Goal: Task Accomplishment & Management: Complete application form

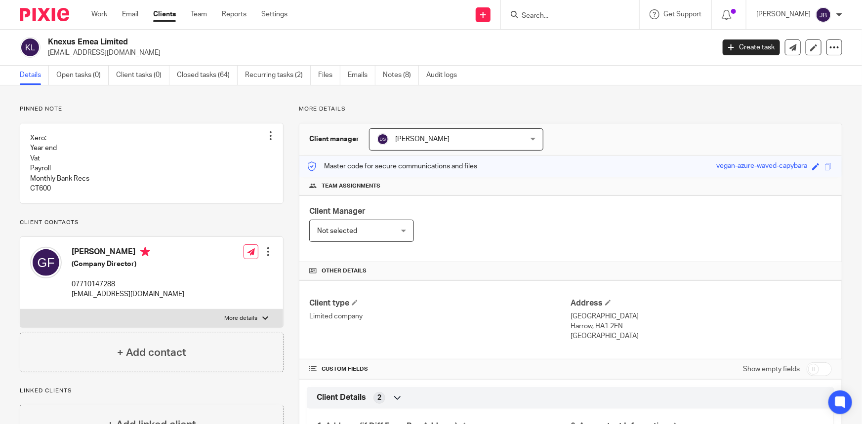
click at [571, 18] on input "Search" at bounding box center [565, 16] width 89 height 9
type input "lj inte"
click at [594, 49] on link at bounding box center [593, 42] width 148 height 23
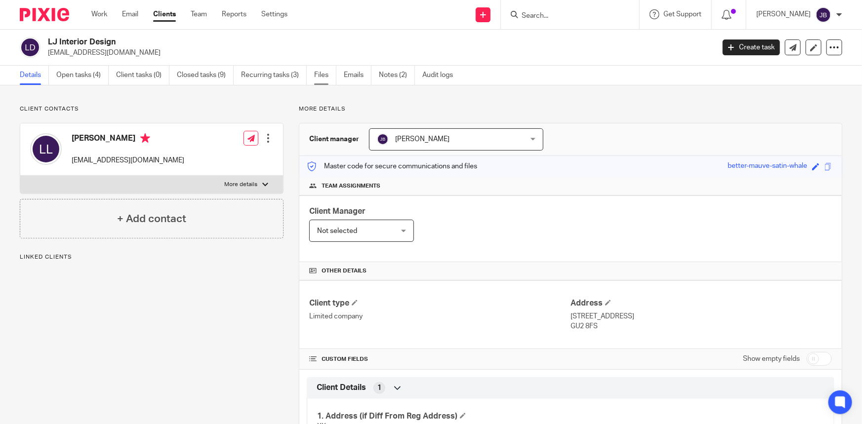
click at [327, 76] on link "Files" at bounding box center [325, 75] width 22 height 19
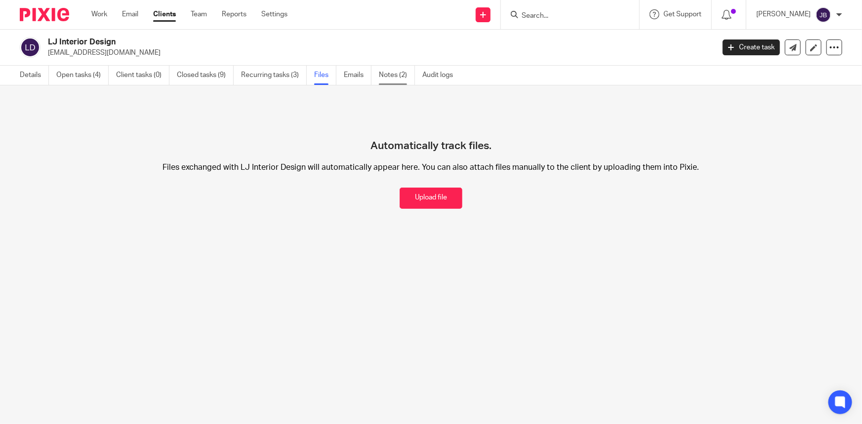
click at [389, 75] on link "Notes (2)" at bounding box center [397, 75] width 36 height 19
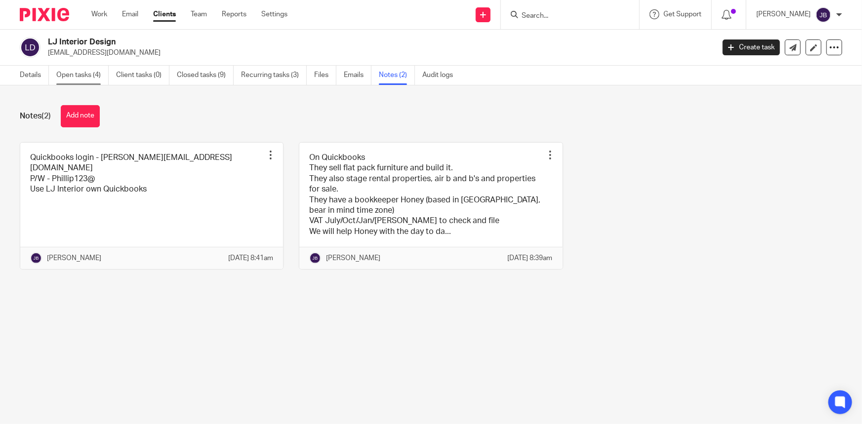
click at [64, 67] on link "Open tasks (4)" at bounding box center [82, 75] width 52 height 19
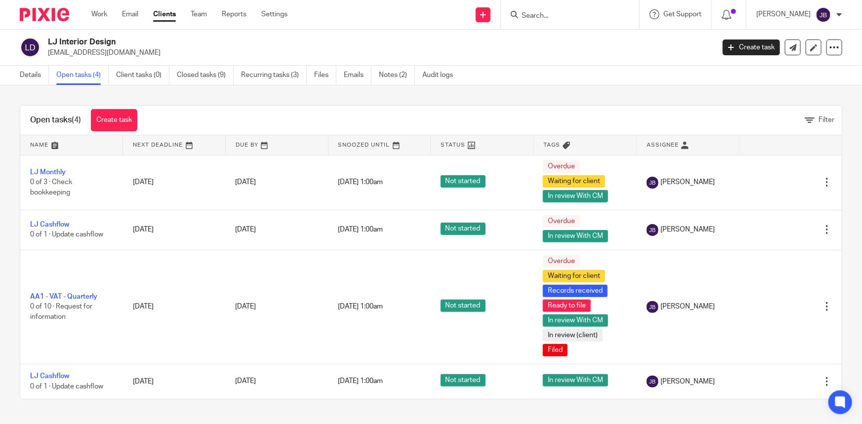
click at [85, 13] on div "Work Email Clients Team Reports Settings Work Email Clients Team Reports Settin…" at bounding box center [192, 14] width 221 height 29
click at [99, 14] on link "Work" at bounding box center [99, 14] width 16 height 10
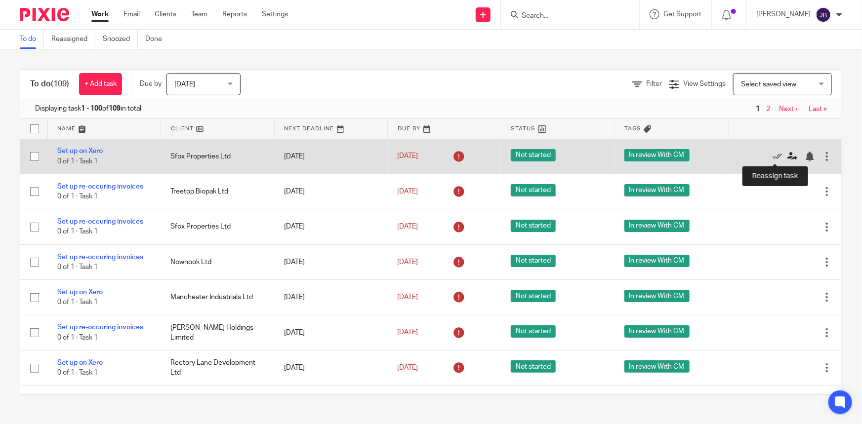
click at [788, 156] on icon at bounding box center [793, 157] width 10 height 10
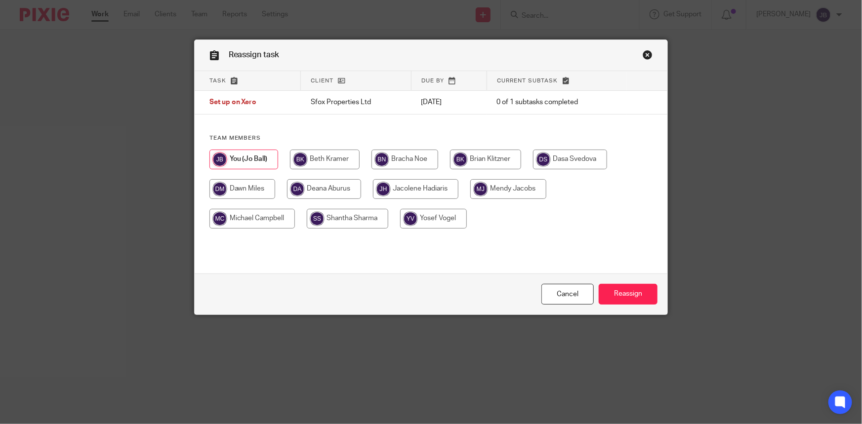
click at [311, 186] on input "radio" at bounding box center [324, 189] width 74 height 20
radio input "true"
click at [631, 296] on input "Reassign" at bounding box center [628, 294] width 59 height 21
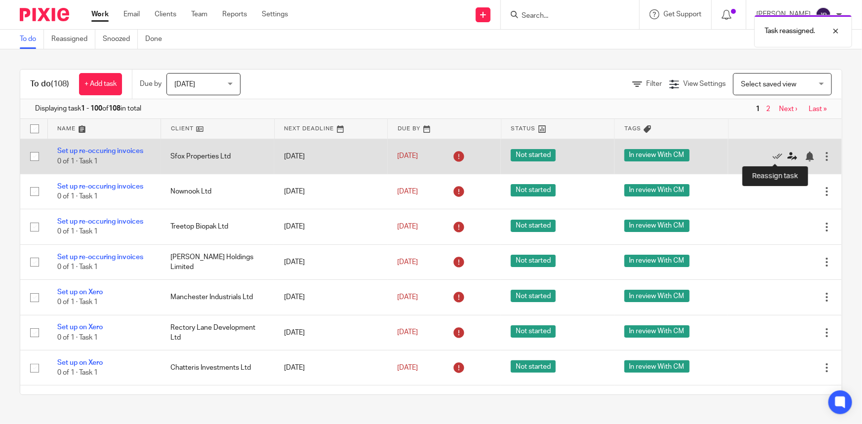
click at [788, 158] on icon at bounding box center [793, 157] width 10 height 10
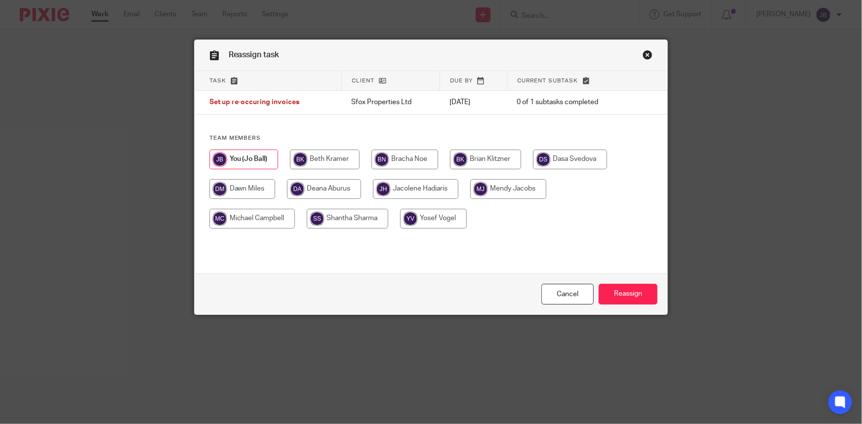
click at [304, 183] on input "radio" at bounding box center [324, 189] width 74 height 20
radio input "true"
click at [637, 304] on input "Reassign" at bounding box center [628, 294] width 59 height 21
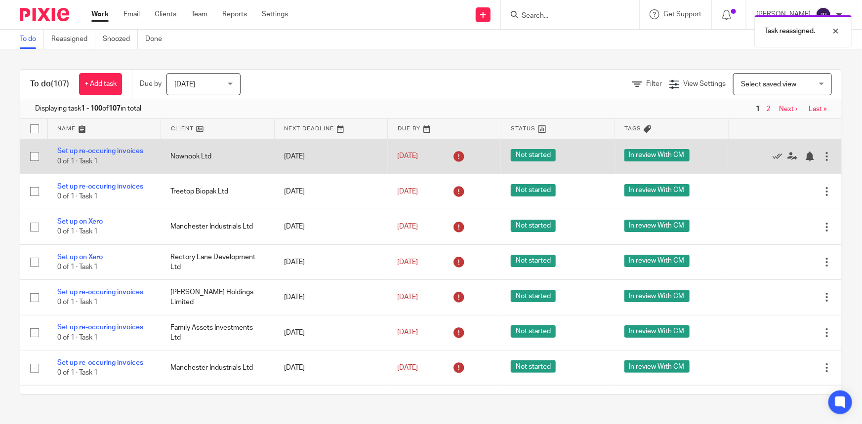
click at [38, 152] on input "checkbox" at bounding box center [34, 156] width 19 height 19
checkbox input "true"
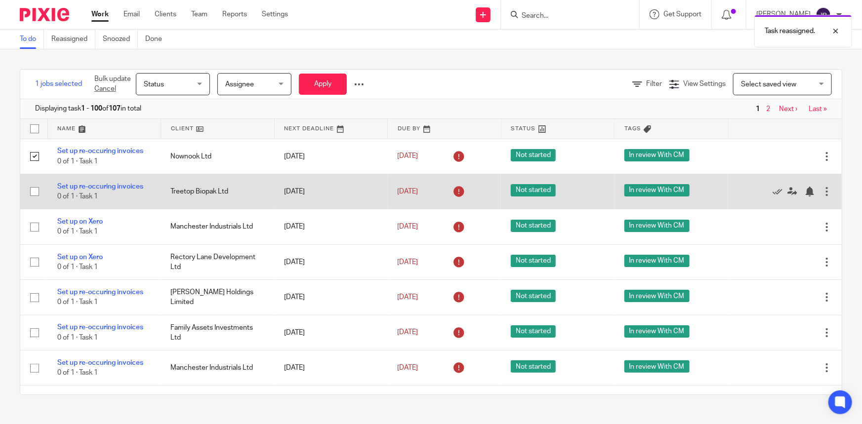
click at [33, 189] on input "checkbox" at bounding box center [34, 191] width 19 height 19
checkbox input "true"
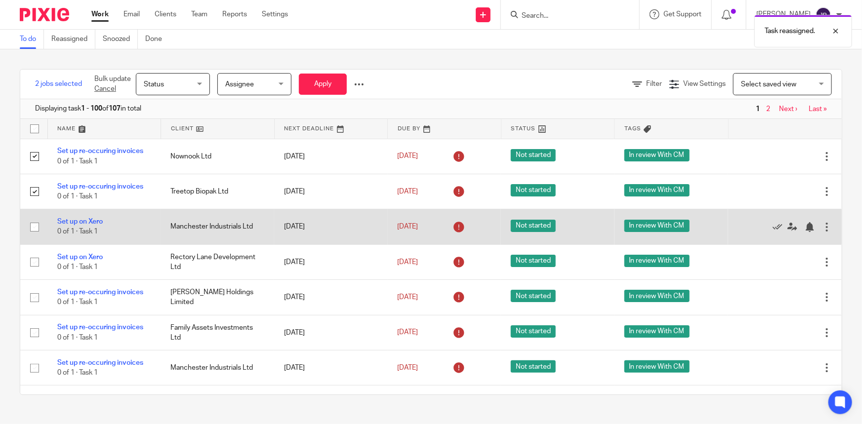
click at [35, 226] on input "checkbox" at bounding box center [34, 227] width 19 height 19
checkbox input "true"
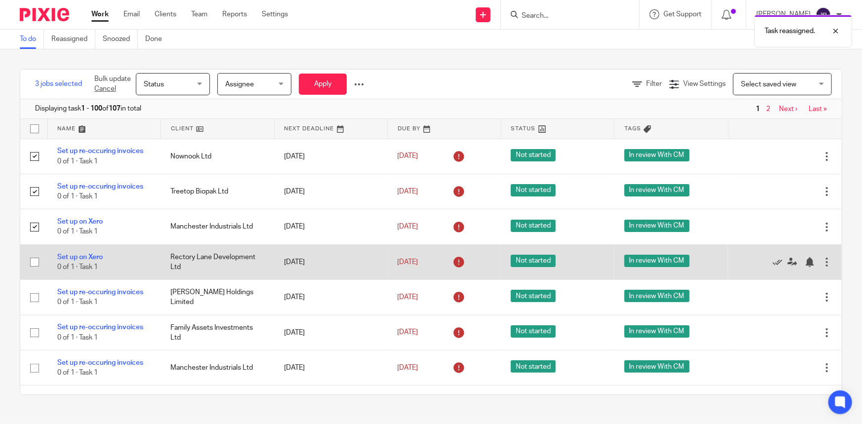
click at [36, 262] on input "checkbox" at bounding box center [34, 262] width 19 height 19
checkbox input "true"
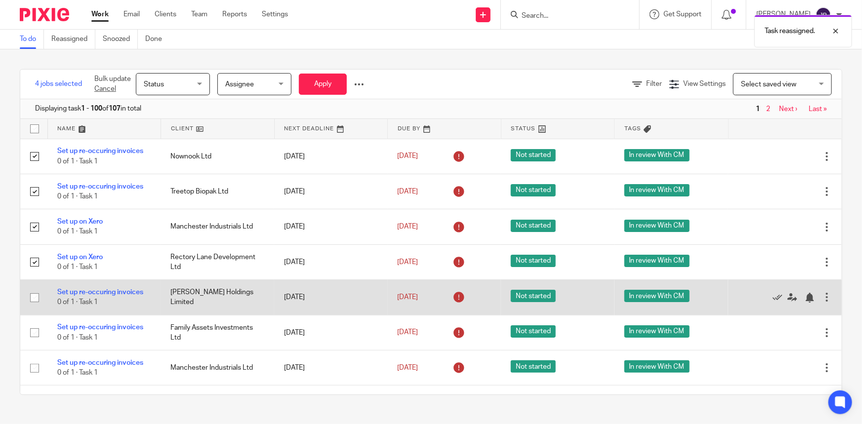
click at [35, 293] on input "checkbox" at bounding box center [34, 298] width 19 height 19
checkbox input "true"
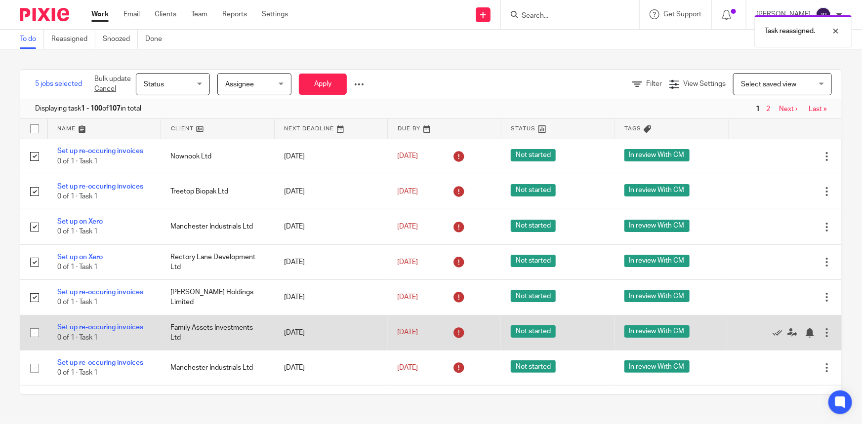
click at [35, 334] on input "checkbox" at bounding box center [34, 333] width 19 height 19
checkbox input "true"
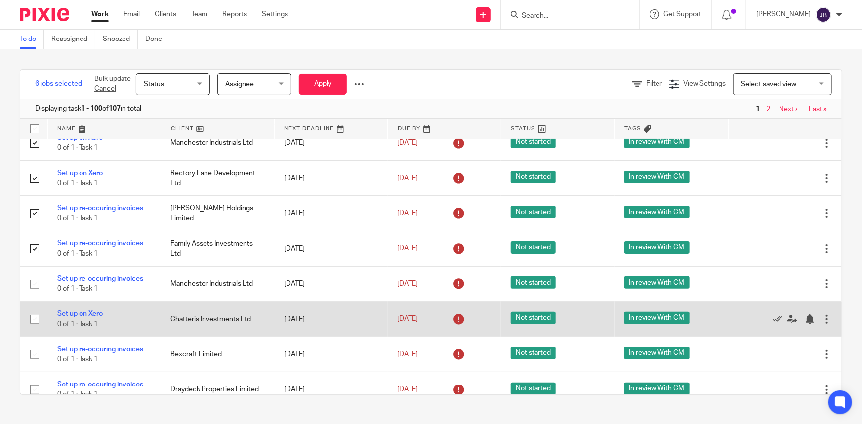
scroll to position [89, 0]
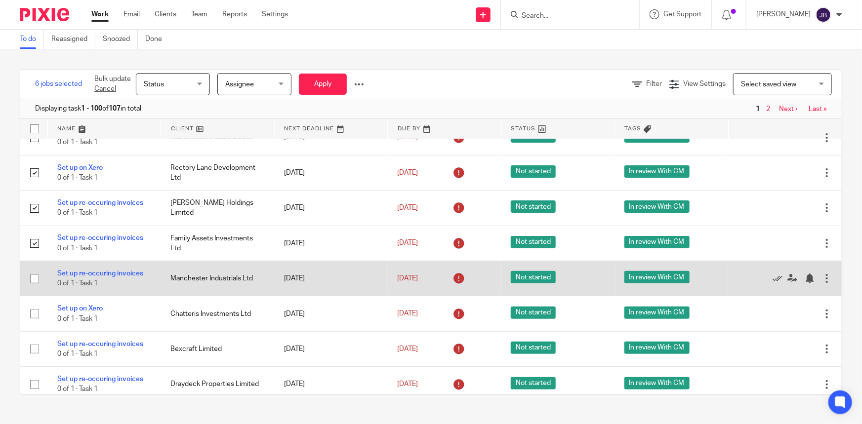
click at [38, 275] on input "checkbox" at bounding box center [34, 279] width 19 height 19
checkbox input "true"
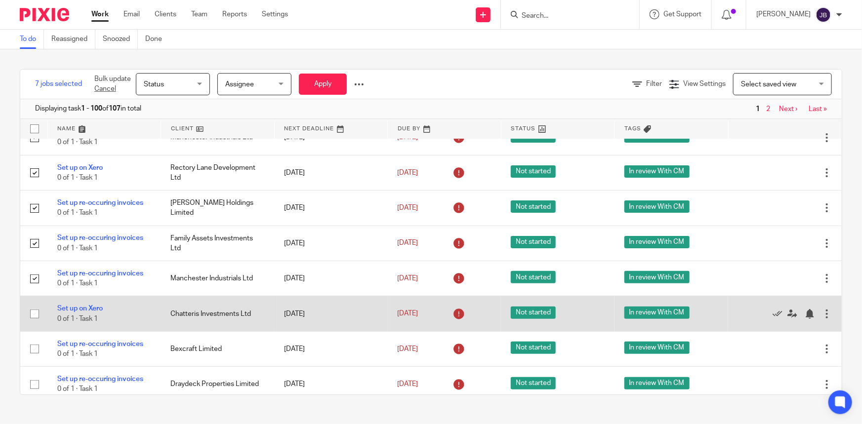
click at [32, 310] on input "checkbox" at bounding box center [34, 314] width 19 height 19
checkbox input "true"
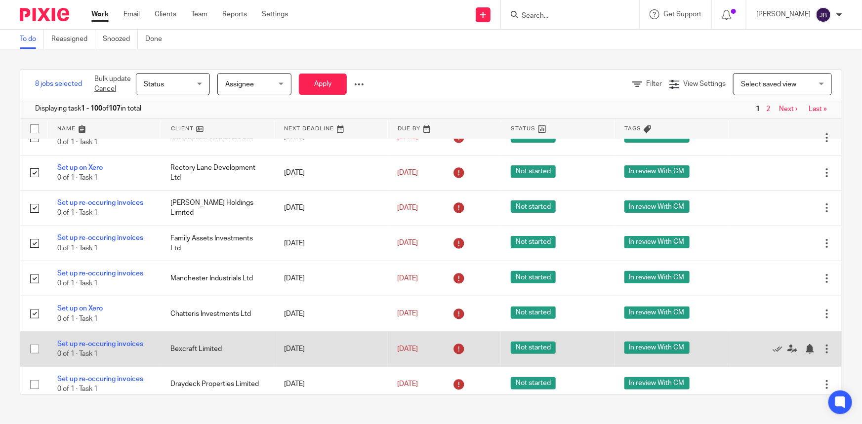
click at [32, 348] on input "checkbox" at bounding box center [34, 349] width 19 height 19
checkbox input "true"
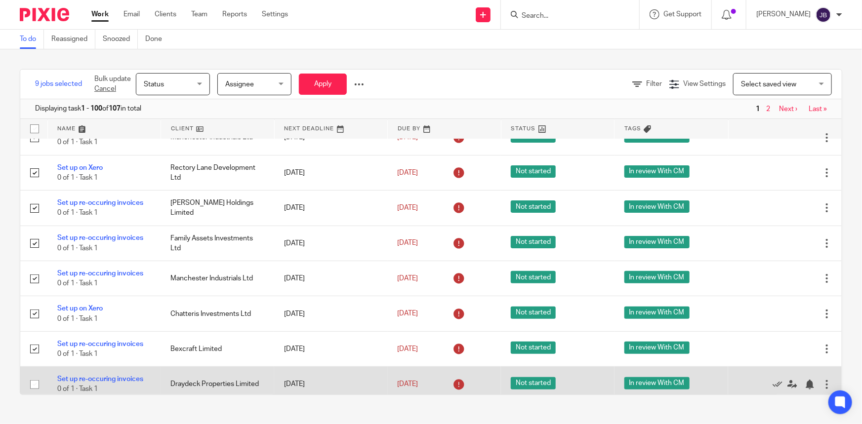
click at [36, 381] on input "checkbox" at bounding box center [34, 385] width 19 height 19
checkbox input "true"
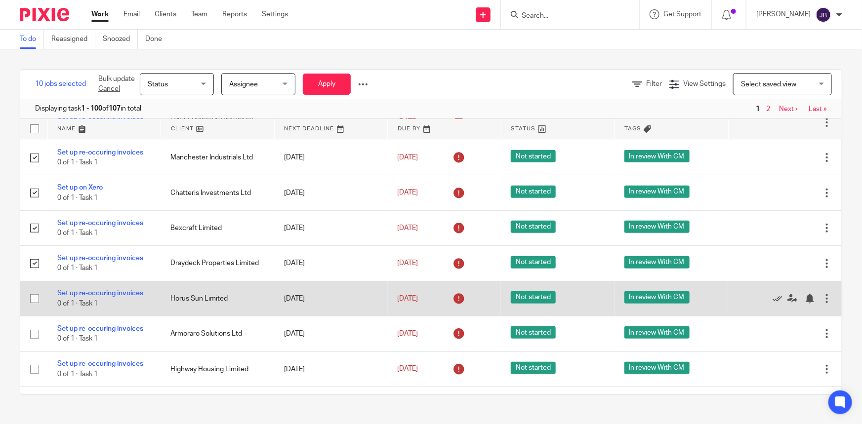
scroll to position [224, 0]
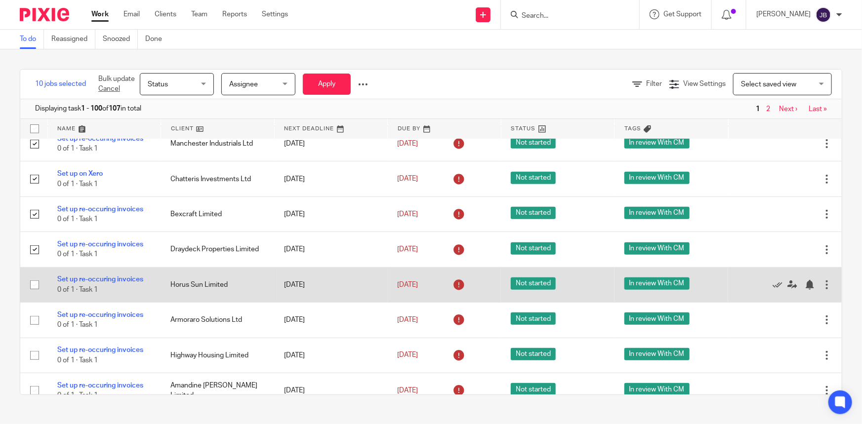
click at [35, 283] on input "checkbox" at bounding box center [34, 285] width 19 height 19
checkbox input "true"
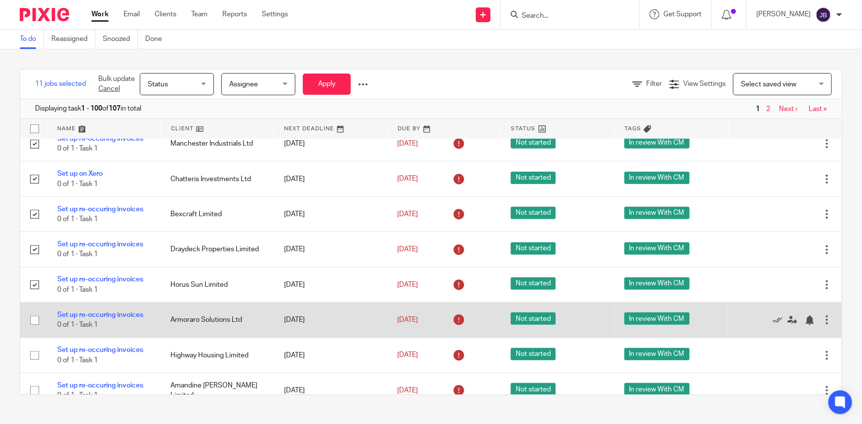
click at [30, 318] on input "checkbox" at bounding box center [34, 320] width 19 height 19
checkbox input "true"
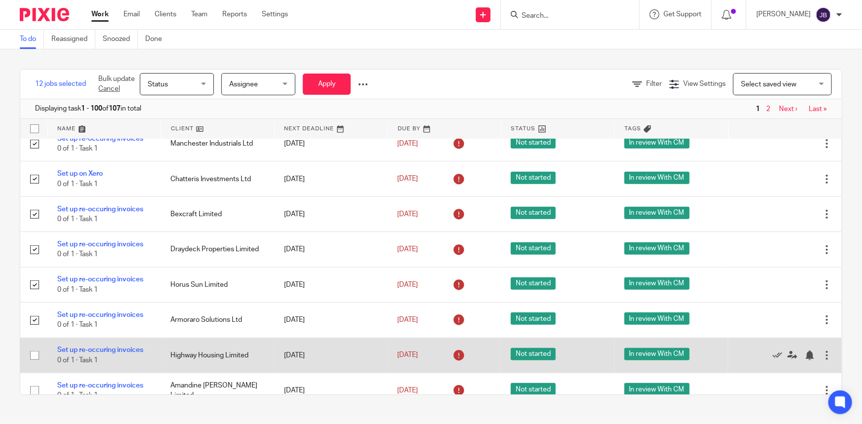
click at [32, 352] on input "checkbox" at bounding box center [34, 355] width 19 height 19
checkbox input "true"
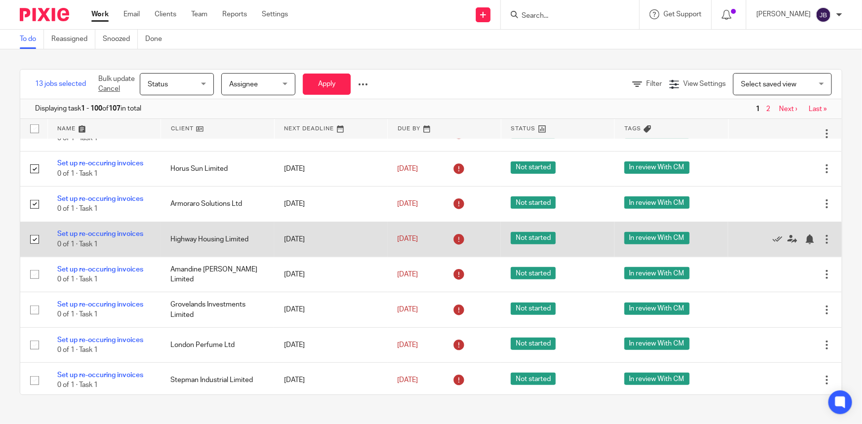
scroll to position [359, 0]
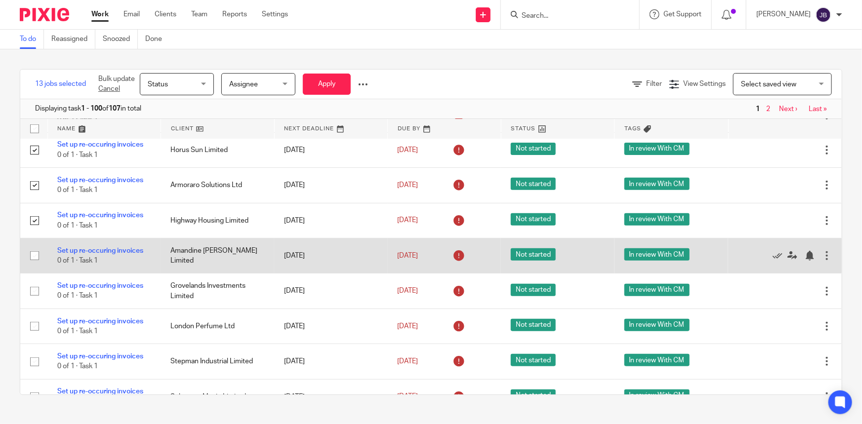
click at [31, 253] on input "checkbox" at bounding box center [34, 256] width 19 height 19
checkbox input "true"
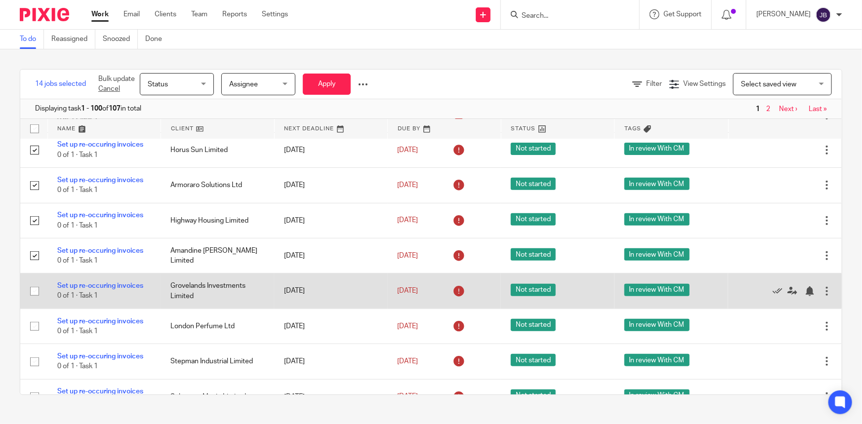
click at [35, 289] on input "checkbox" at bounding box center [34, 291] width 19 height 19
checkbox input "true"
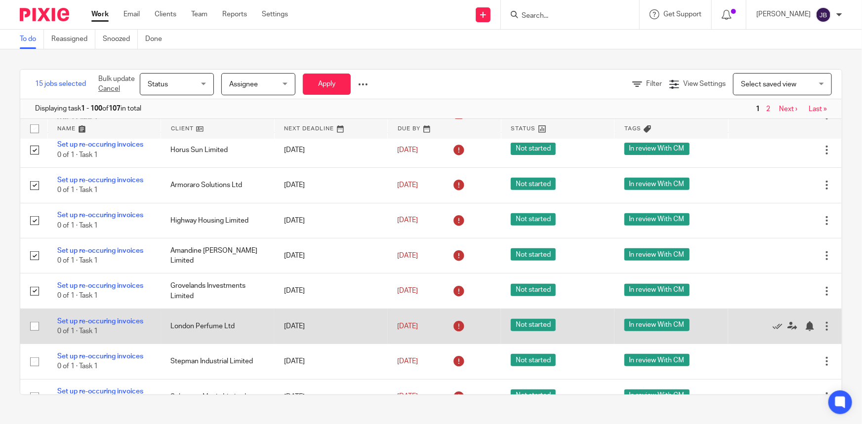
click at [38, 323] on input "checkbox" at bounding box center [34, 326] width 19 height 19
checkbox input "true"
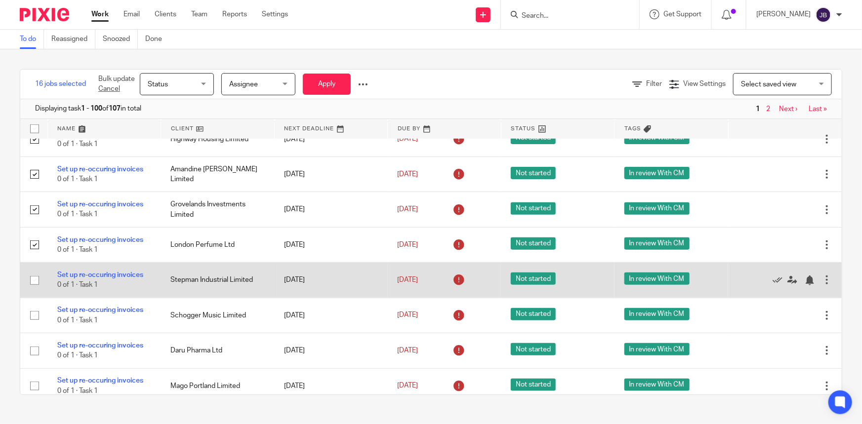
scroll to position [449, 0]
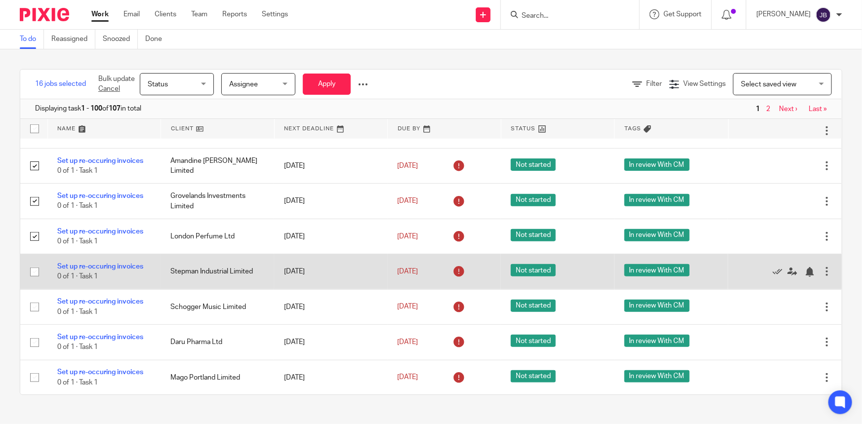
click at [33, 272] on input "checkbox" at bounding box center [34, 272] width 19 height 19
checkbox input "true"
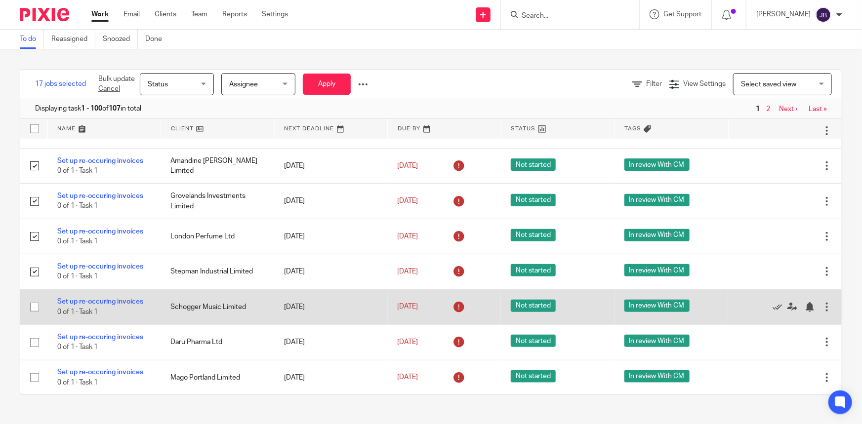
click at [35, 303] on input "checkbox" at bounding box center [34, 307] width 19 height 19
checkbox input "true"
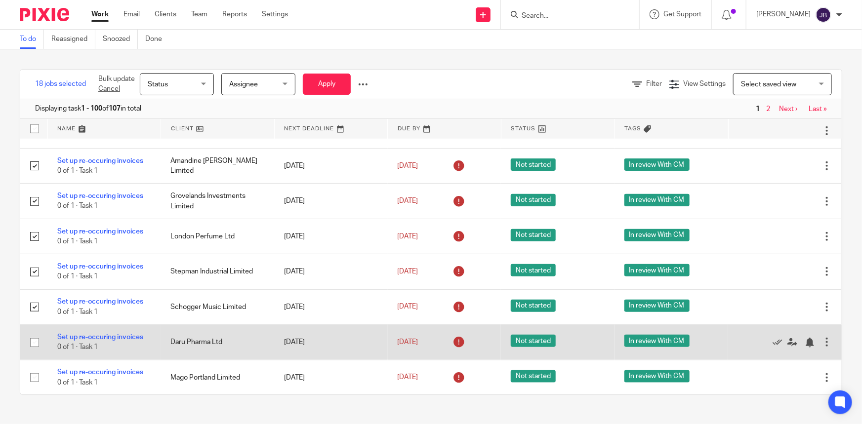
click at [33, 337] on input "checkbox" at bounding box center [34, 343] width 19 height 19
checkbox input "true"
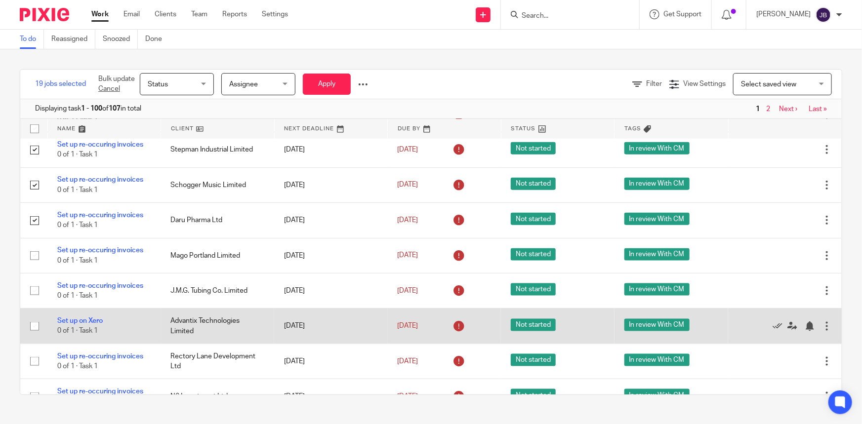
scroll to position [584, 0]
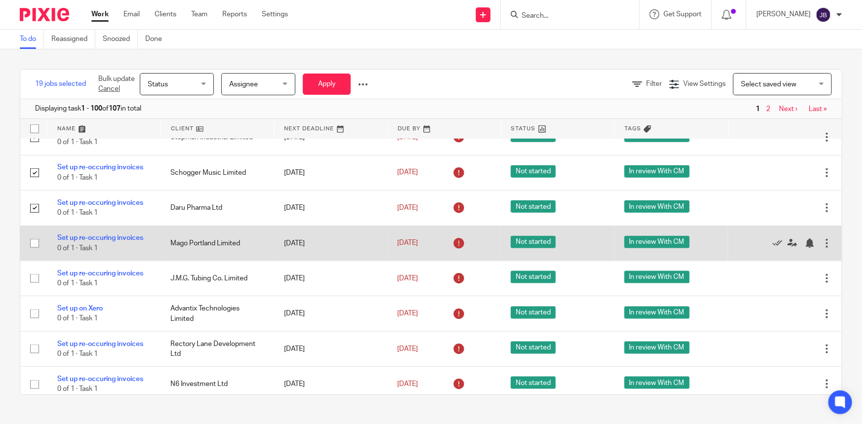
click at [35, 241] on input "checkbox" at bounding box center [34, 243] width 19 height 19
checkbox input "true"
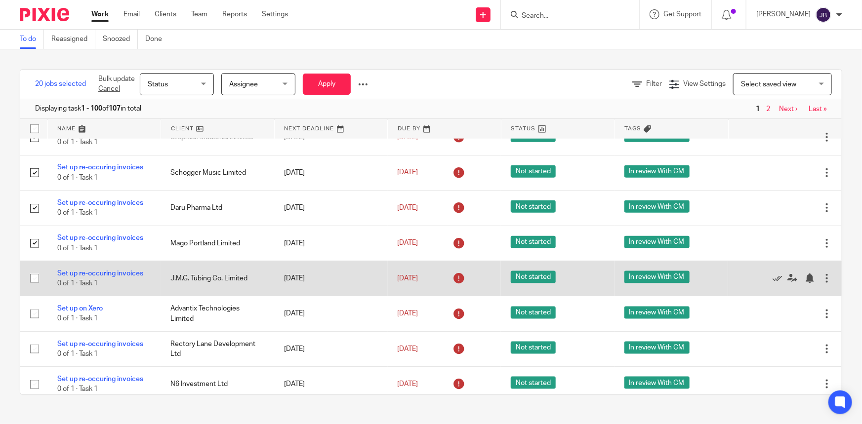
click at [35, 270] on input "checkbox" at bounding box center [34, 278] width 19 height 19
checkbox input "true"
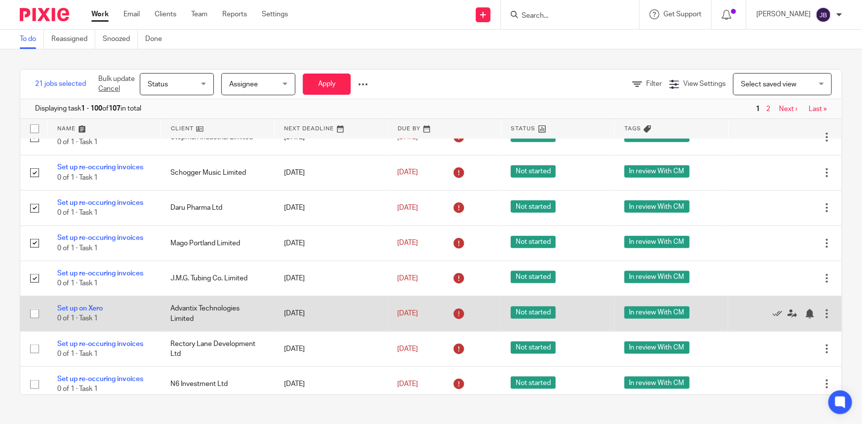
click at [32, 311] on input "checkbox" at bounding box center [34, 314] width 19 height 19
checkbox input "true"
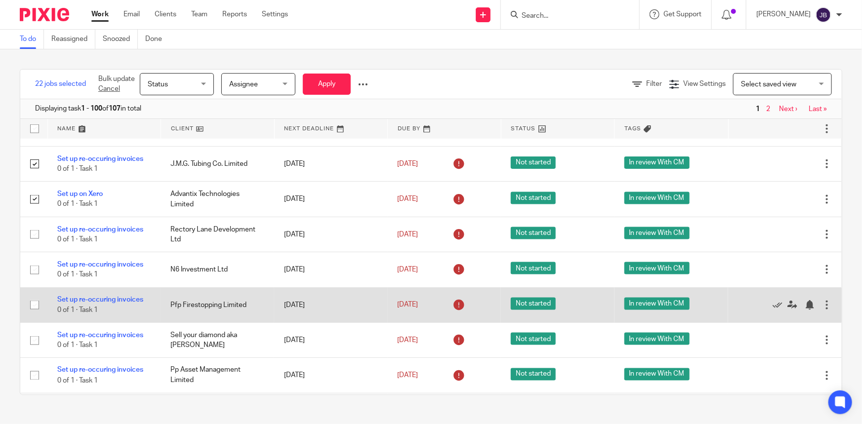
scroll to position [719, 0]
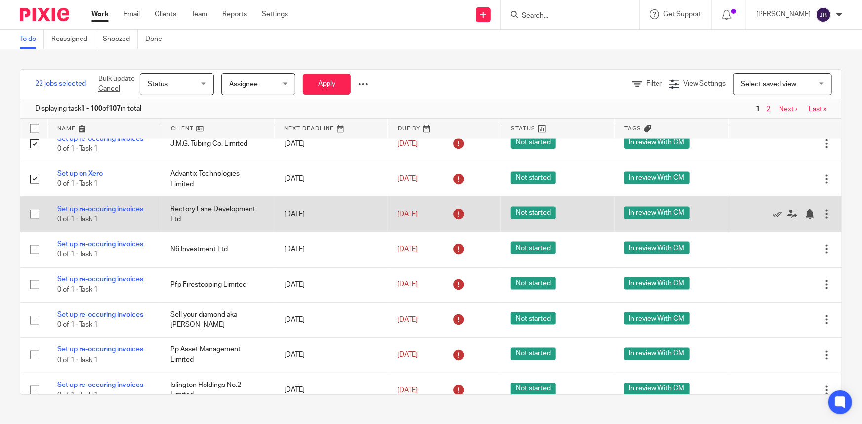
click at [34, 210] on input "checkbox" at bounding box center [34, 214] width 19 height 19
checkbox input "true"
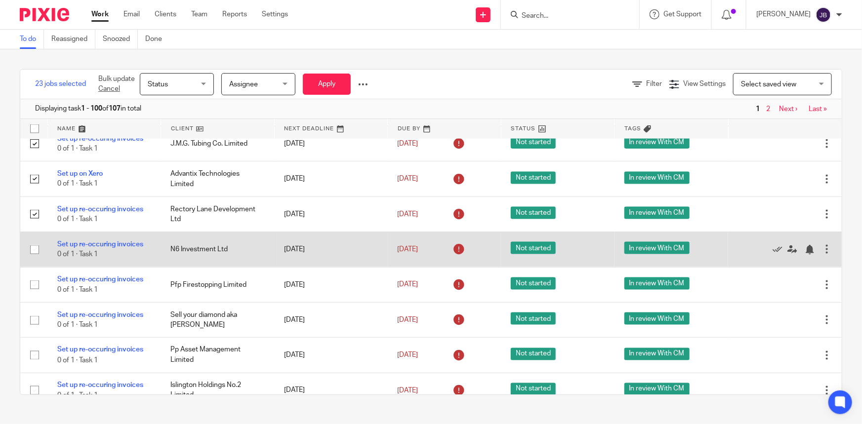
click at [32, 247] on input "checkbox" at bounding box center [34, 250] width 19 height 19
checkbox input "true"
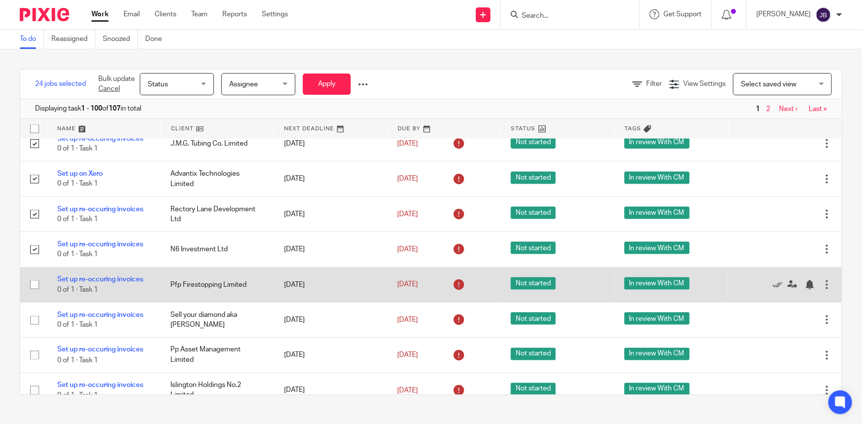
click at [34, 278] on input "checkbox" at bounding box center [34, 285] width 19 height 19
checkbox input "true"
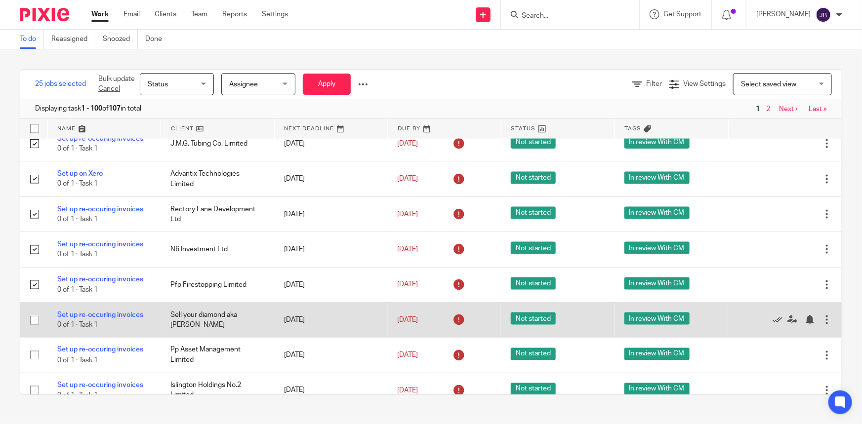
click at [35, 316] on input "checkbox" at bounding box center [34, 320] width 19 height 19
checkbox input "true"
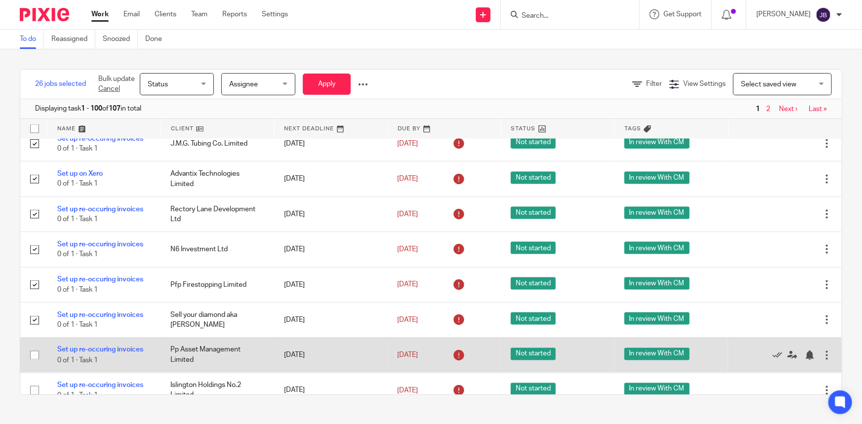
click at [34, 352] on input "checkbox" at bounding box center [34, 355] width 19 height 19
checkbox input "true"
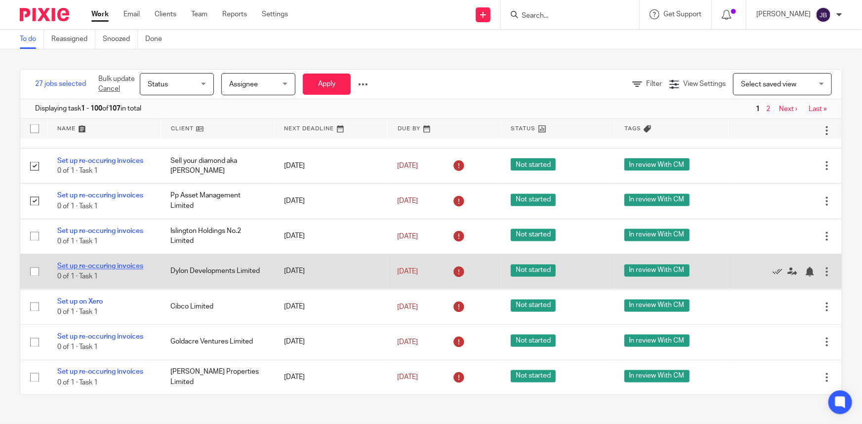
scroll to position [898, 0]
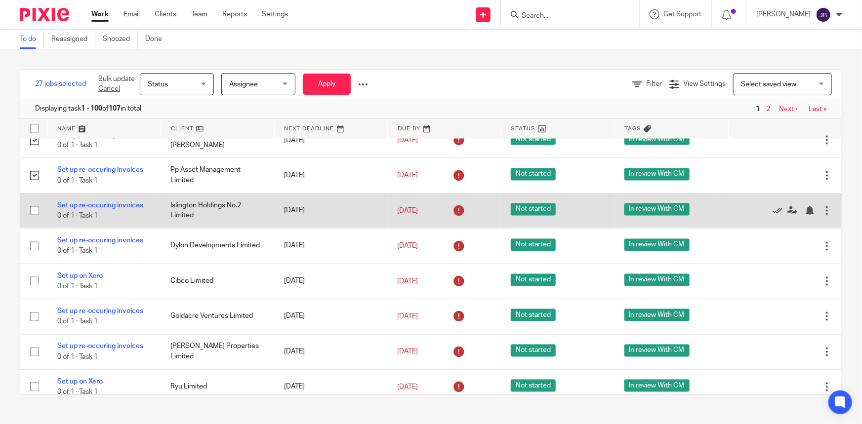
click at [31, 208] on input "checkbox" at bounding box center [34, 211] width 19 height 19
checkbox input "true"
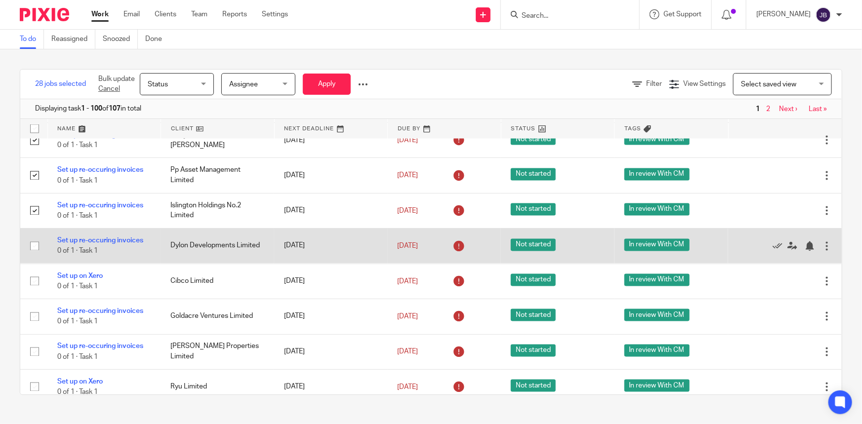
click at [32, 239] on input "checkbox" at bounding box center [34, 246] width 19 height 19
checkbox input "true"
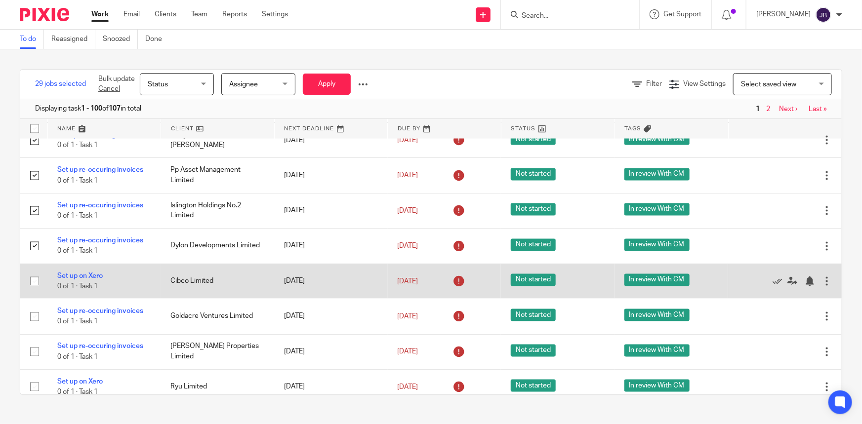
click at [37, 275] on input "checkbox" at bounding box center [34, 281] width 19 height 19
checkbox input "true"
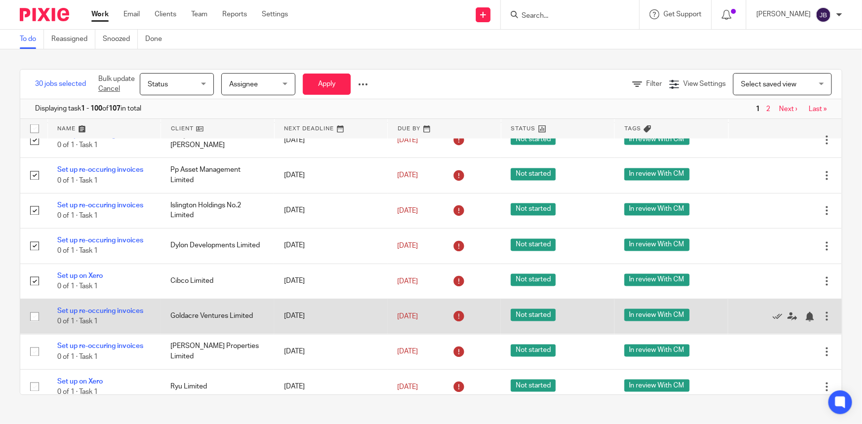
click at [31, 315] on input "checkbox" at bounding box center [34, 317] width 19 height 19
checkbox input "true"
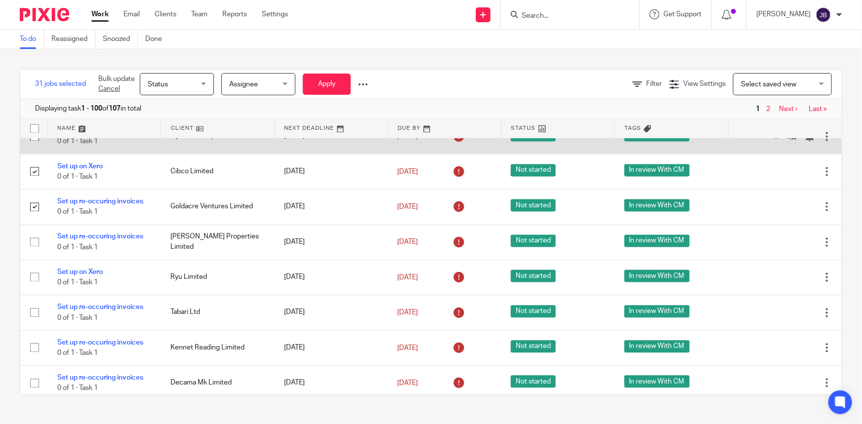
scroll to position [1033, 0]
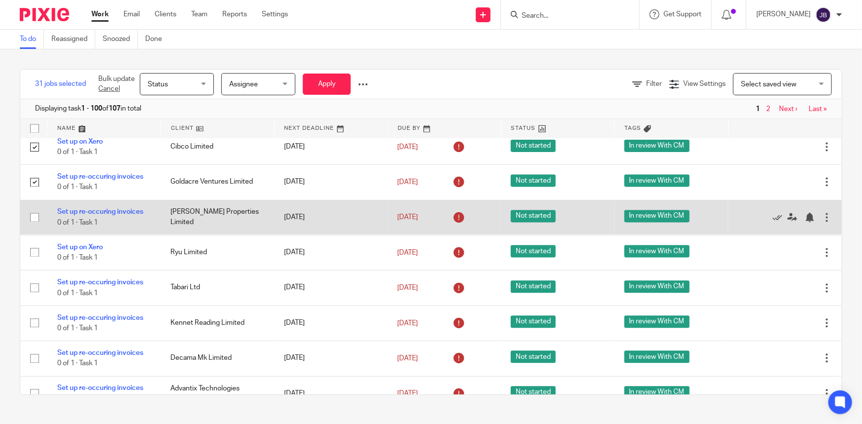
click at [35, 217] on input "checkbox" at bounding box center [34, 218] width 19 height 19
checkbox input "true"
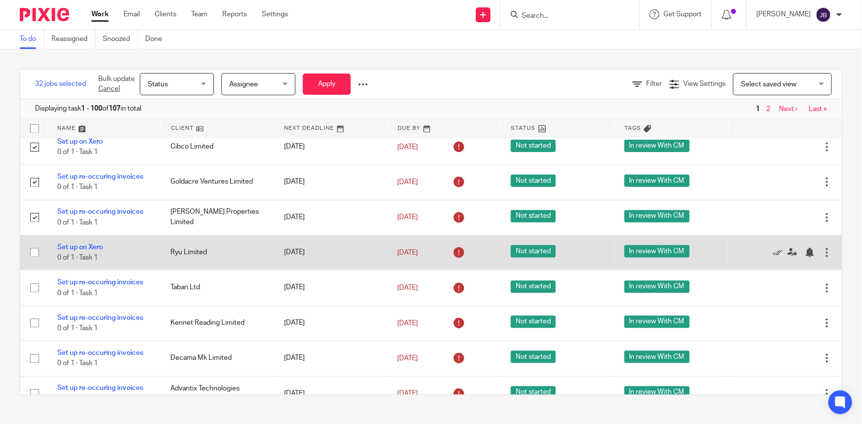
click at [34, 249] on input "checkbox" at bounding box center [34, 253] width 19 height 19
checkbox input "true"
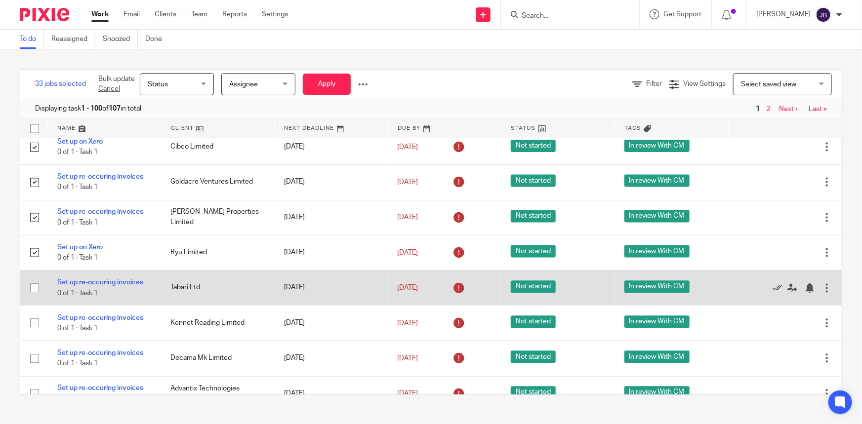
drag, startPoint x: 38, startPoint y: 280, endPoint x: 35, endPoint y: 296, distance: 15.5
click at [37, 281] on input "checkbox" at bounding box center [34, 288] width 19 height 19
checkbox input "true"
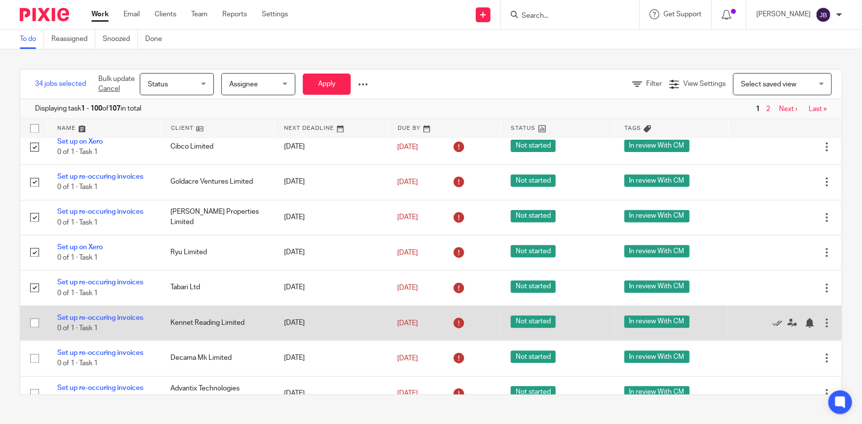
click at [34, 318] on input "checkbox" at bounding box center [34, 323] width 19 height 19
checkbox input "true"
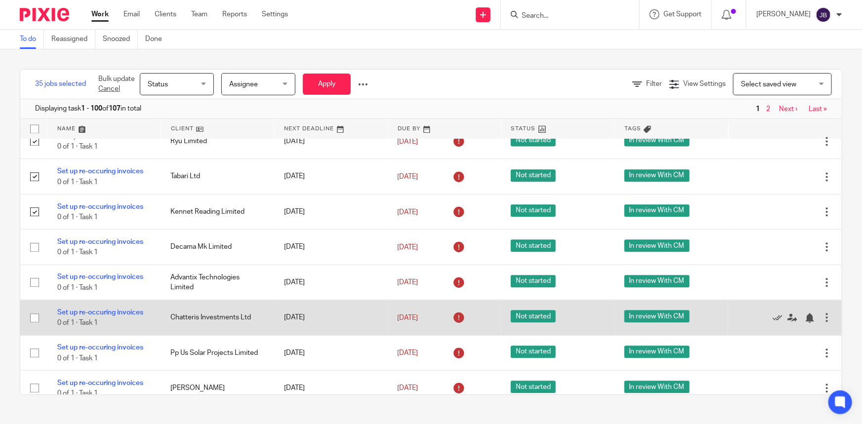
scroll to position [1168, 0]
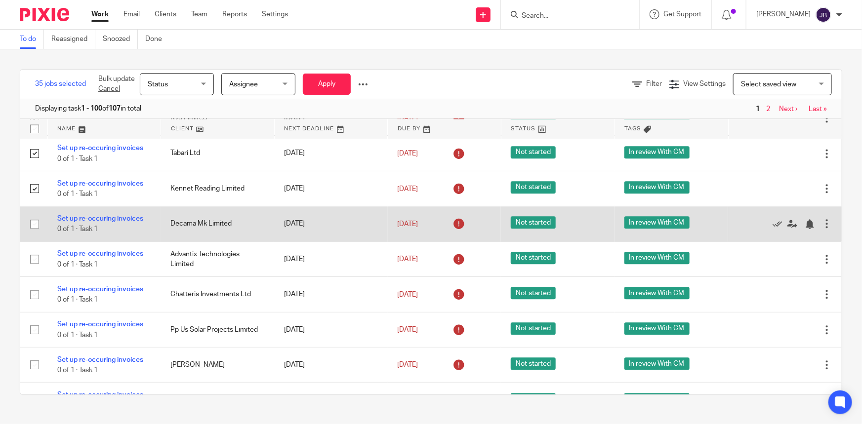
click at [32, 222] on input "checkbox" at bounding box center [34, 224] width 19 height 19
checkbox input "true"
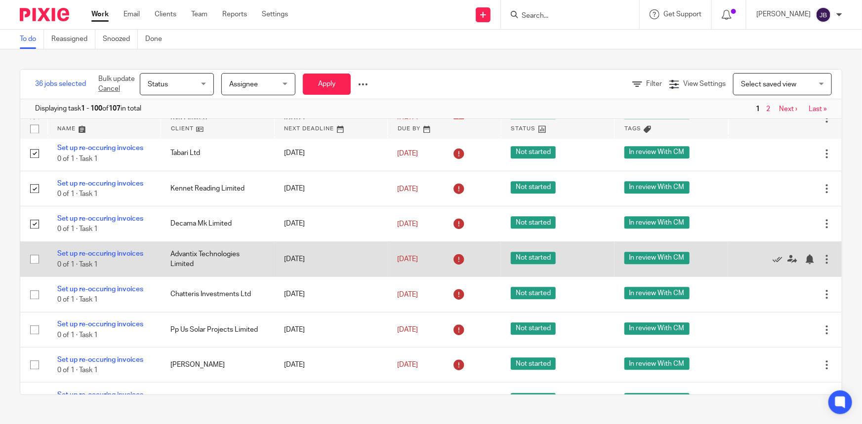
click at [35, 262] on input "checkbox" at bounding box center [34, 259] width 19 height 19
checkbox input "true"
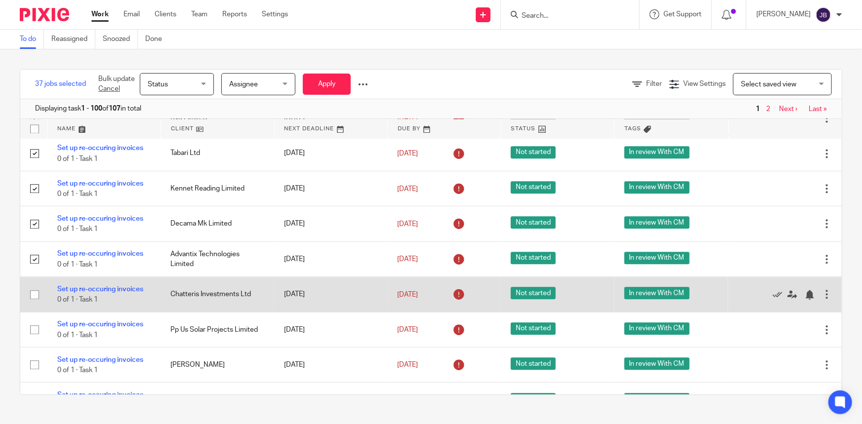
click at [34, 287] on input "checkbox" at bounding box center [34, 295] width 19 height 19
checkbox input "true"
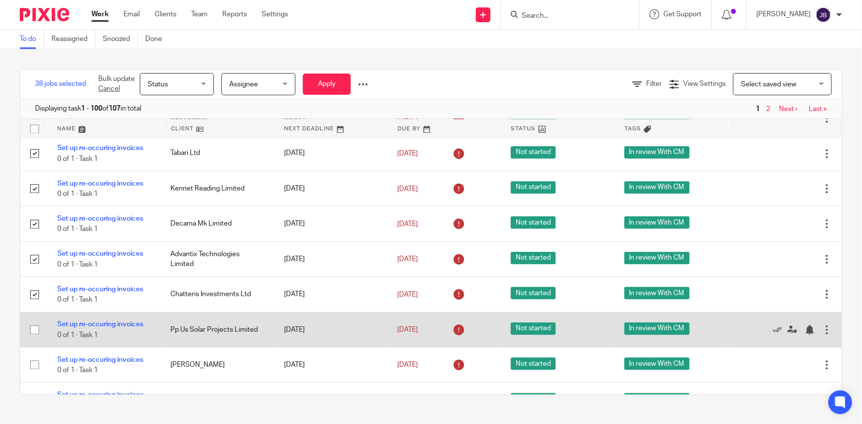
click at [32, 328] on input "checkbox" at bounding box center [34, 330] width 19 height 19
checkbox input "true"
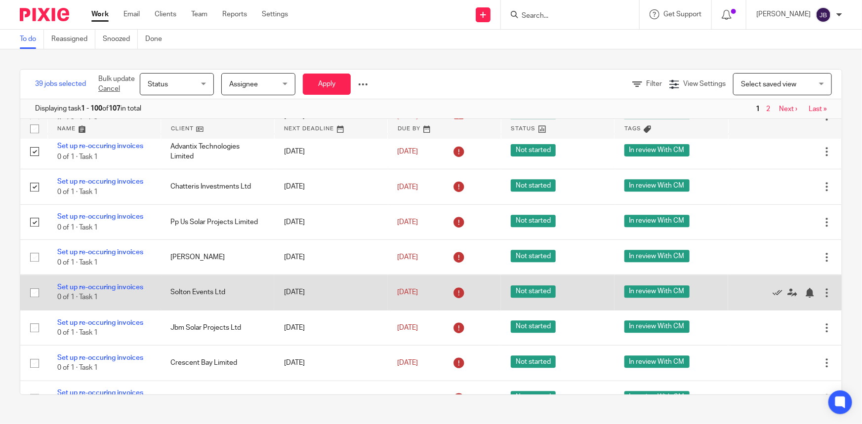
scroll to position [1303, 0]
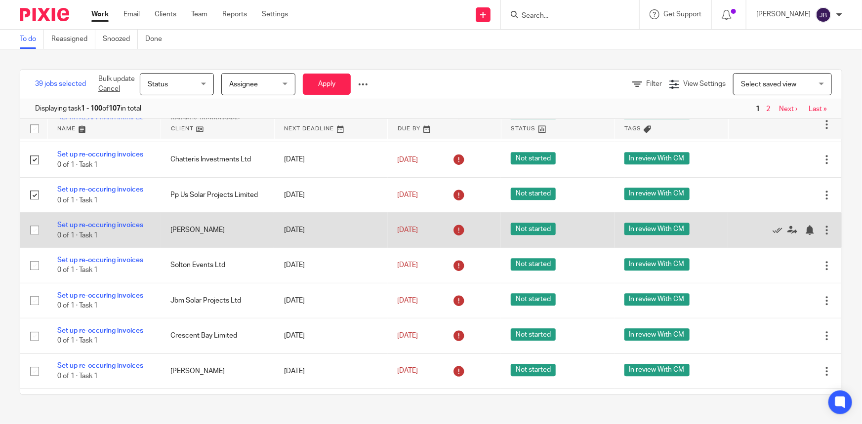
click at [33, 222] on input "checkbox" at bounding box center [34, 230] width 19 height 19
checkbox input "true"
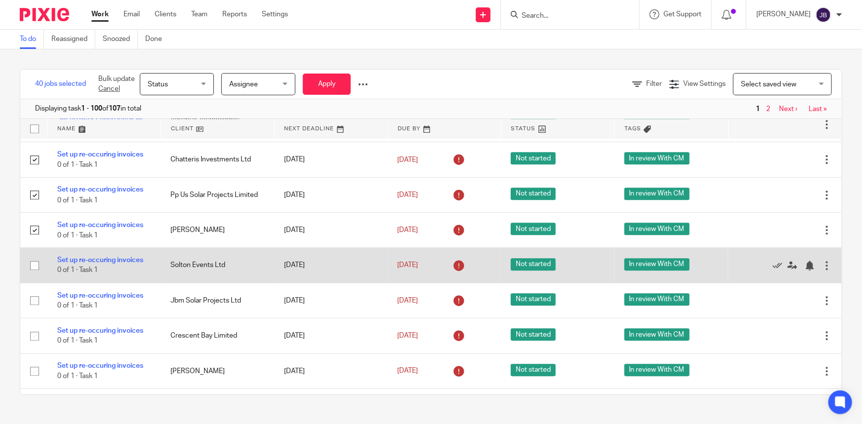
click at [35, 265] on input "checkbox" at bounding box center [34, 265] width 19 height 19
checkbox input "true"
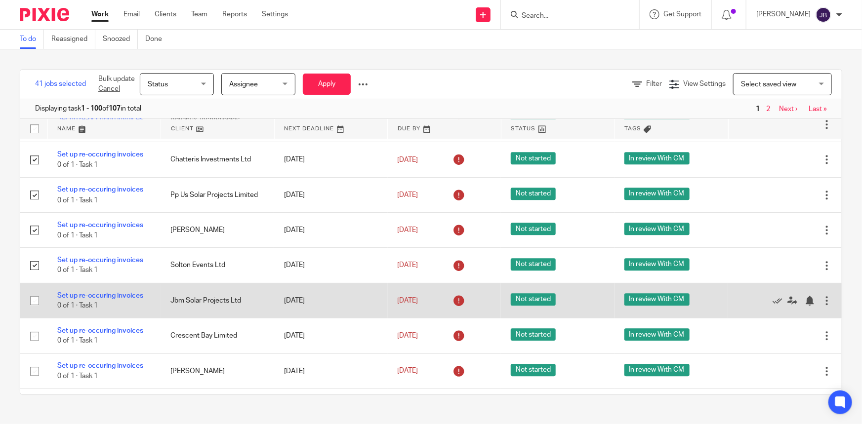
click at [33, 296] on input "checkbox" at bounding box center [34, 301] width 19 height 19
checkbox input "true"
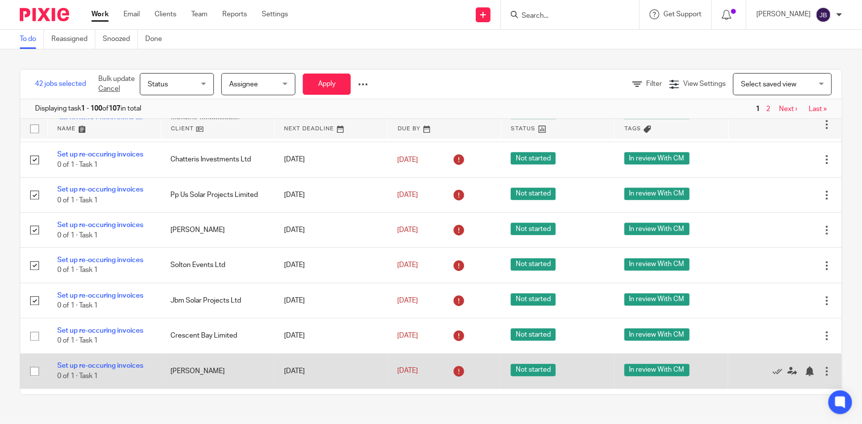
drag, startPoint x: 33, startPoint y: 328, endPoint x: 30, endPoint y: 350, distance: 21.9
click at [33, 329] on input "checkbox" at bounding box center [34, 336] width 19 height 19
checkbox input "true"
click at [33, 370] on input "checkbox" at bounding box center [34, 371] width 19 height 19
checkbox input "true"
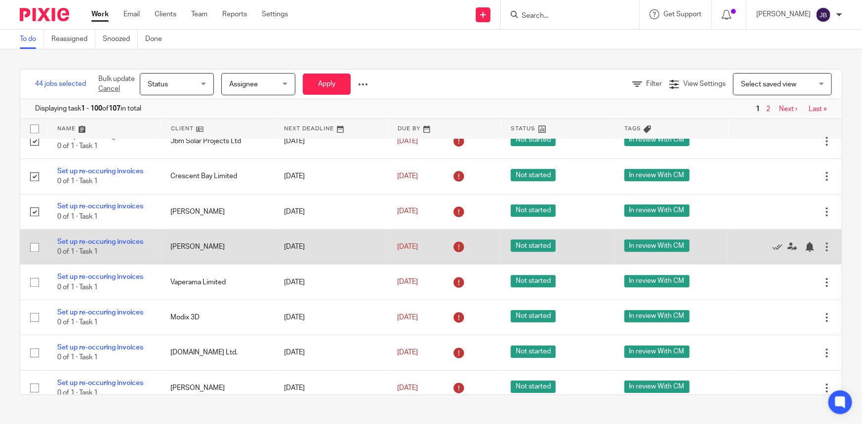
scroll to position [1482, 0]
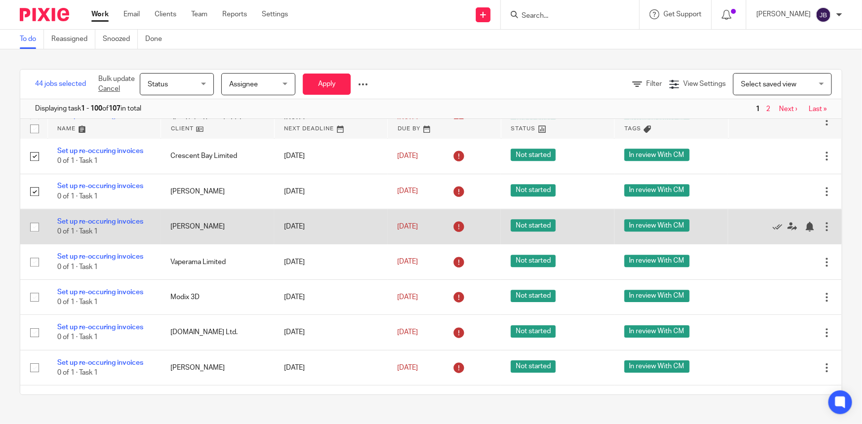
click at [35, 225] on input "checkbox" at bounding box center [34, 227] width 19 height 19
checkbox input "true"
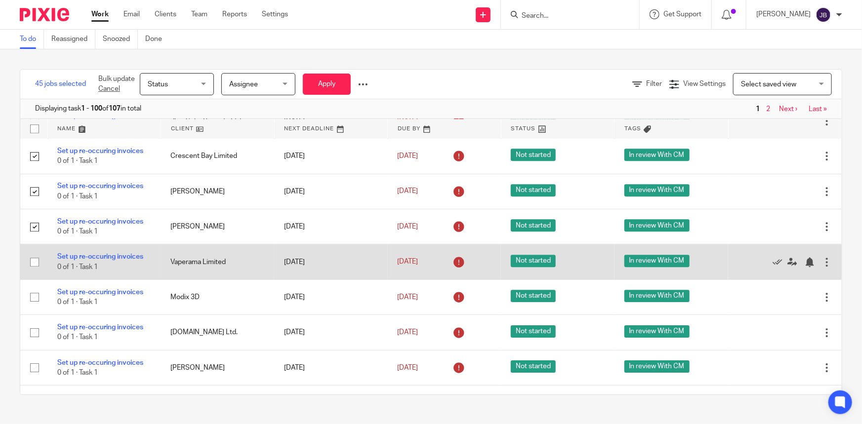
click at [35, 259] on input "checkbox" at bounding box center [34, 262] width 19 height 19
checkbox input "true"
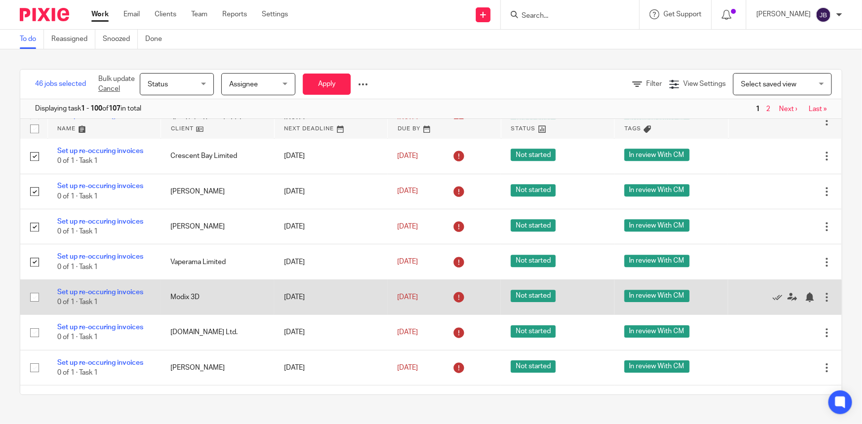
click at [32, 298] on input "checkbox" at bounding box center [34, 297] width 19 height 19
checkbox input "true"
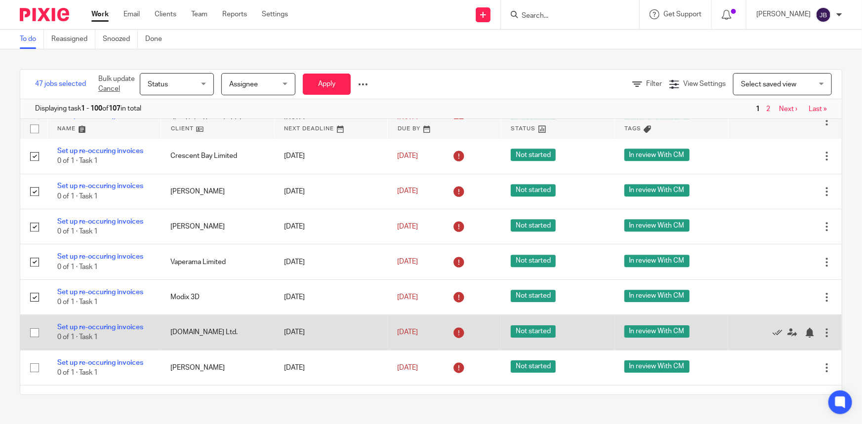
click at [31, 330] on input "checkbox" at bounding box center [34, 333] width 19 height 19
checkbox input "true"
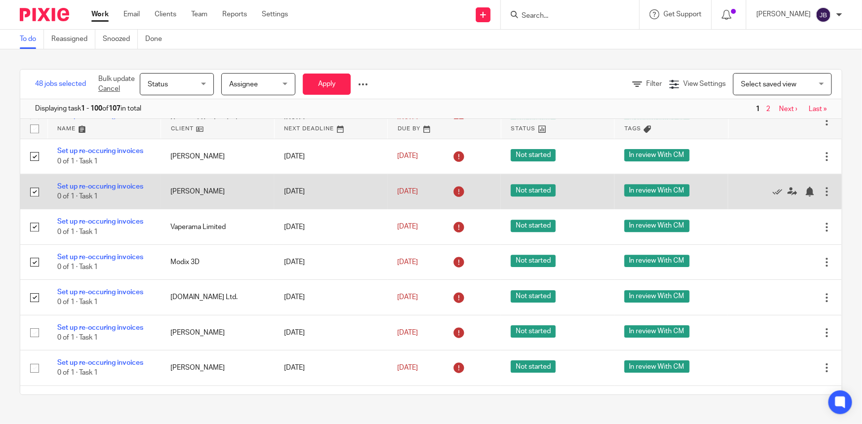
scroll to position [1662, 0]
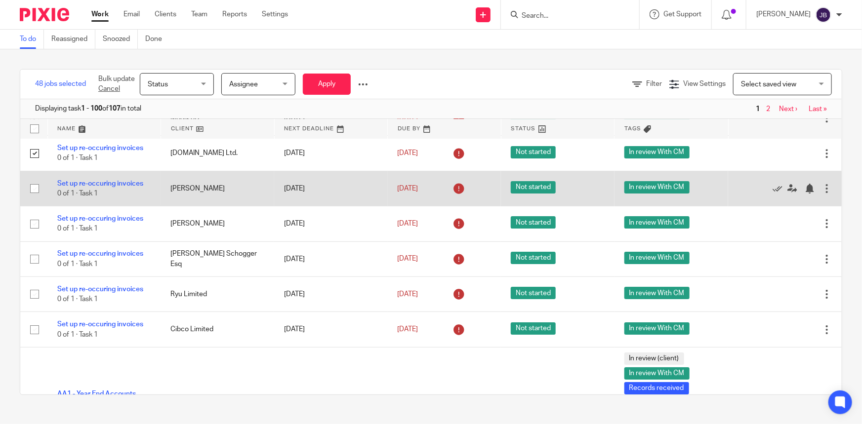
click at [34, 187] on input "checkbox" at bounding box center [34, 188] width 19 height 19
checkbox input "true"
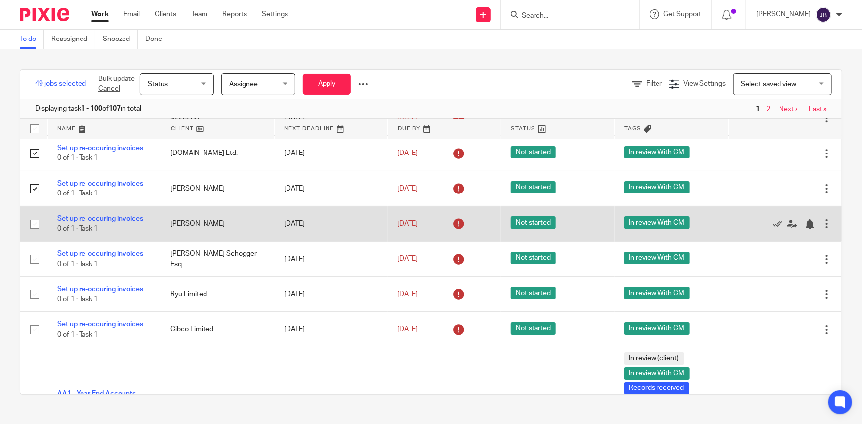
click at [34, 218] on input "checkbox" at bounding box center [34, 224] width 19 height 19
checkbox input "true"
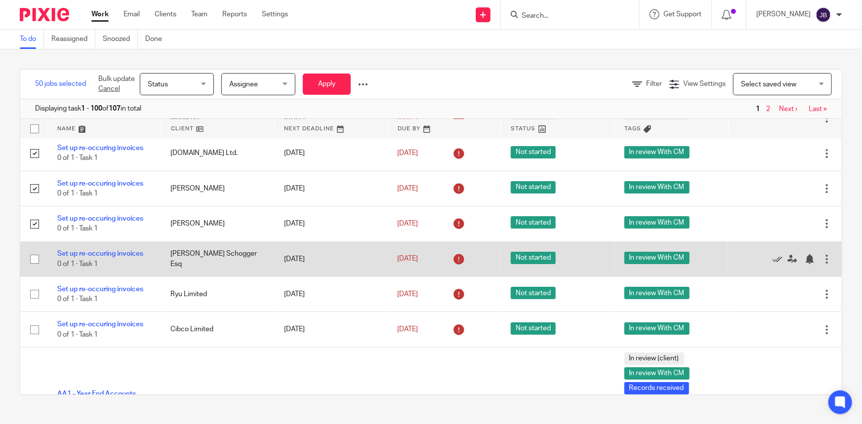
click at [34, 253] on input "checkbox" at bounding box center [34, 259] width 19 height 19
checkbox input "true"
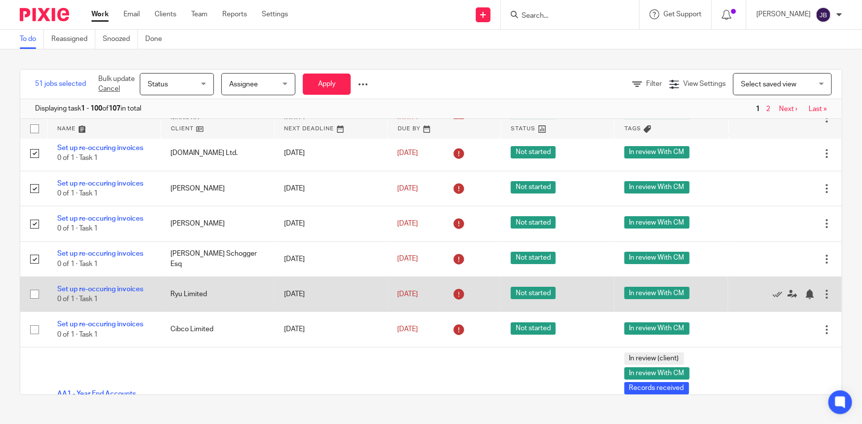
click at [33, 285] on input "checkbox" at bounding box center [34, 294] width 19 height 19
checkbox input "true"
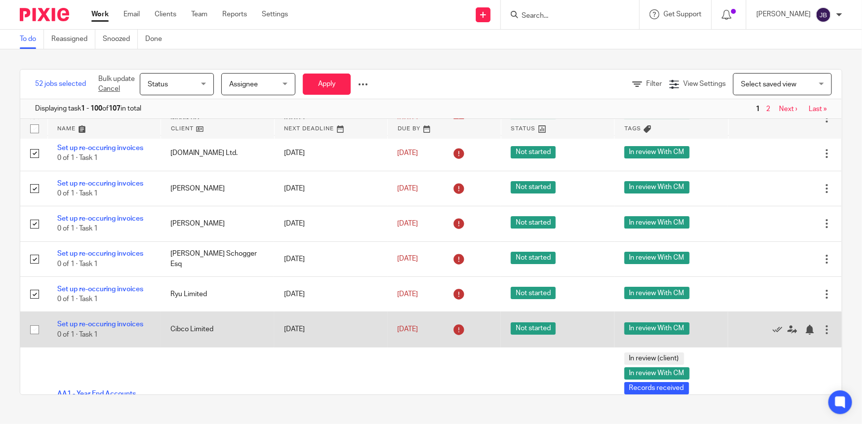
click at [32, 323] on input "checkbox" at bounding box center [34, 330] width 19 height 19
checkbox input "true"
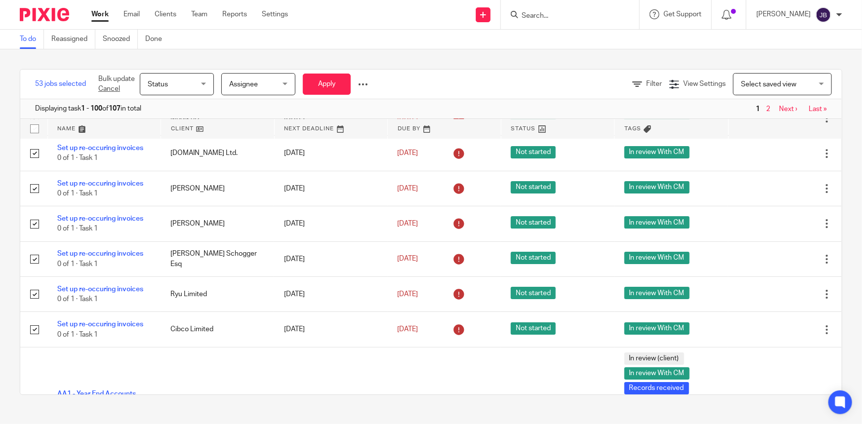
click at [229, 89] on div "Assignee Assignee" at bounding box center [258, 84] width 74 height 22
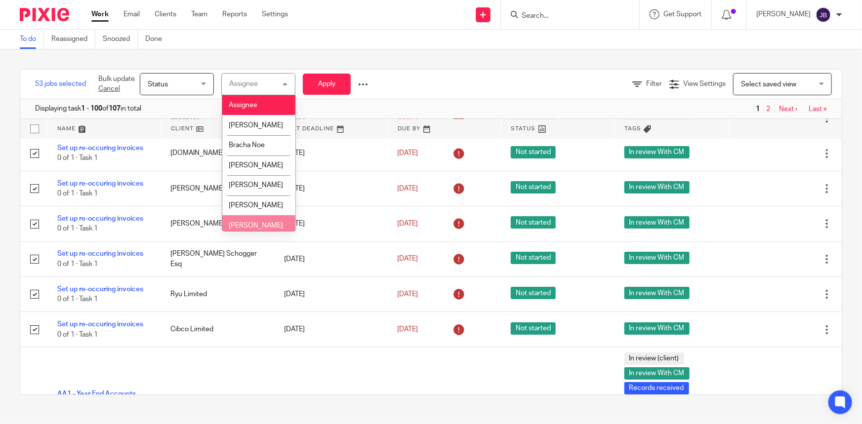
click at [253, 219] on li "[PERSON_NAME]" at bounding box center [258, 225] width 73 height 20
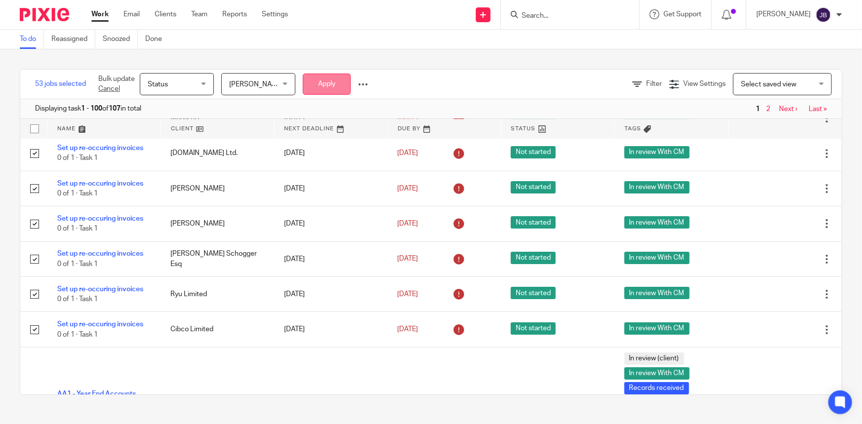
click at [332, 74] on button "Apply" at bounding box center [327, 84] width 48 height 21
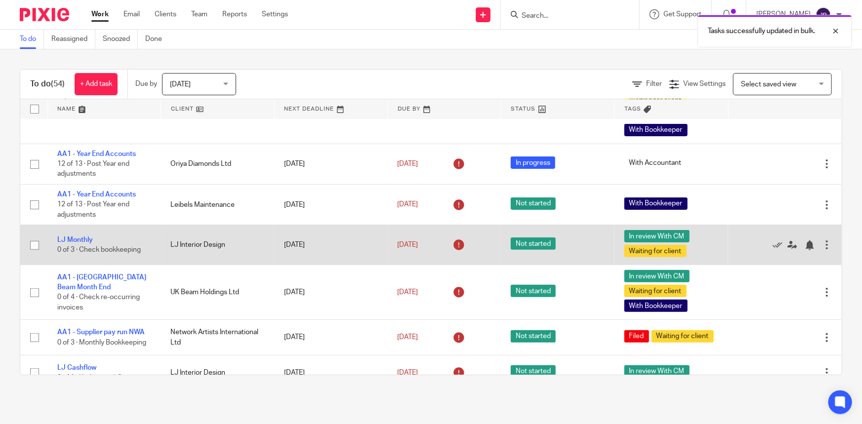
scroll to position [134, 0]
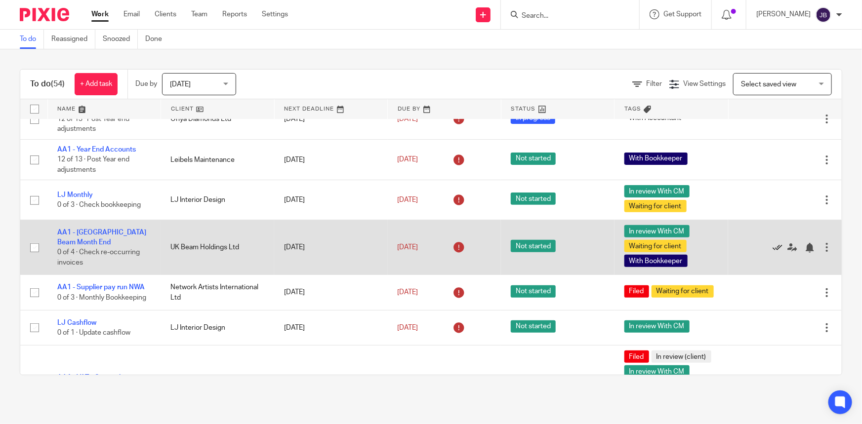
click at [773, 247] on icon at bounding box center [778, 248] width 10 height 10
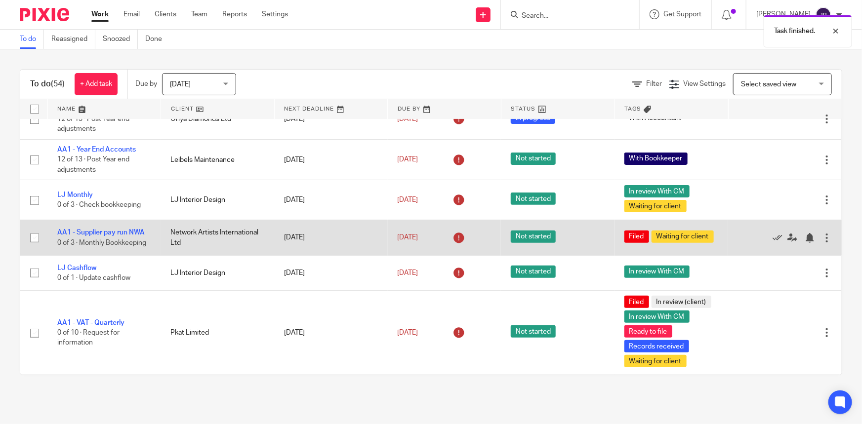
click at [822, 242] on div at bounding box center [827, 238] width 10 height 10
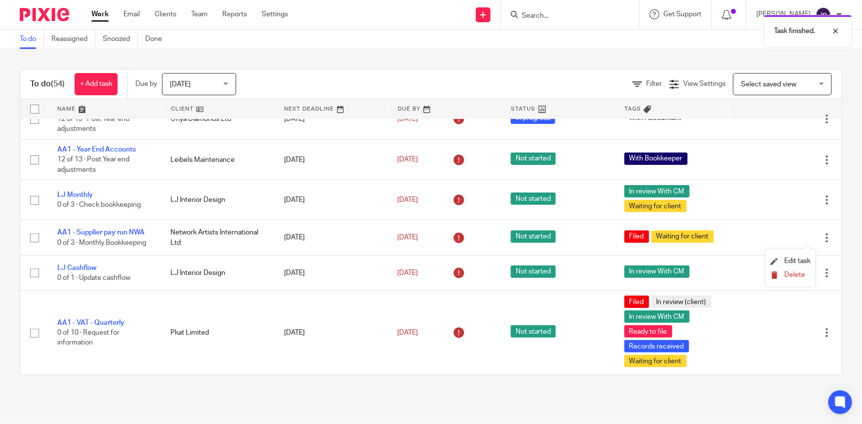
click at [789, 272] on button "Delete" at bounding box center [791, 276] width 40 height 8
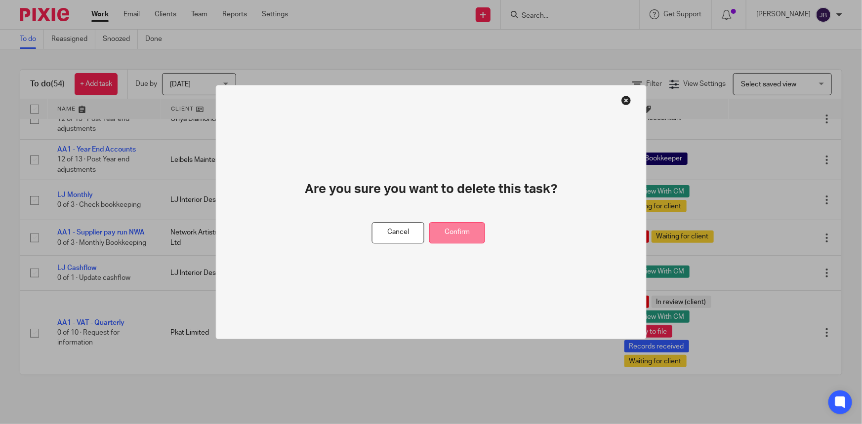
click at [464, 229] on button "Confirm" at bounding box center [457, 232] width 56 height 21
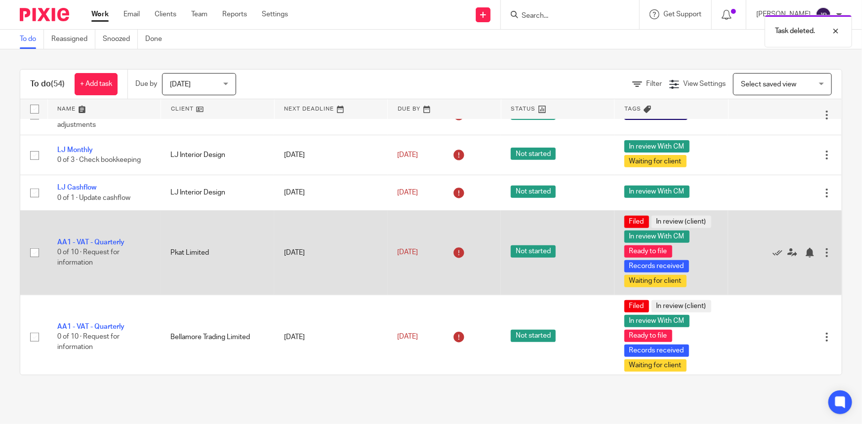
scroll to position [224, 0]
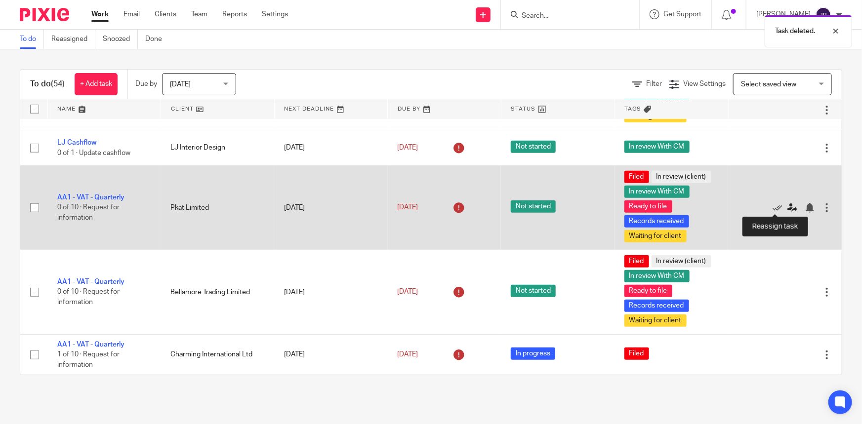
click at [788, 208] on icon at bounding box center [793, 208] width 10 height 10
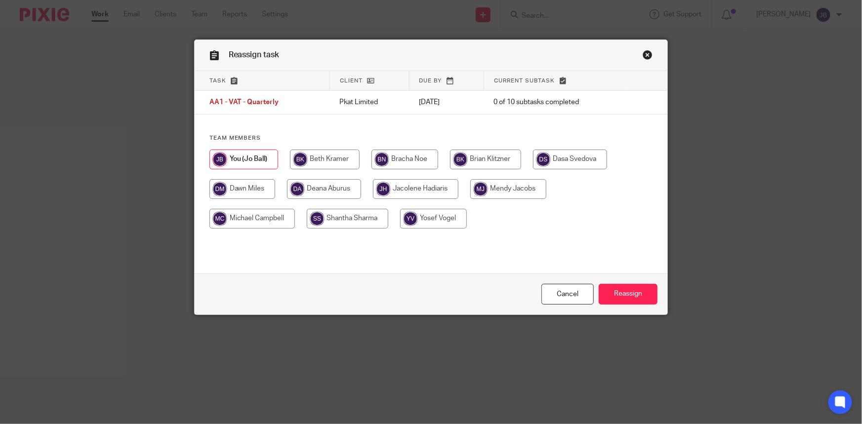
click at [336, 220] on input "radio" at bounding box center [348, 219] width 82 height 20
radio input "true"
click at [635, 294] on input "Reassign" at bounding box center [628, 294] width 59 height 21
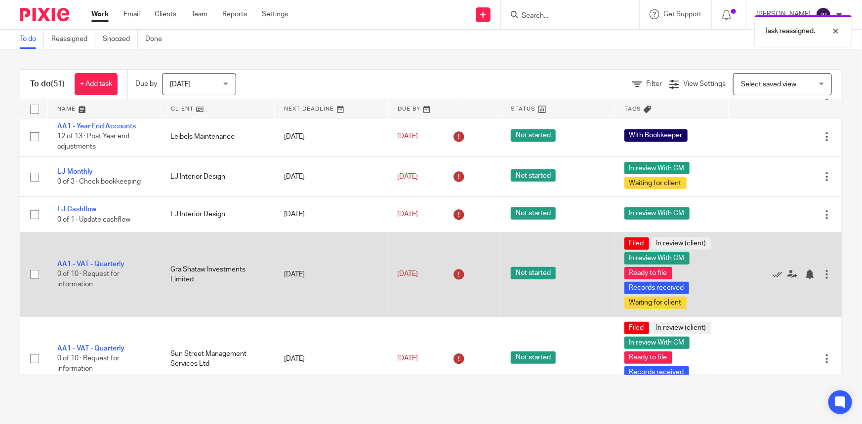
scroll to position [179, 0]
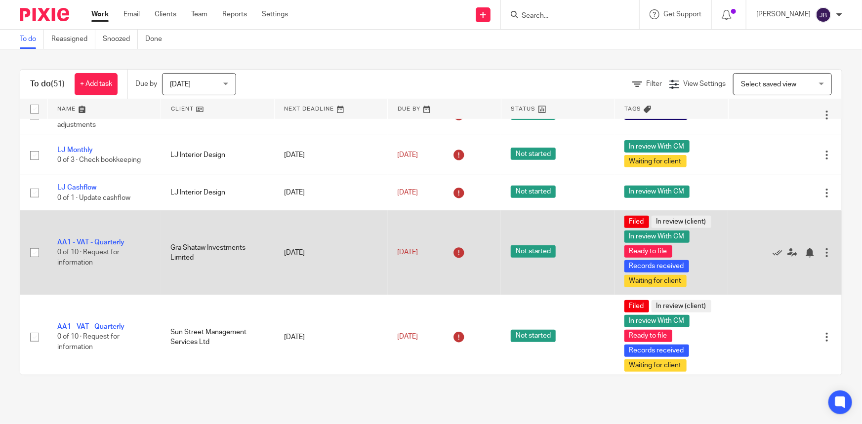
click at [39, 252] on input "checkbox" at bounding box center [34, 253] width 19 height 19
checkbox input "true"
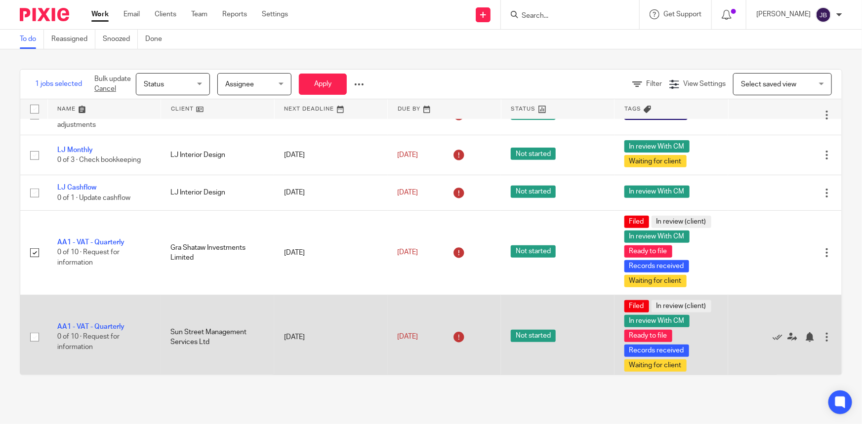
click at [36, 336] on input "checkbox" at bounding box center [34, 337] width 19 height 19
checkbox input "true"
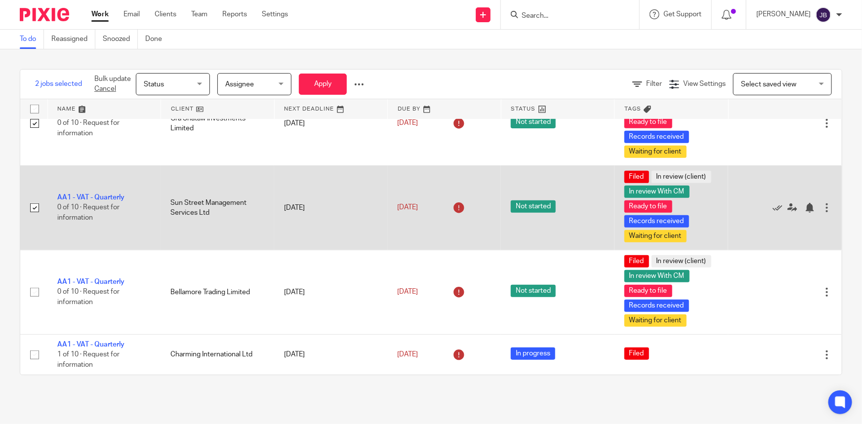
scroll to position [314, 0]
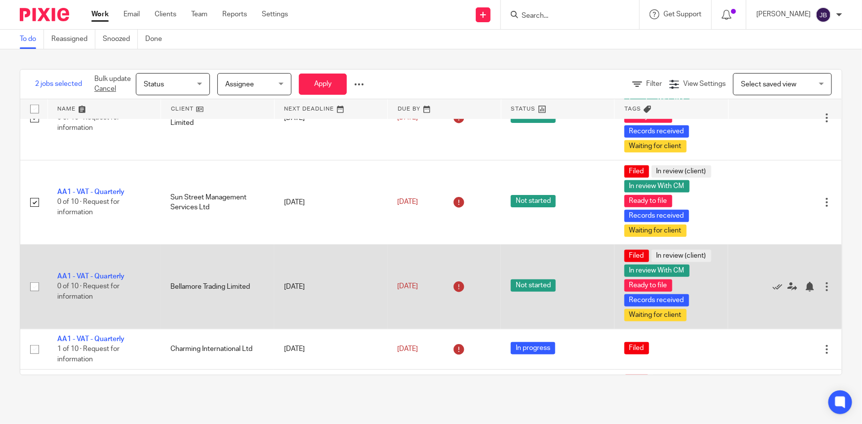
click at [34, 286] on input "checkbox" at bounding box center [34, 287] width 19 height 19
checkbox input "true"
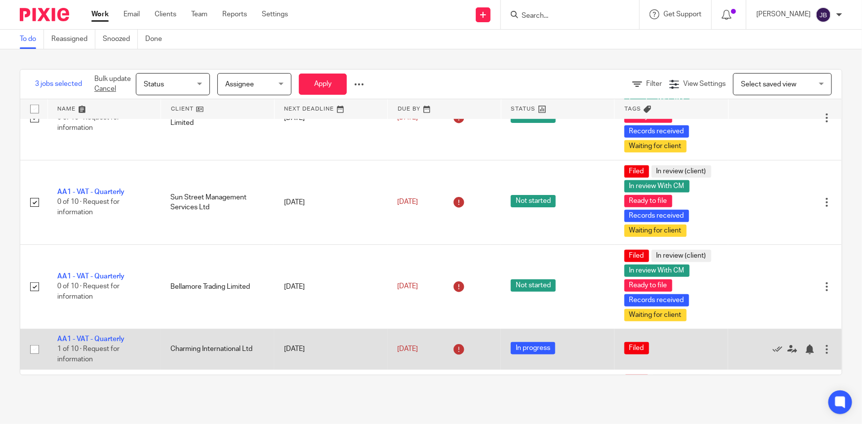
click at [37, 345] on input "checkbox" at bounding box center [34, 349] width 19 height 19
checkbox input "true"
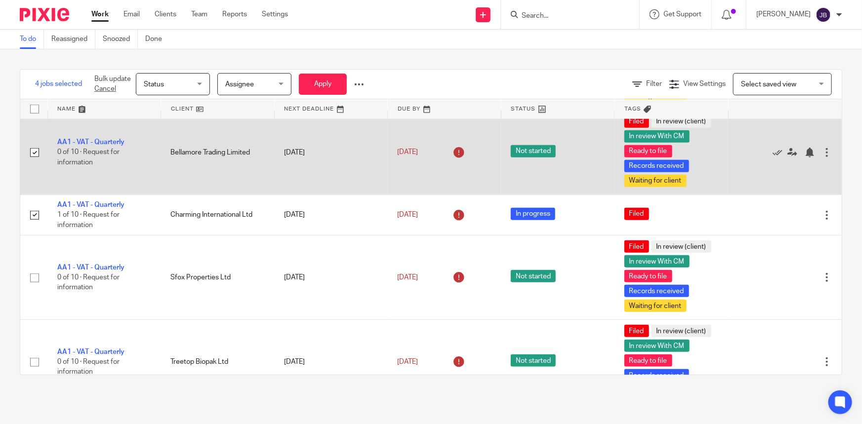
scroll to position [449, 0]
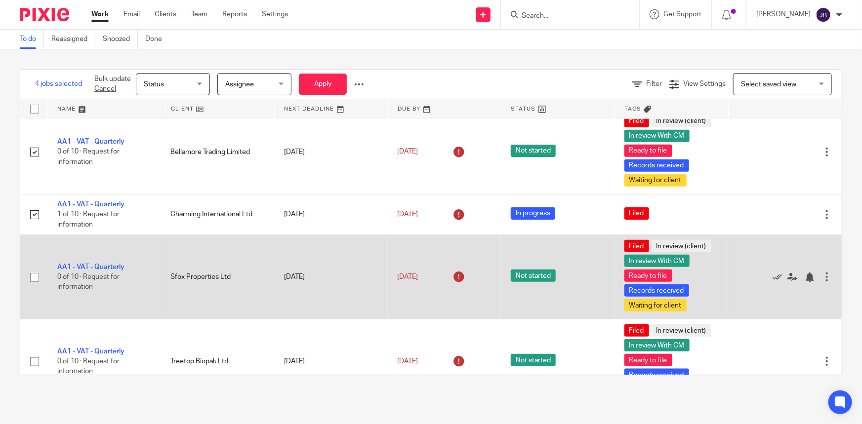
click at [40, 274] on input "checkbox" at bounding box center [34, 277] width 19 height 19
checkbox input "true"
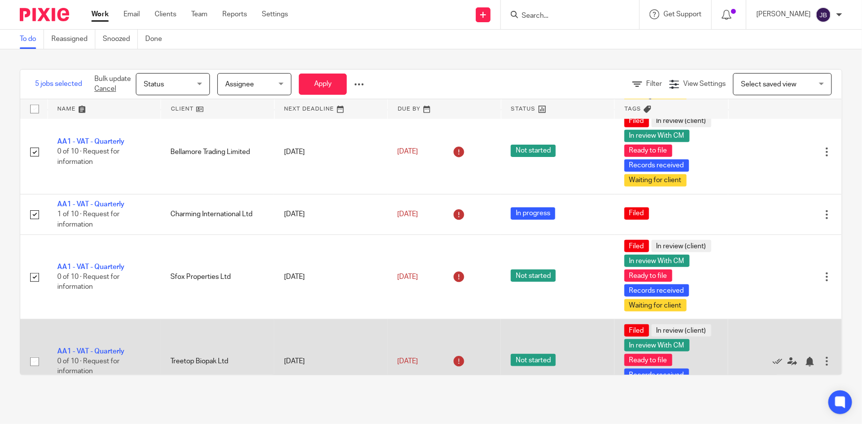
click at [38, 361] on input "checkbox" at bounding box center [34, 362] width 19 height 19
checkbox input "true"
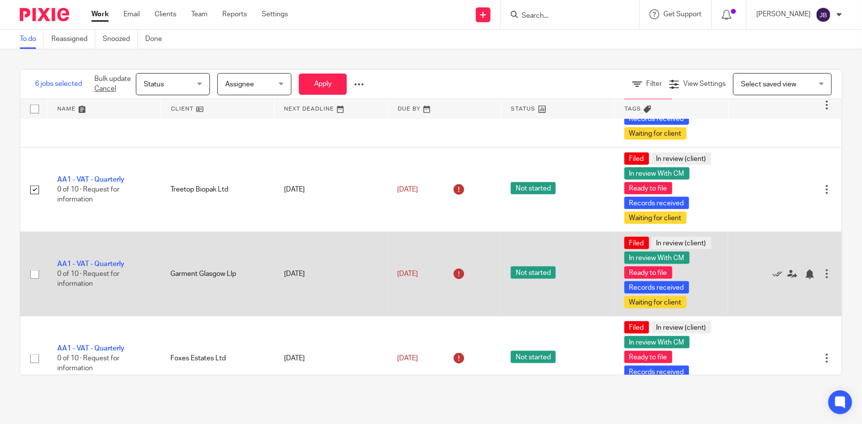
scroll to position [629, 0]
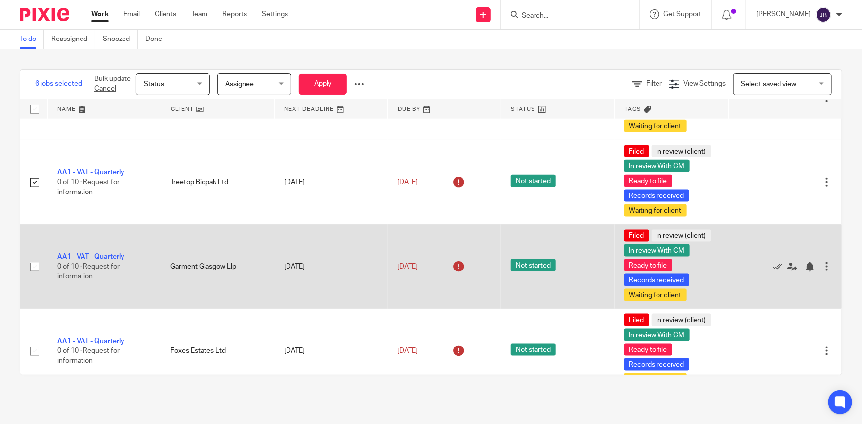
click at [35, 266] on input "checkbox" at bounding box center [34, 267] width 19 height 19
checkbox input "true"
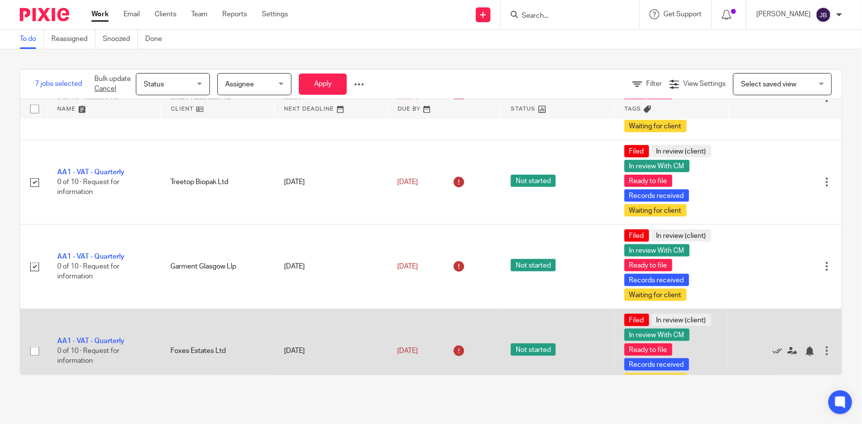
click at [39, 348] on input "checkbox" at bounding box center [34, 351] width 19 height 19
checkbox input "true"
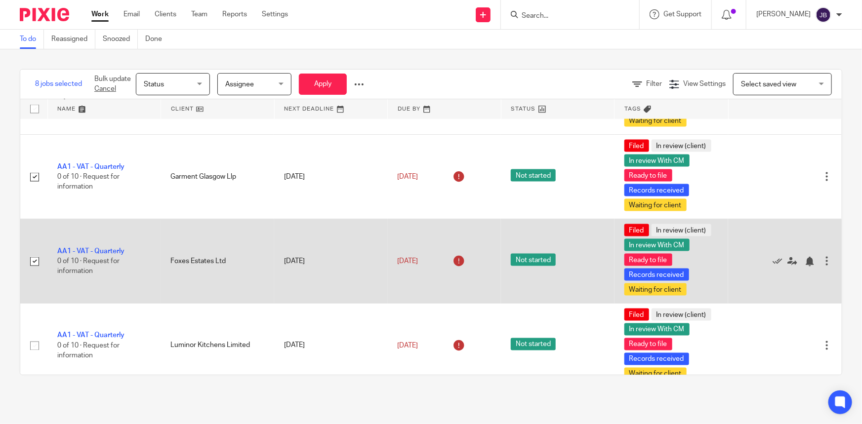
scroll to position [763, 0]
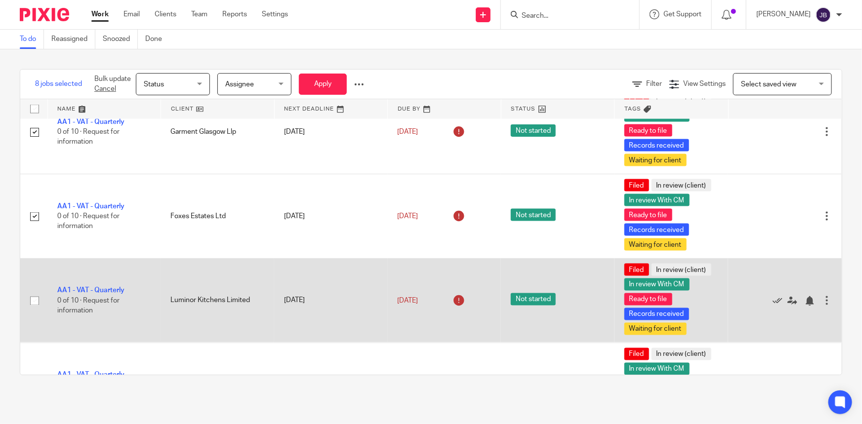
click at [36, 297] on input "checkbox" at bounding box center [34, 301] width 19 height 19
checkbox input "true"
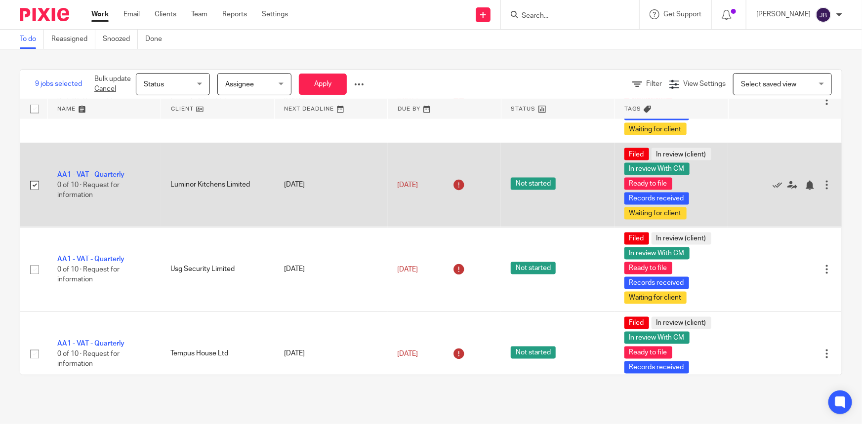
scroll to position [898, 0]
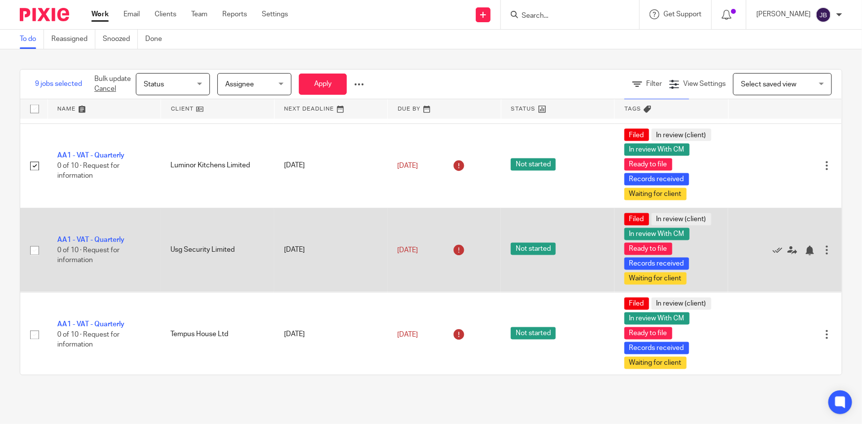
click at [35, 250] on input "checkbox" at bounding box center [34, 251] width 19 height 19
checkbox input "true"
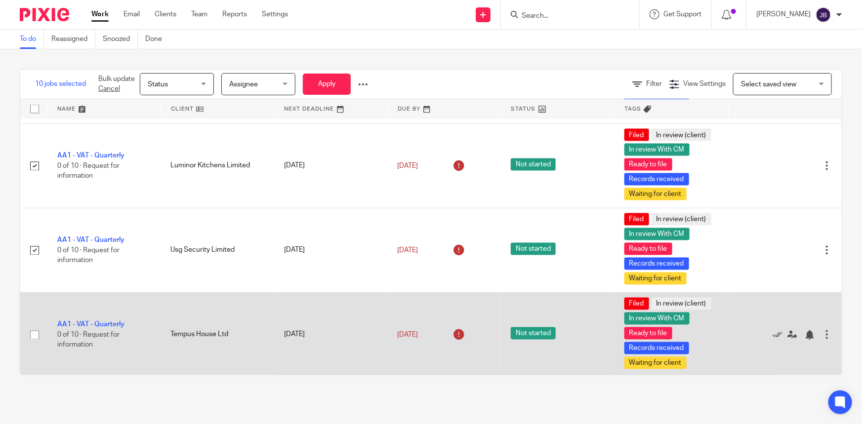
click at [36, 335] on input "checkbox" at bounding box center [34, 335] width 19 height 19
checkbox input "true"
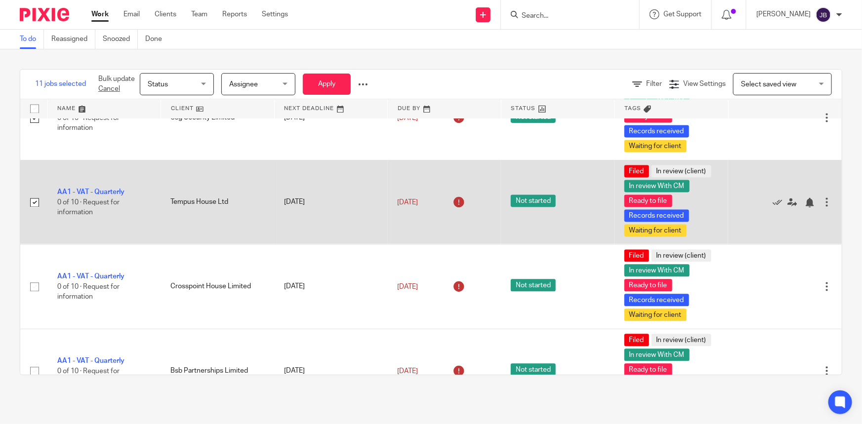
scroll to position [1033, 0]
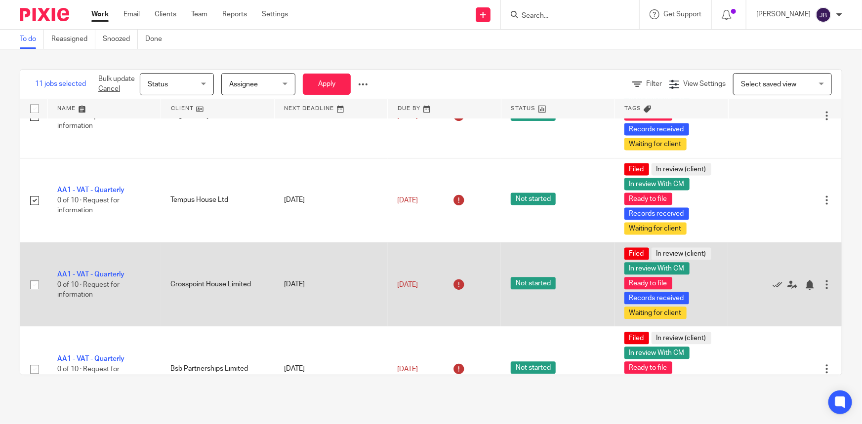
click at [37, 286] on input "checkbox" at bounding box center [34, 285] width 19 height 19
checkbox input "true"
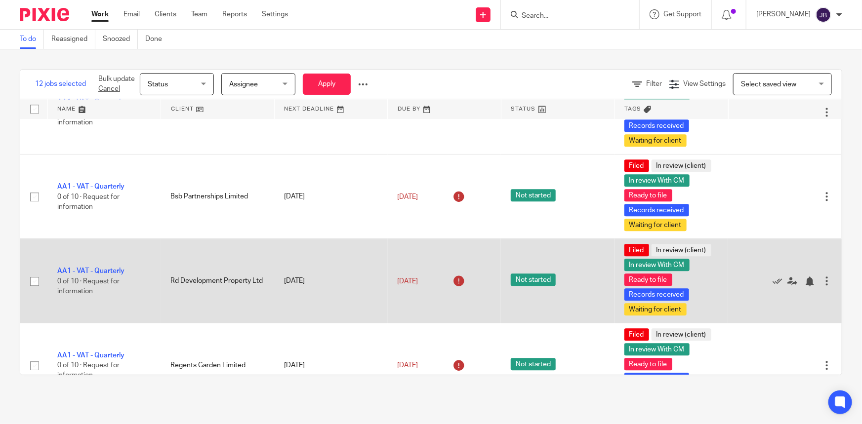
scroll to position [1213, 0]
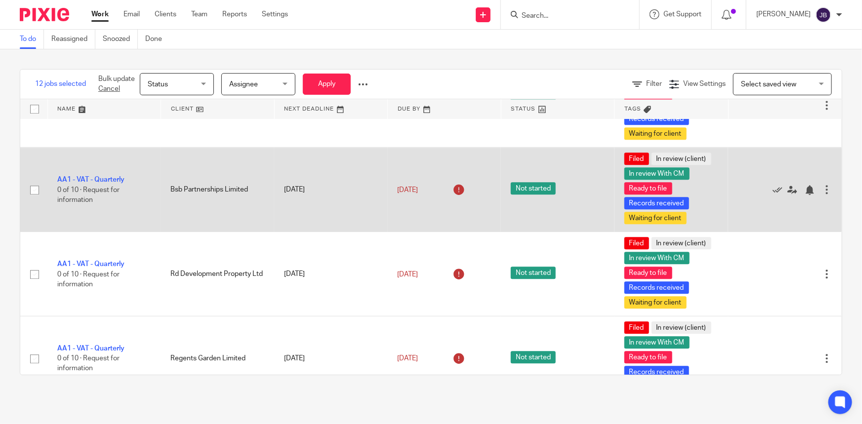
click at [35, 190] on input "checkbox" at bounding box center [34, 190] width 19 height 19
checkbox input "true"
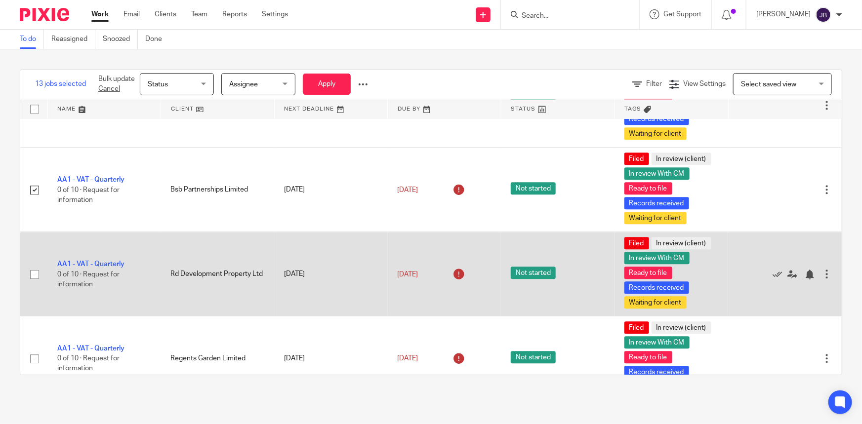
click at [32, 275] on input "checkbox" at bounding box center [34, 274] width 19 height 19
checkbox input "true"
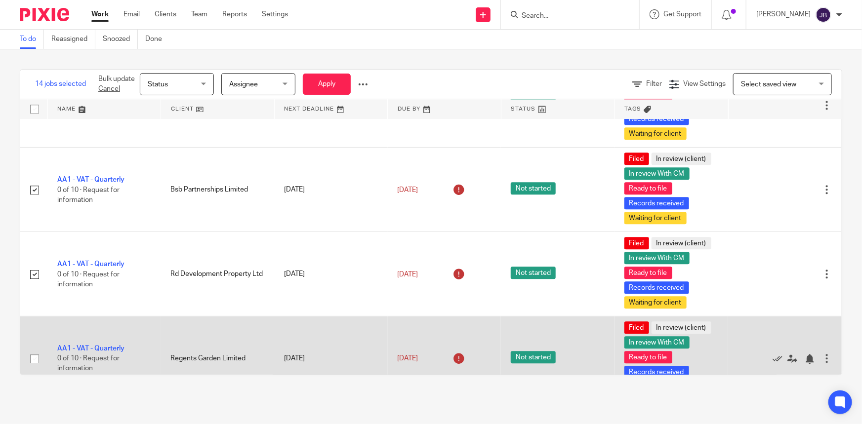
click at [35, 361] on input "checkbox" at bounding box center [34, 359] width 19 height 19
checkbox input "true"
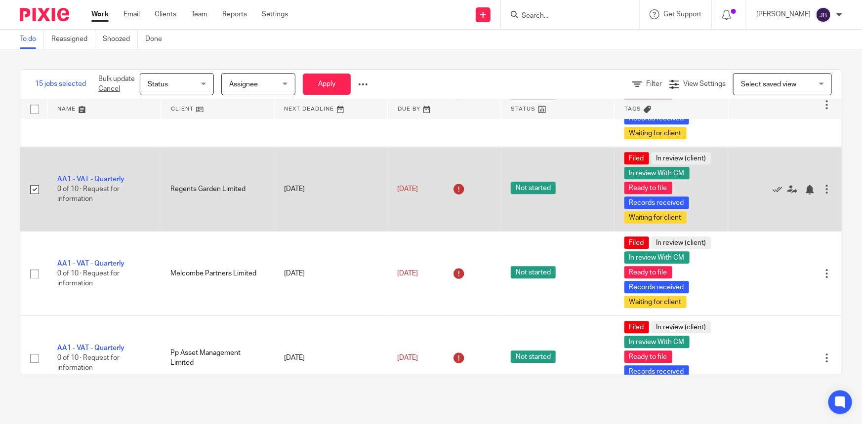
scroll to position [1393, 0]
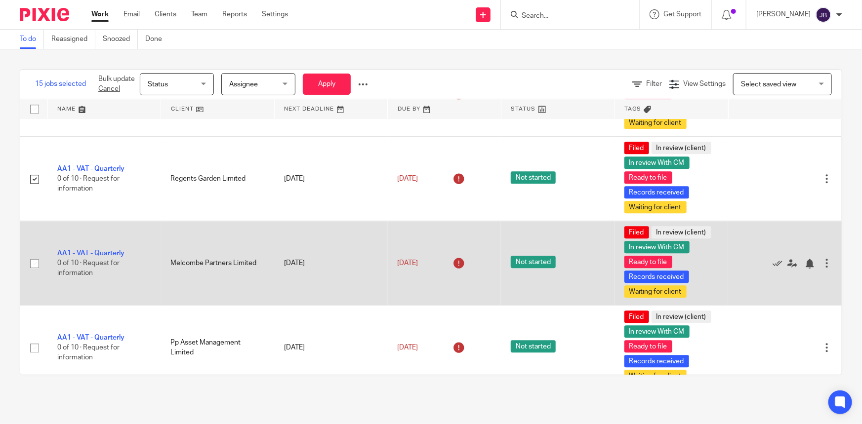
click at [32, 263] on input "checkbox" at bounding box center [34, 263] width 19 height 19
checkbox input "true"
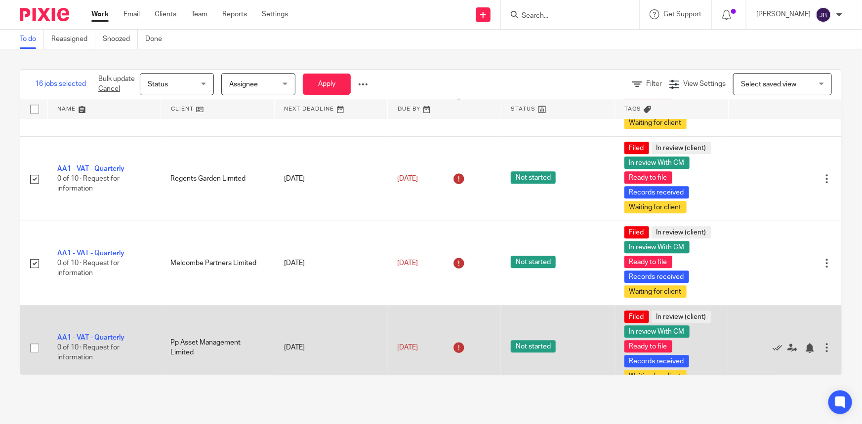
click at [33, 349] on input "checkbox" at bounding box center [34, 348] width 19 height 19
checkbox input "true"
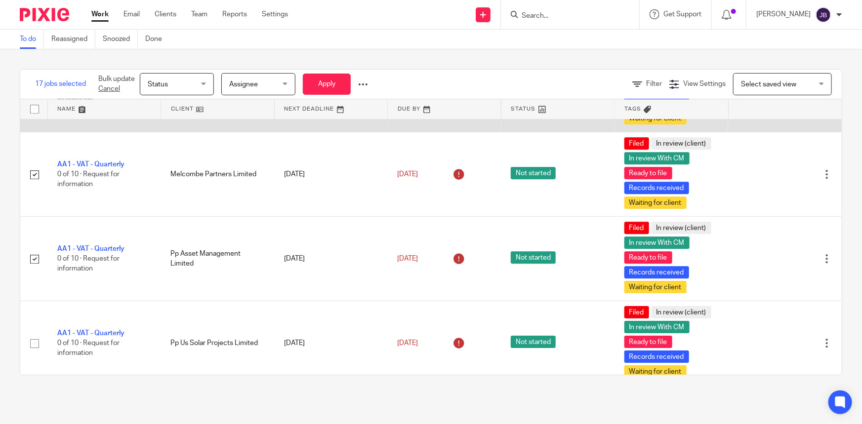
scroll to position [1527, 0]
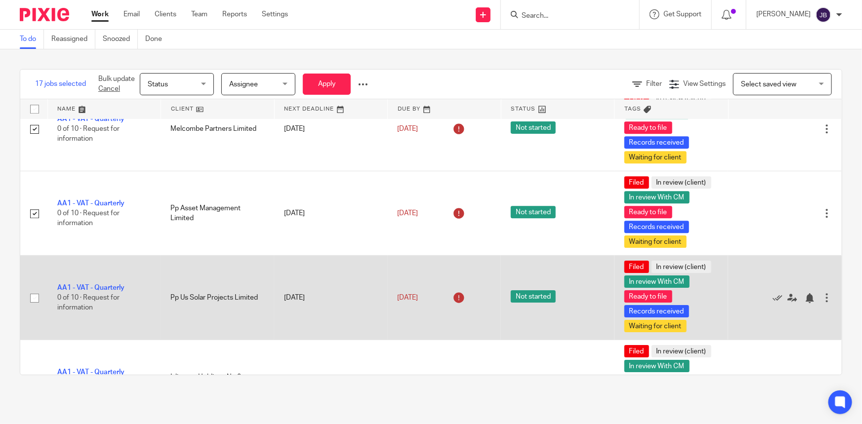
click at [35, 299] on input "checkbox" at bounding box center [34, 298] width 19 height 19
checkbox input "true"
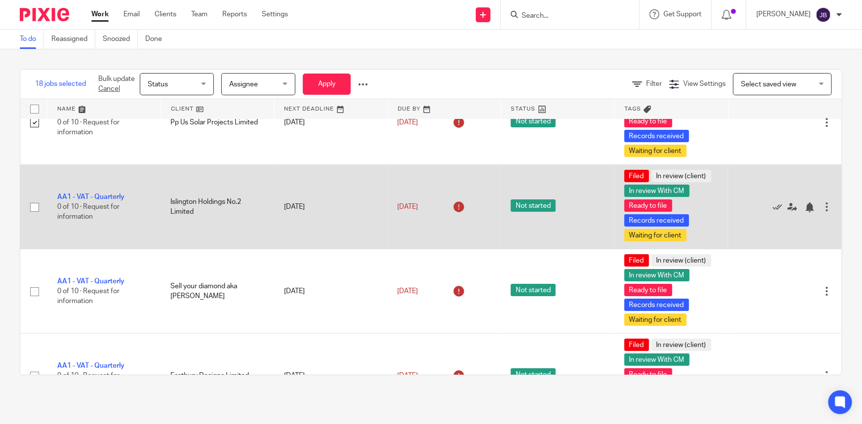
scroll to position [1707, 0]
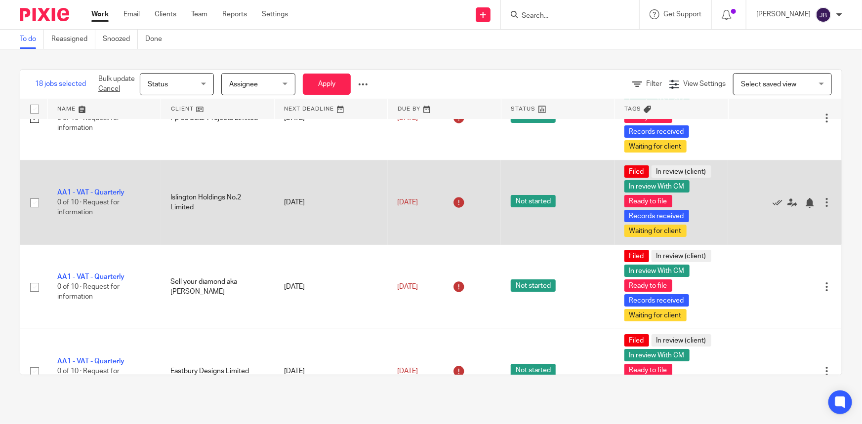
click at [33, 200] on input "checkbox" at bounding box center [34, 203] width 19 height 19
checkbox input "true"
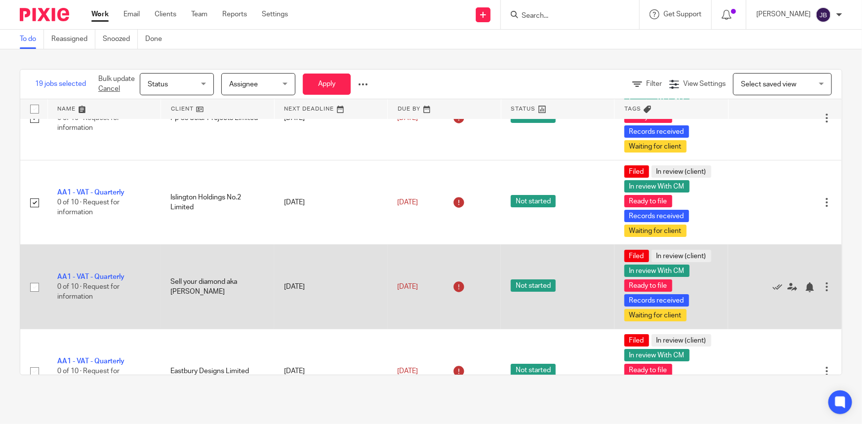
click at [36, 281] on input "checkbox" at bounding box center [34, 287] width 19 height 19
checkbox input "true"
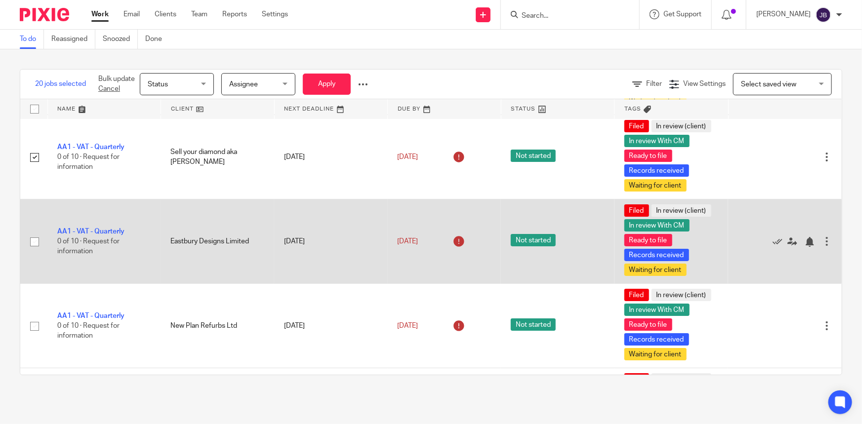
scroll to position [1842, 0]
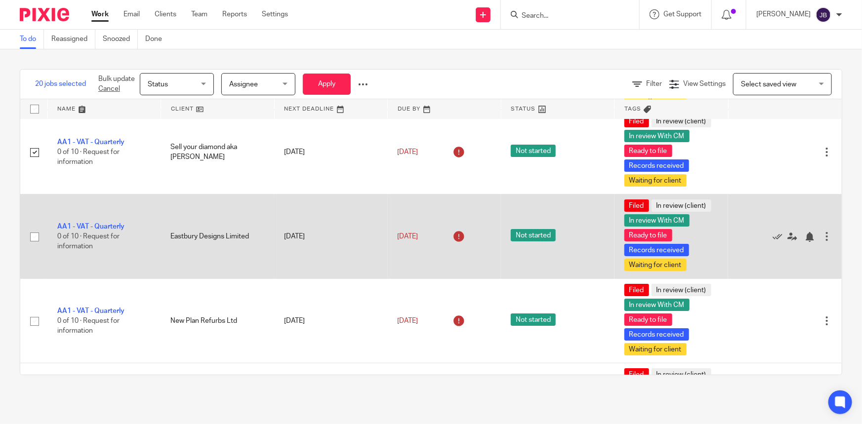
click at [35, 234] on input "checkbox" at bounding box center [34, 237] width 19 height 19
checkbox input "true"
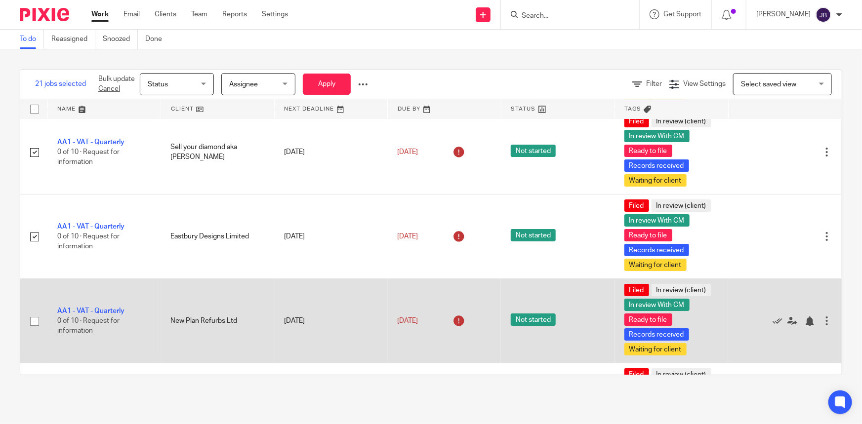
click at [37, 317] on input "checkbox" at bounding box center [34, 321] width 19 height 19
checkbox input "true"
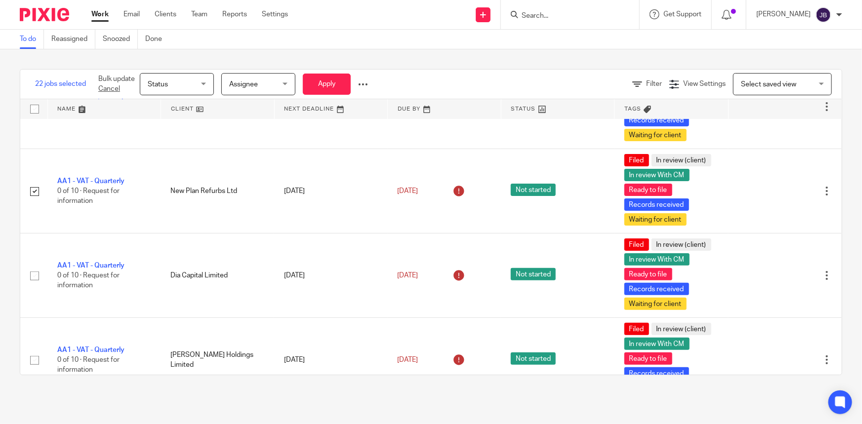
scroll to position [2021, 0]
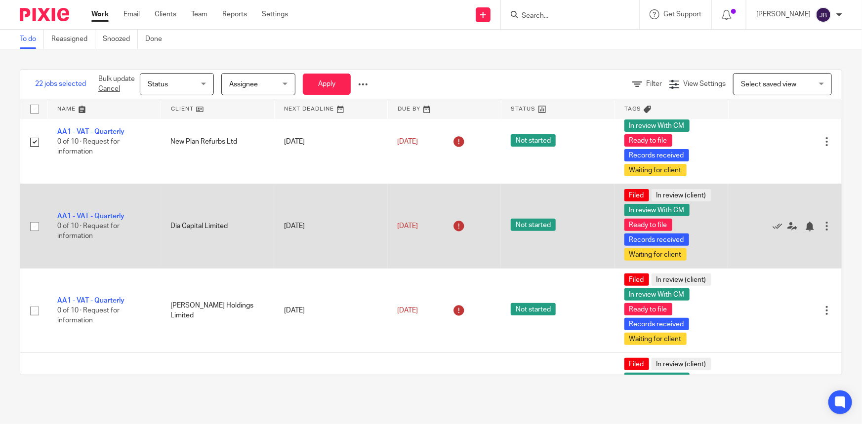
drag, startPoint x: 32, startPoint y: 223, endPoint x: 36, endPoint y: 227, distance: 5.3
click at [32, 223] on input "checkbox" at bounding box center [34, 226] width 19 height 19
checkbox input "true"
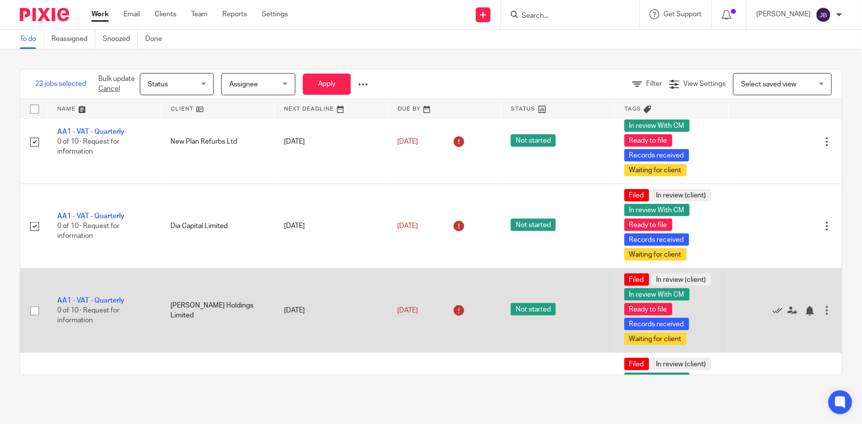
click at [39, 306] on input "checkbox" at bounding box center [34, 311] width 19 height 19
checkbox input "true"
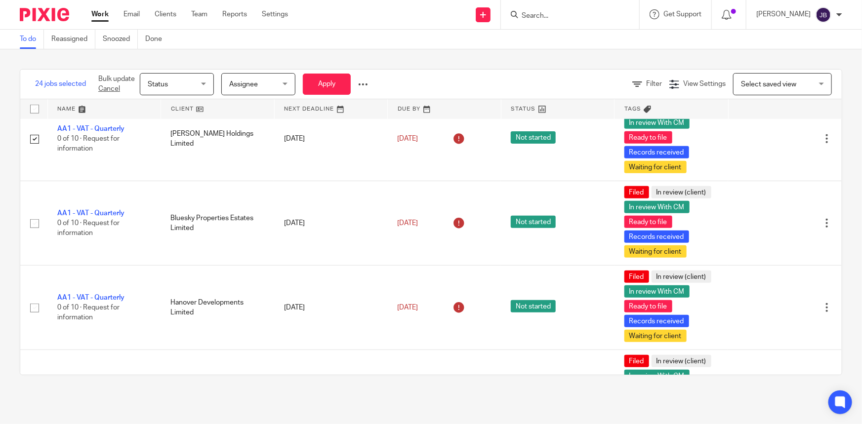
scroll to position [2201, 0]
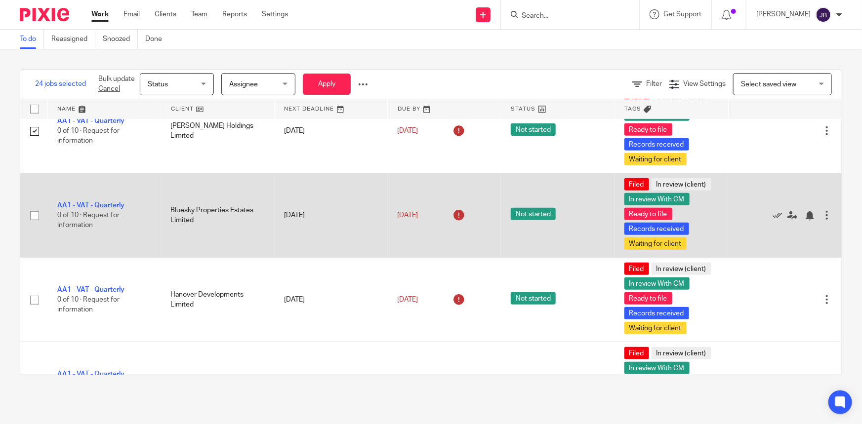
click at [36, 214] on input "checkbox" at bounding box center [34, 216] width 19 height 19
checkbox input "true"
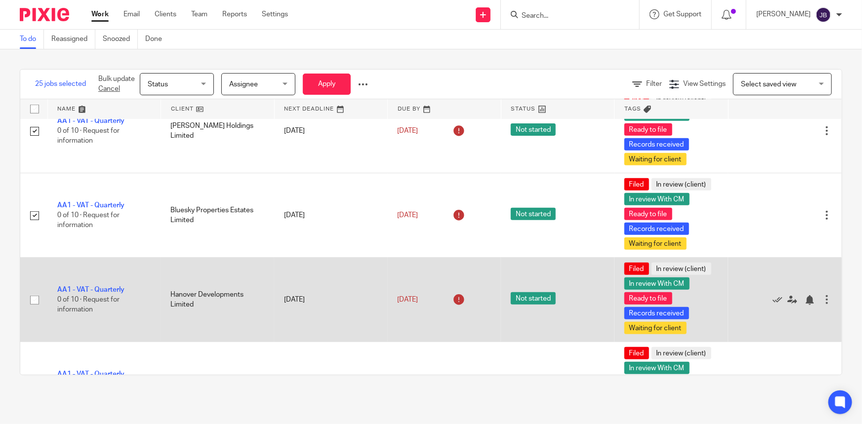
click at [38, 298] on input "checkbox" at bounding box center [34, 300] width 19 height 19
checkbox input "true"
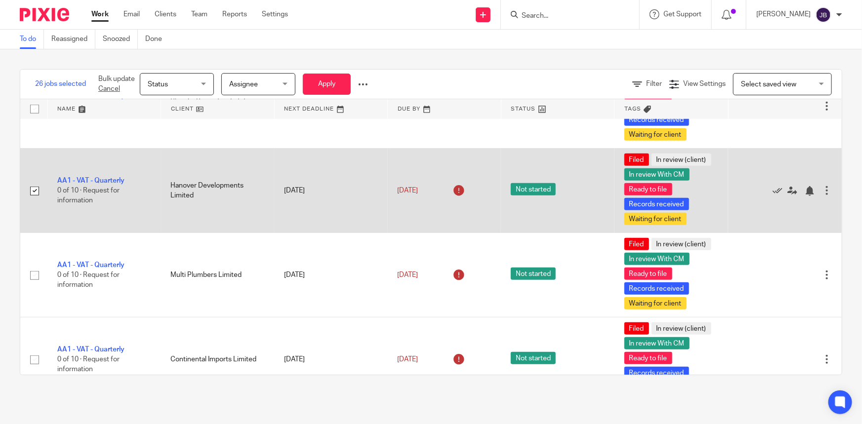
scroll to position [2336, 0]
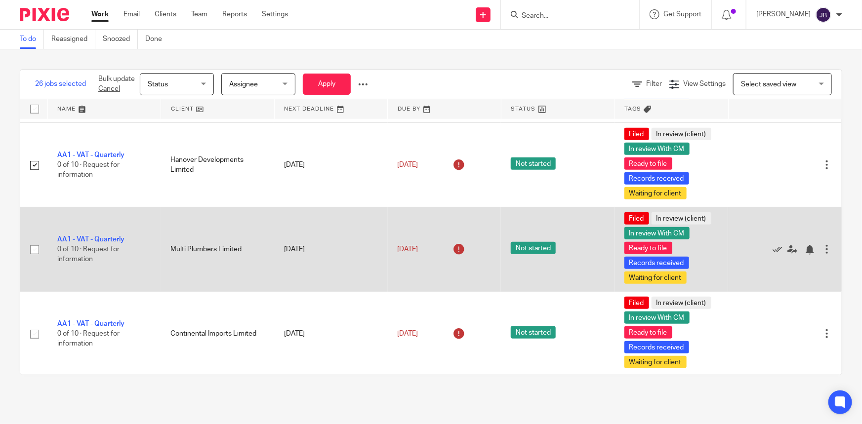
click at [33, 247] on input "checkbox" at bounding box center [34, 250] width 19 height 19
checkbox input "true"
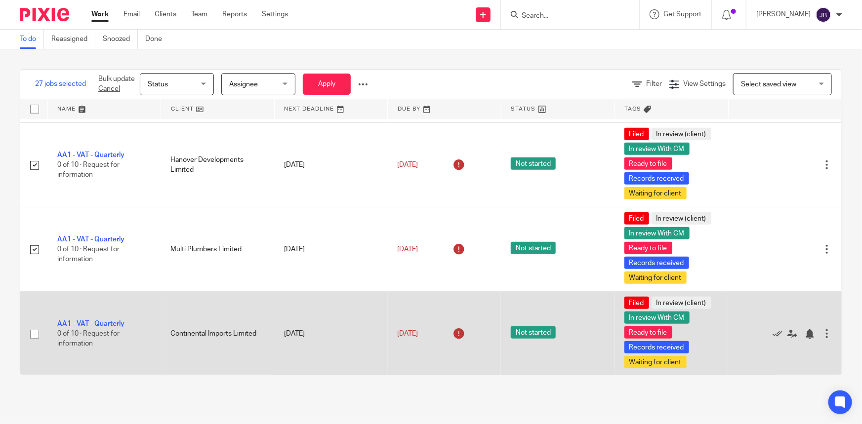
click at [38, 331] on input "checkbox" at bounding box center [34, 334] width 19 height 19
checkbox input "true"
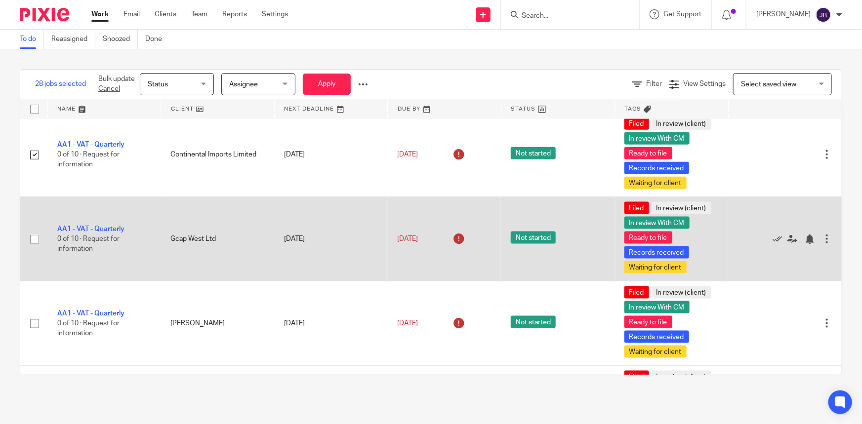
scroll to position [2515, 0]
click at [36, 236] on input "checkbox" at bounding box center [34, 239] width 19 height 19
checkbox input "true"
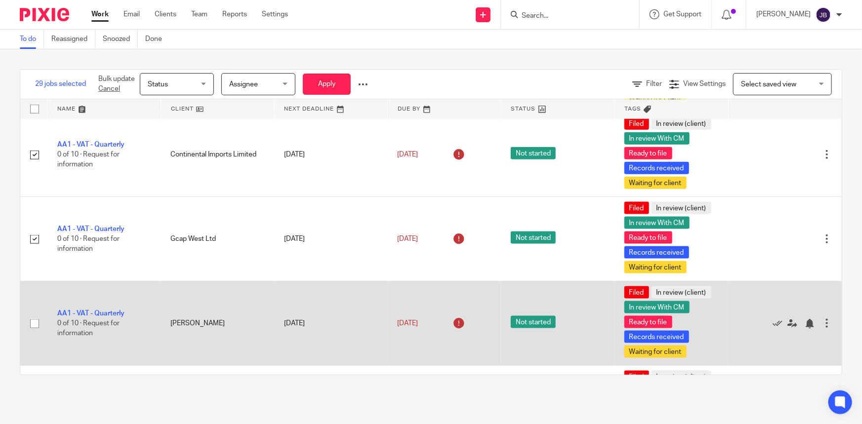
click at [34, 320] on input "checkbox" at bounding box center [34, 324] width 19 height 19
checkbox input "true"
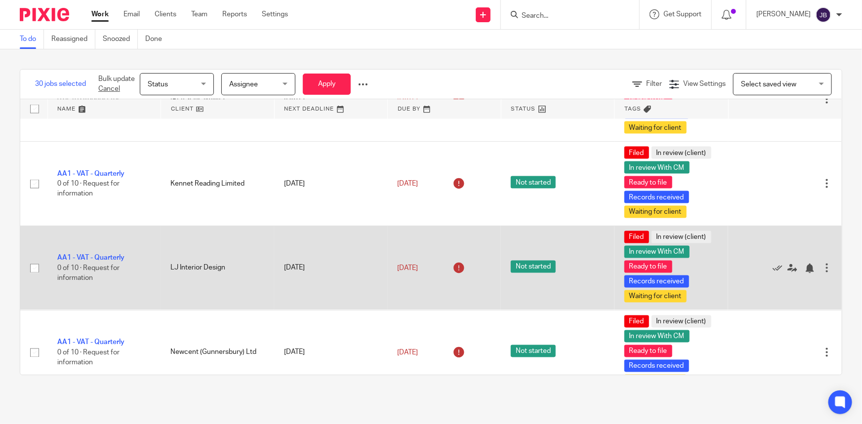
scroll to position [2740, 0]
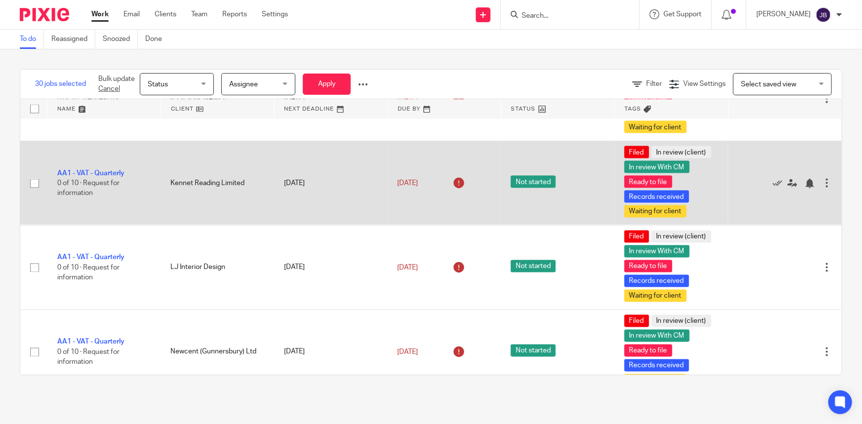
click at [35, 184] on input "checkbox" at bounding box center [34, 183] width 19 height 19
checkbox input "true"
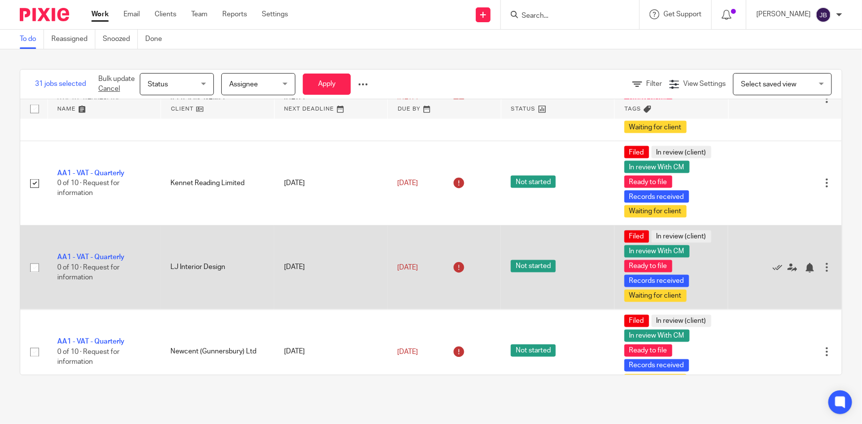
scroll to position [2785, 0]
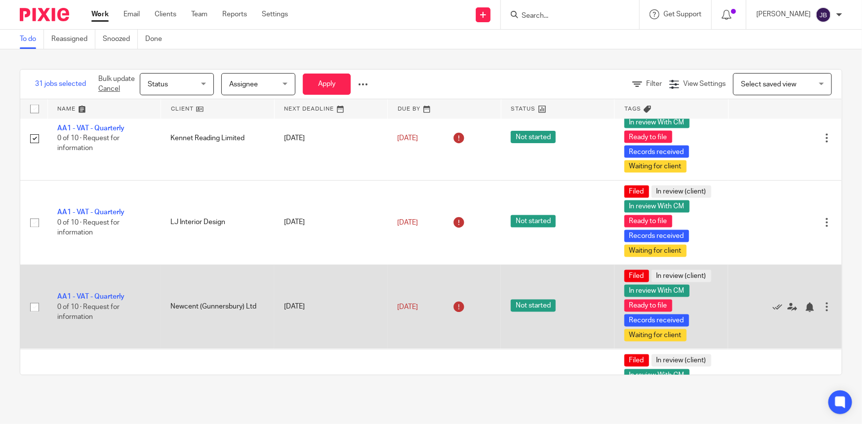
click at [35, 302] on input "checkbox" at bounding box center [34, 307] width 19 height 19
checkbox input "true"
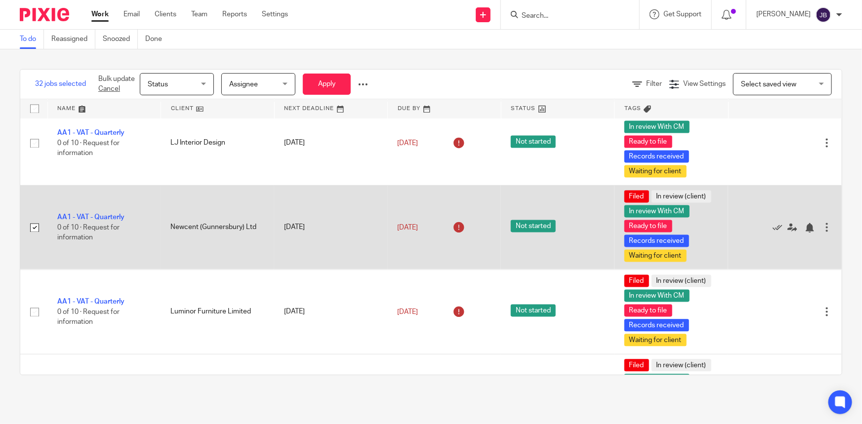
scroll to position [2920, 0]
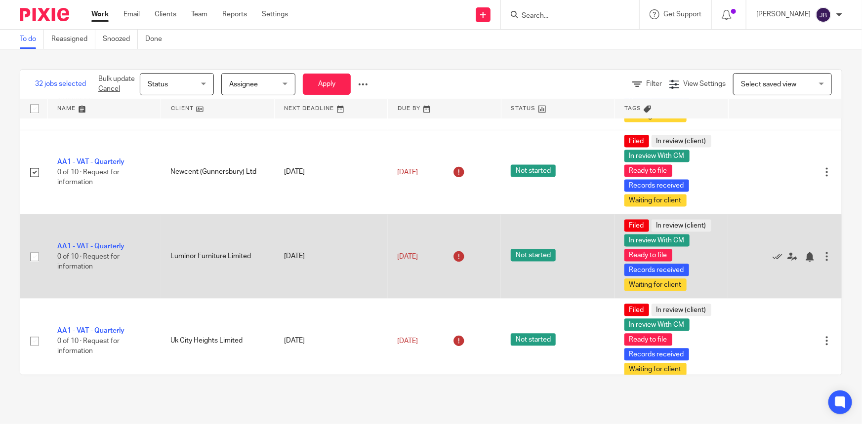
click at [33, 254] on input "checkbox" at bounding box center [34, 257] width 19 height 19
checkbox input "true"
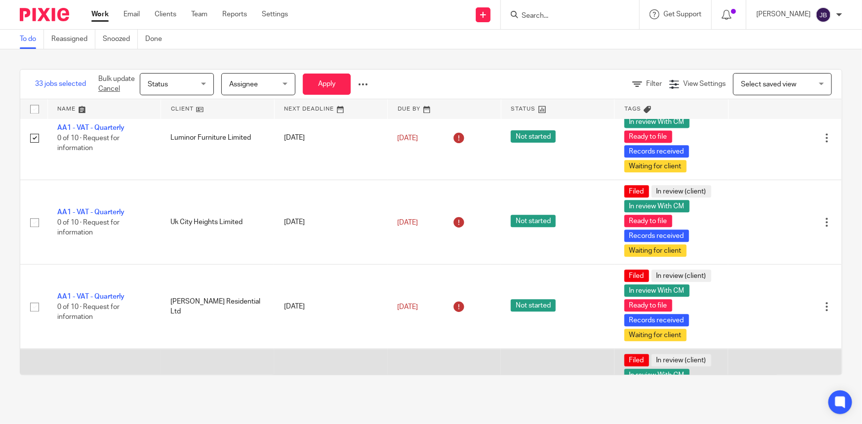
scroll to position [3099, 0]
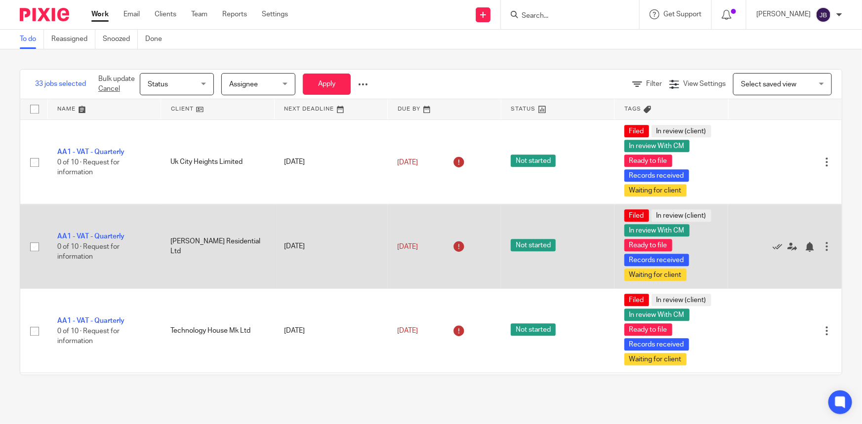
click at [34, 246] on input "checkbox" at bounding box center [34, 247] width 19 height 19
checkbox input "true"
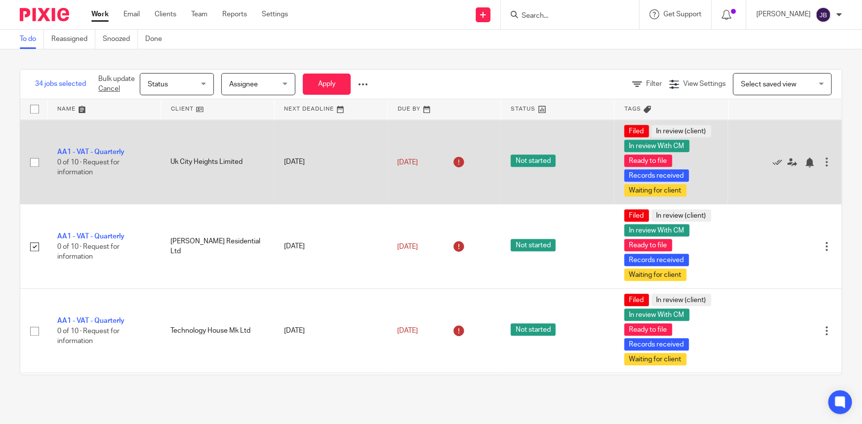
click at [35, 163] on input "checkbox" at bounding box center [34, 162] width 19 height 19
checkbox input "true"
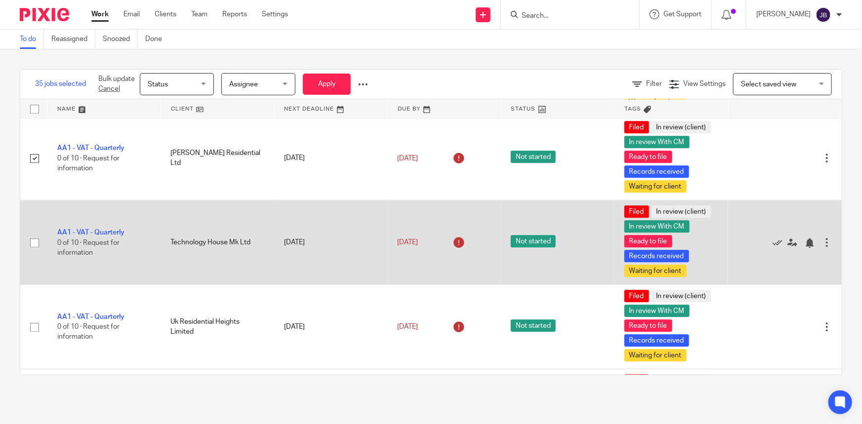
scroll to position [3189, 0]
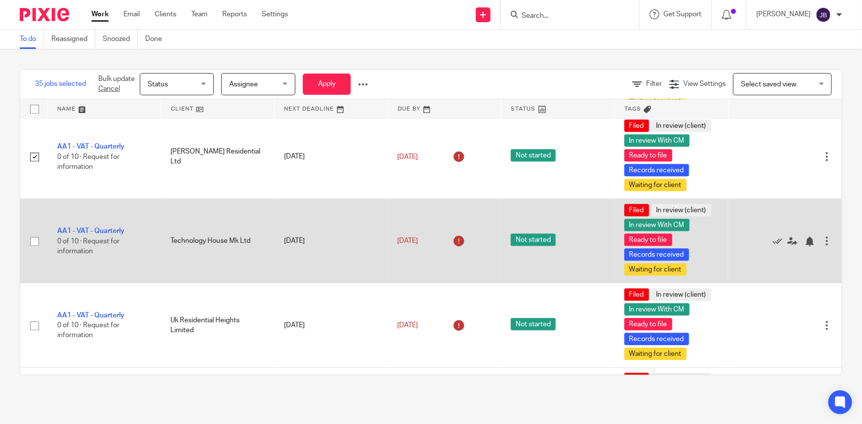
click at [33, 237] on input "checkbox" at bounding box center [34, 241] width 19 height 19
checkbox input "true"
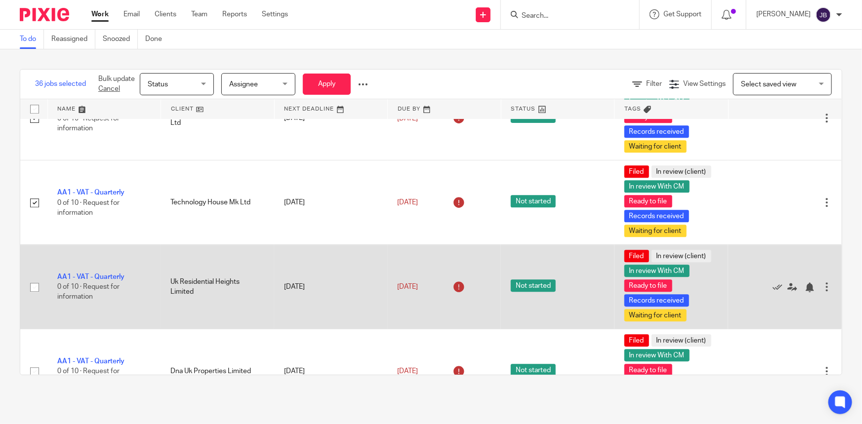
scroll to position [3279, 0]
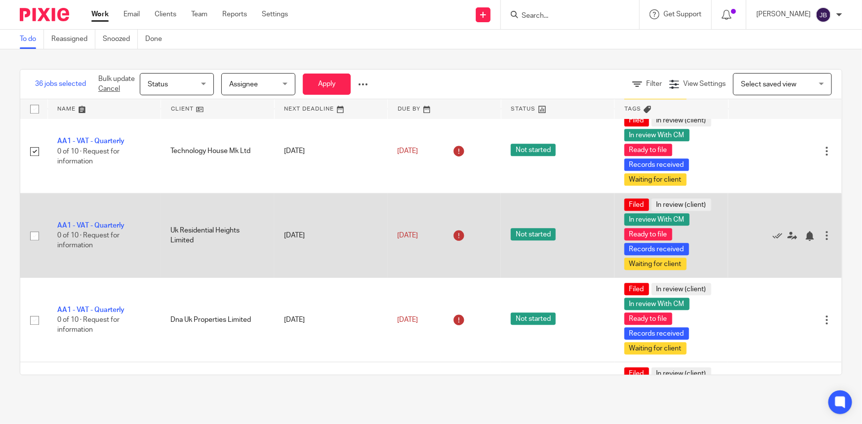
click at [37, 230] on input "checkbox" at bounding box center [34, 236] width 19 height 19
checkbox input "true"
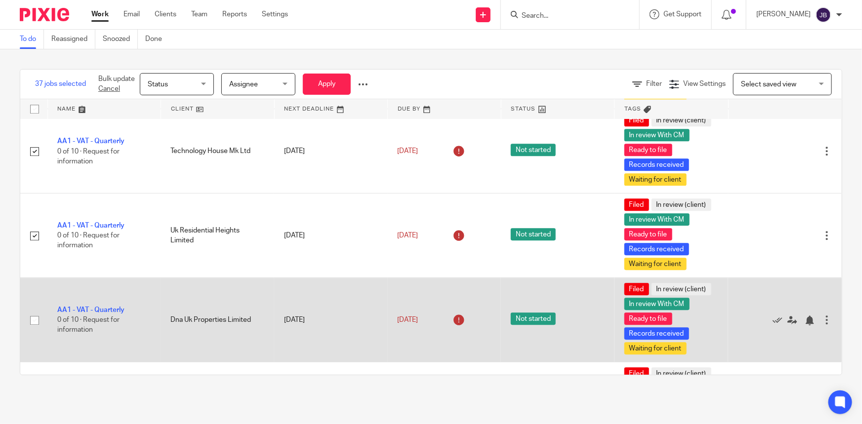
click at [37, 316] on input "checkbox" at bounding box center [34, 320] width 19 height 19
checkbox input "true"
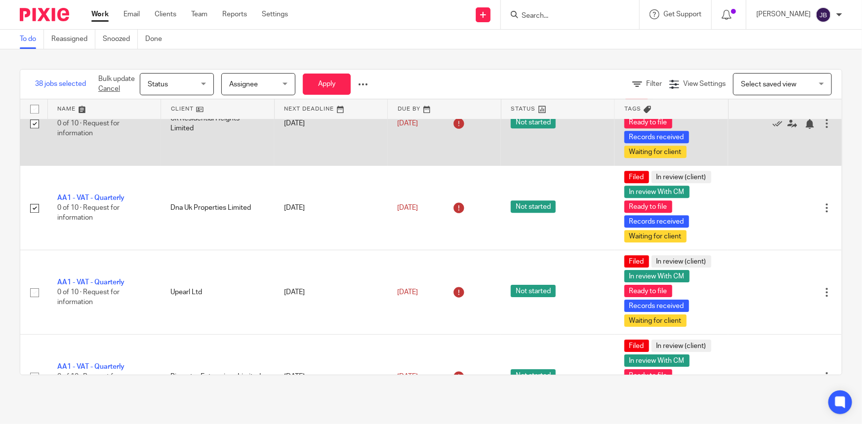
scroll to position [3414, 0]
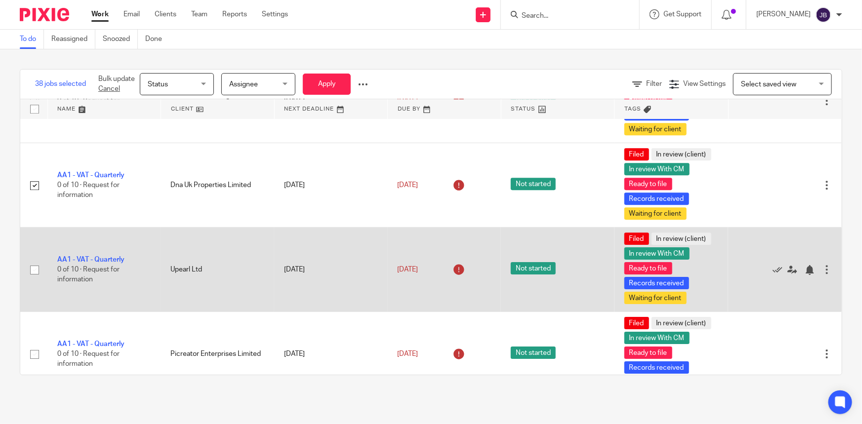
click at [39, 265] on input "checkbox" at bounding box center [34, 270] width 19 height 19
checkbox input "true"
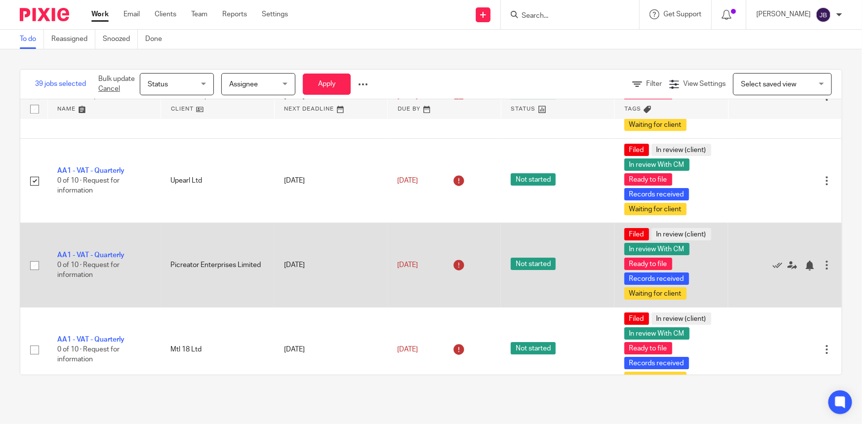
scroll to position [3504, 0]
click at [35, 260] on input "checkbox" at bounding box center [34, 265] width 19 height 19
checkbox input "true"
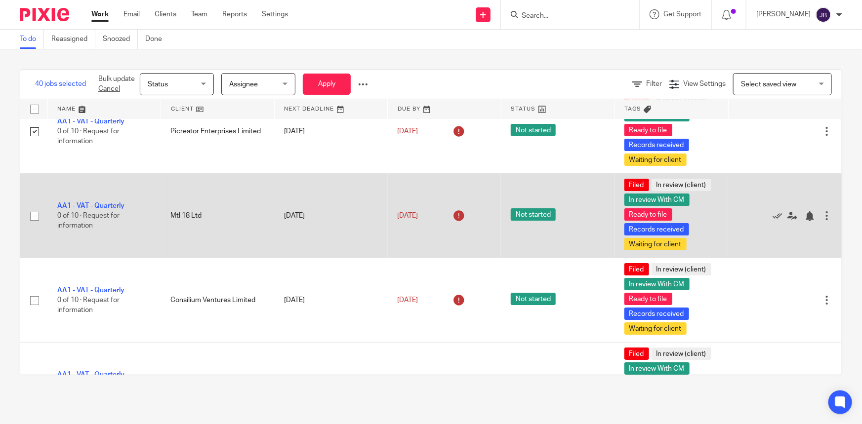
scroll to position [3639, 0]
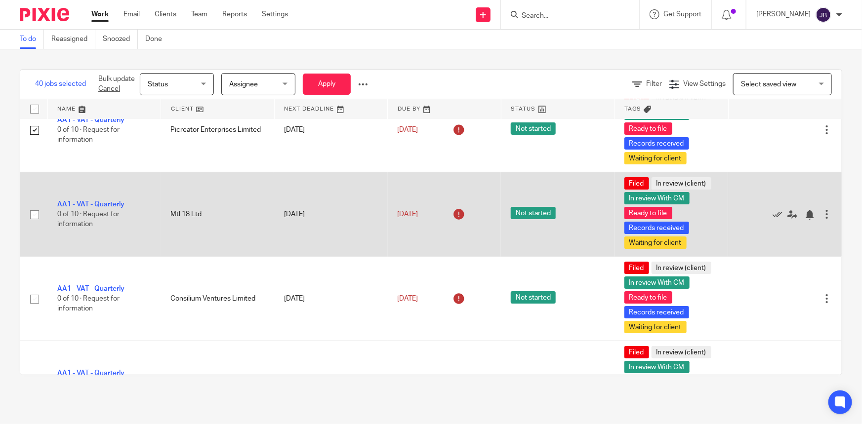
click at [35, 210] on input "checkbox" at bounding box center [34, 215] width 19 height 19
checkbox input "true"
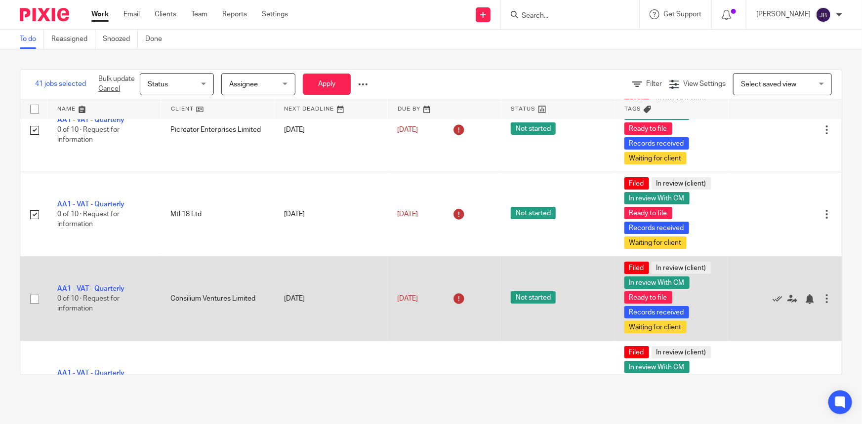
click at [36, 296] on input "checkbox" at bounding box center [34, 299] width 19 height 19
checkbox input "true"
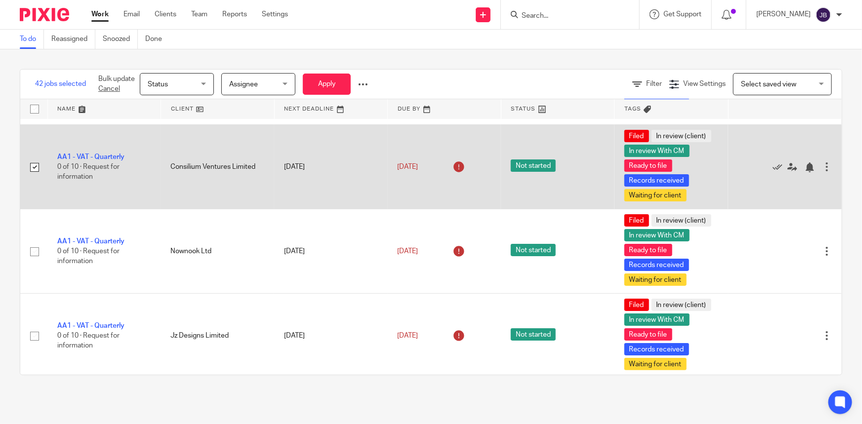
scroll to position [3773, 0]
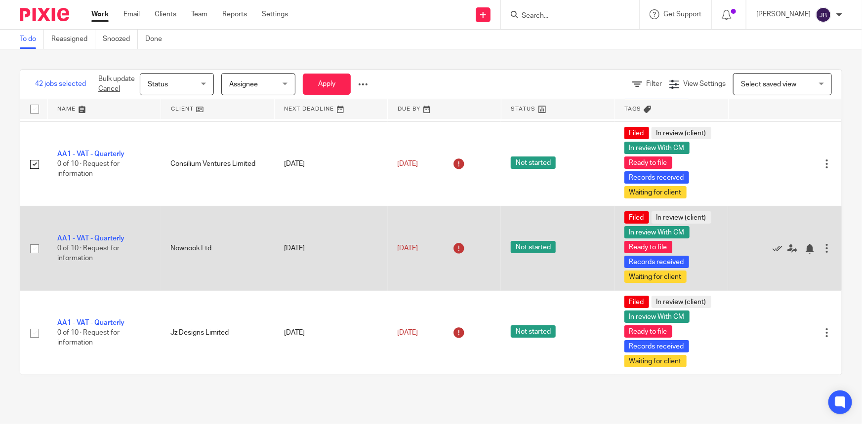
click at [36, 244] on input "checkbox" at bounding box center [34, 249] width 19 height 19
checkbox input "true"
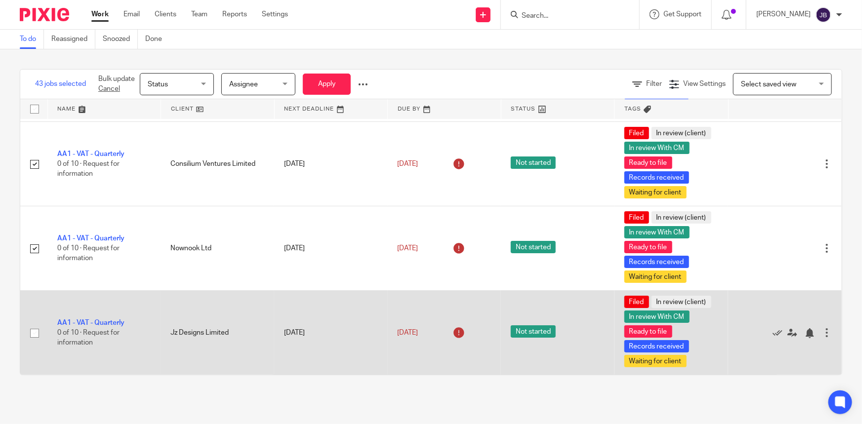
click at [36, 324] on input "checkbox" at bounding box center [34, 333] width 19 height 19
checkbox input "true"
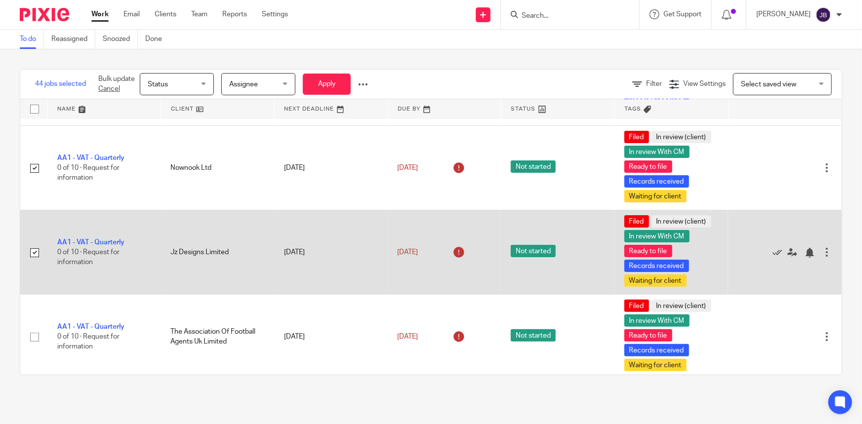
scroll to position [3855, 0]
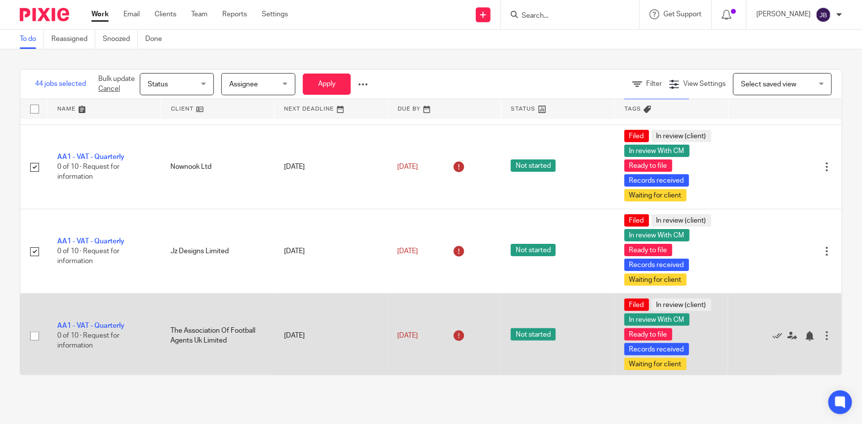
click at [35, 331] on input "checkbox" at bounding box center [34, 336] width 19 height 19
checkbox input "true"
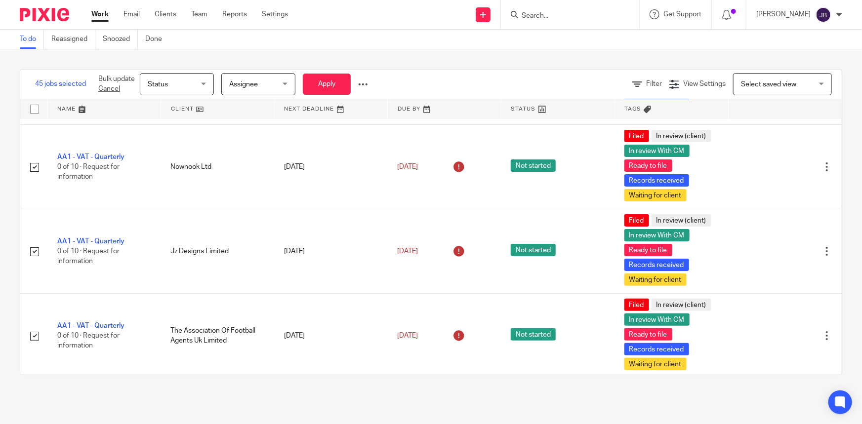
click at [253, 79] on span "Assignee" at bounding box center [255, 84] width 52 height 21
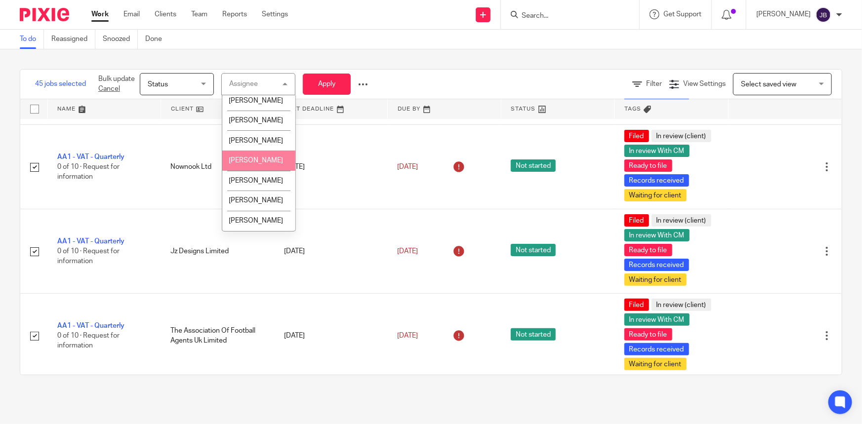
scroll to position [143, 0]
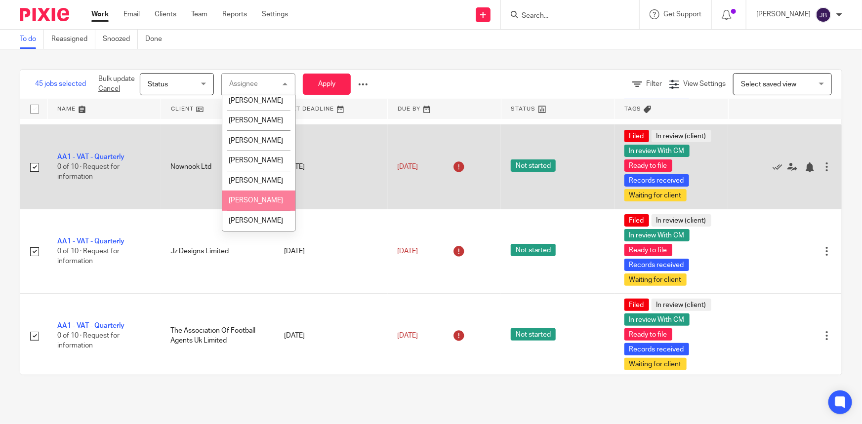
click at [256, 195] on li "[PERSON_NAME]" at bounding box center [258, 201] width 73 height 20
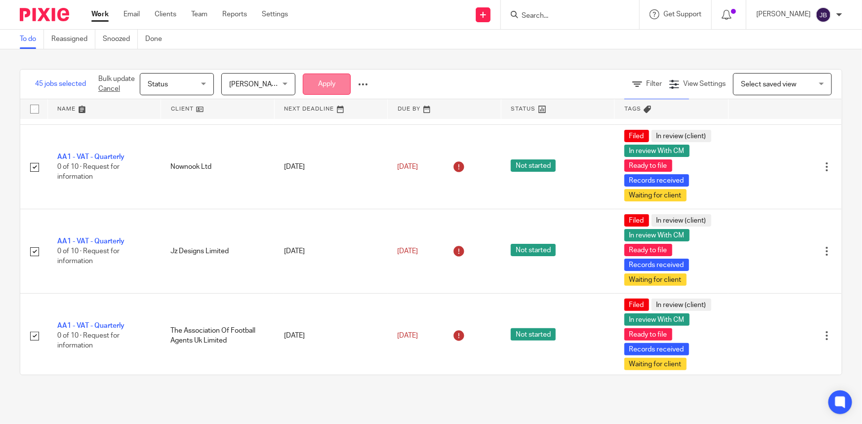
click at [336, 75] on button "Apply" at bounding box center [327, 84] width 48 height 21
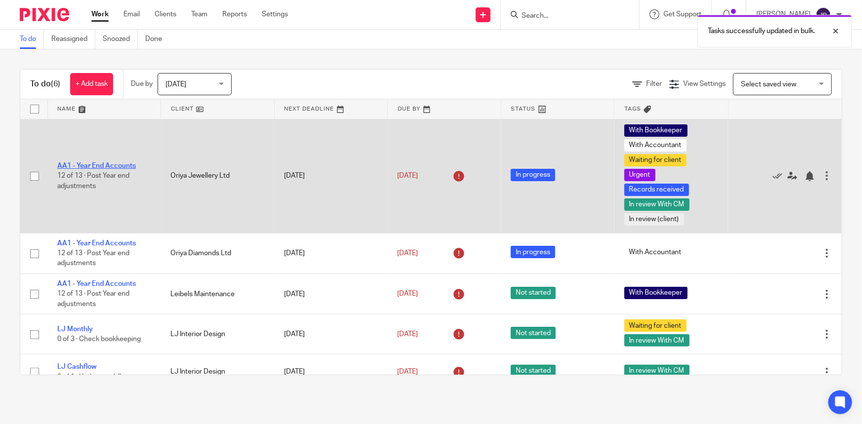
click at [128, 165] on link "AA1 - Year End Accounts" at bounding box center [96, 166] width 79 height 7
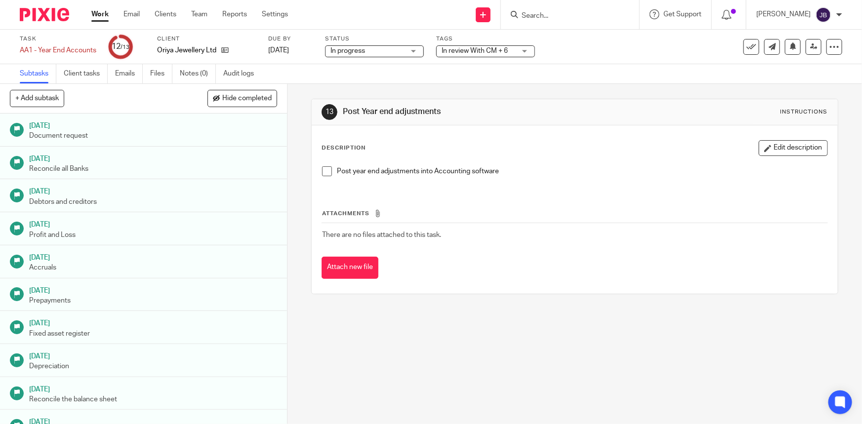
click at [490, 46] on span "In review With CM + 6" at bounding box center [479, 51] width 74 height 10
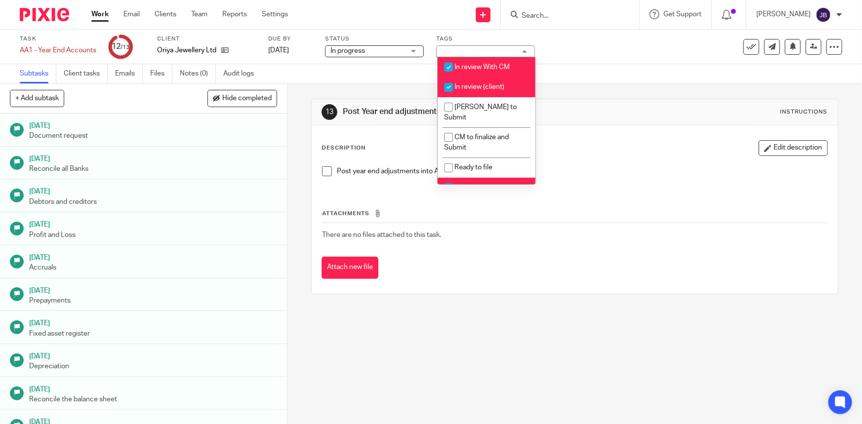
click at [492, 66] on span "In review With CM" at bounding box center [482, 67] width 55 height 7
checkbox input "false"
click at [488, 90] on li "In review (client)" at bounding box center [487, 87] width 98 height 20
checkbox input "false"
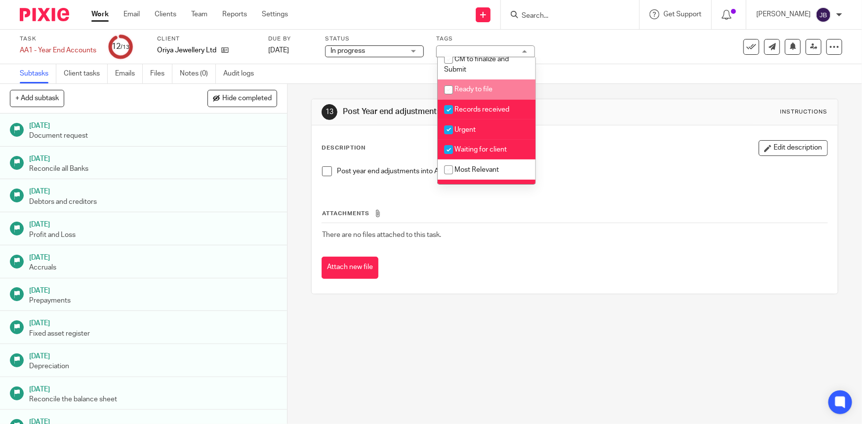
scroll to position [89, 0]
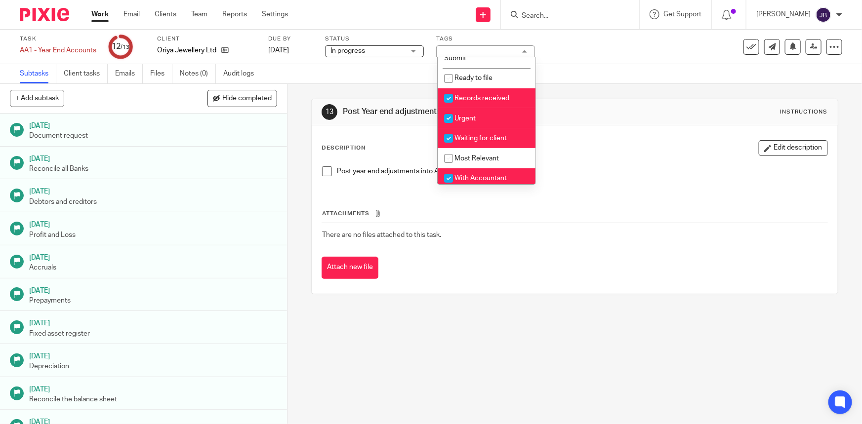
click at [478, 95] on span "Records received" at bounding box center [482, 98] width 55 height 7
checkbox input "false"
click at [478, 108] on li "Urgent" at bounding box center [487, 118] width 98 height 20
checkbox input "false"
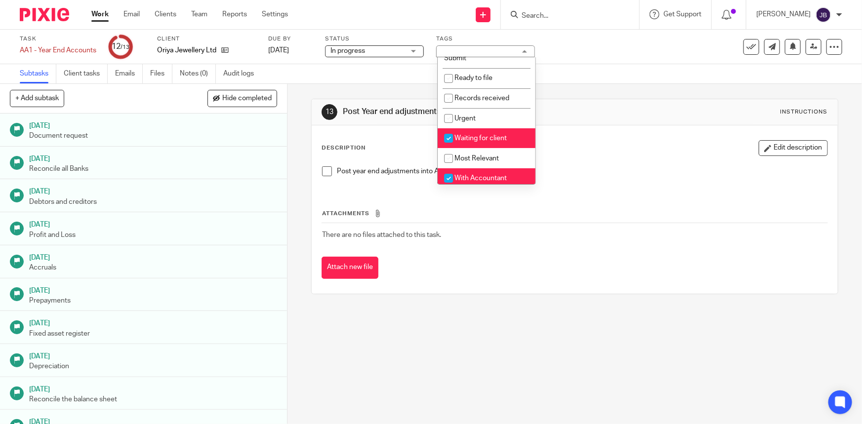
click at [482, 135] on span "Waiting for client" at bounding box center [481, 138] width 52 height 7
checkbox input "false"
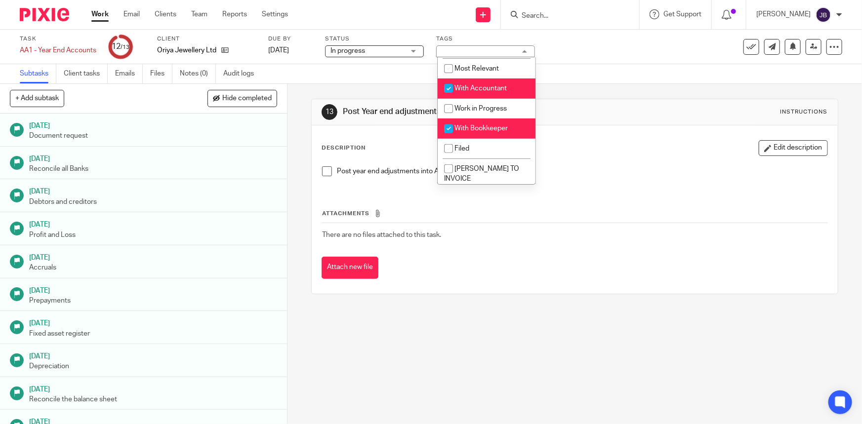
click at [480, 81] on li "With Accountant" at bounding box center [487, 89] width 98 height 20
checkbox input "false"
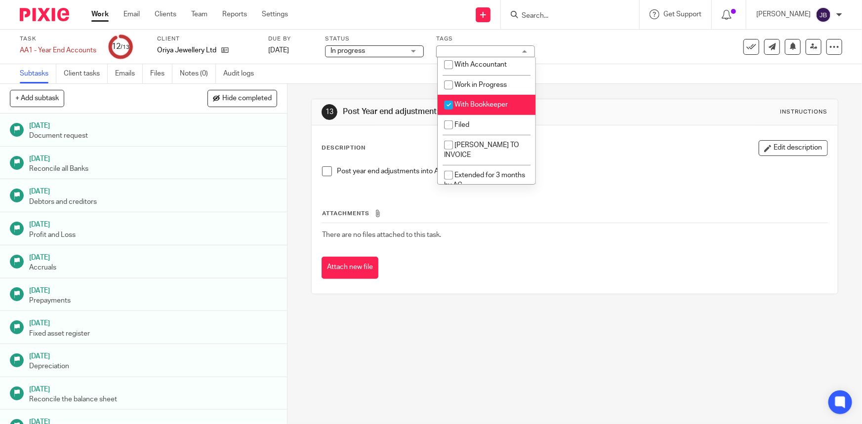
scroll to position [222, 0]
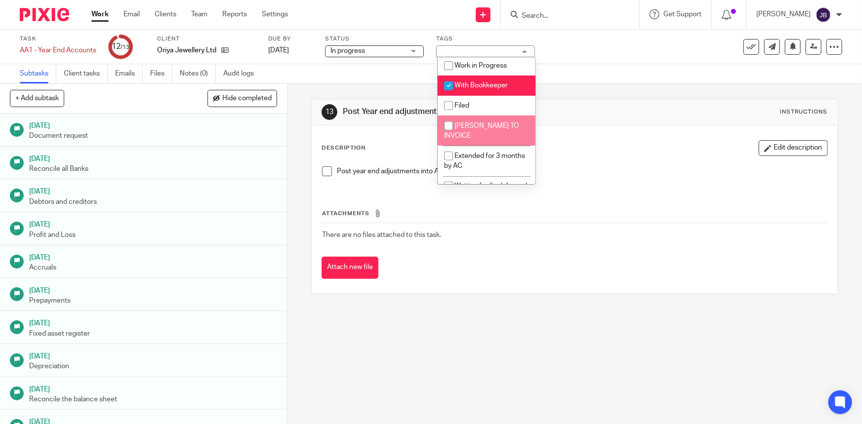
click at [588, 69] on div "Subtasks Client tasks Emails Files Notes (0) Audit logs" at bounding box center [431, 74] width 862 height 20
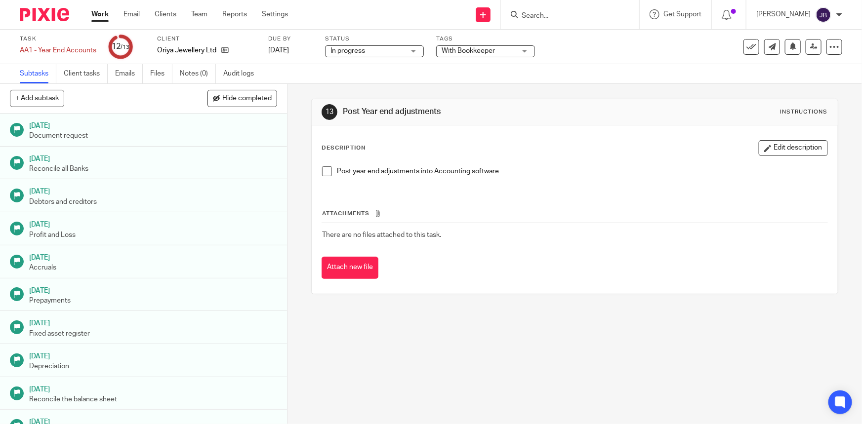
click at [102, 12] on link "Work" at bounding box center [99, 14] width 17 height 10
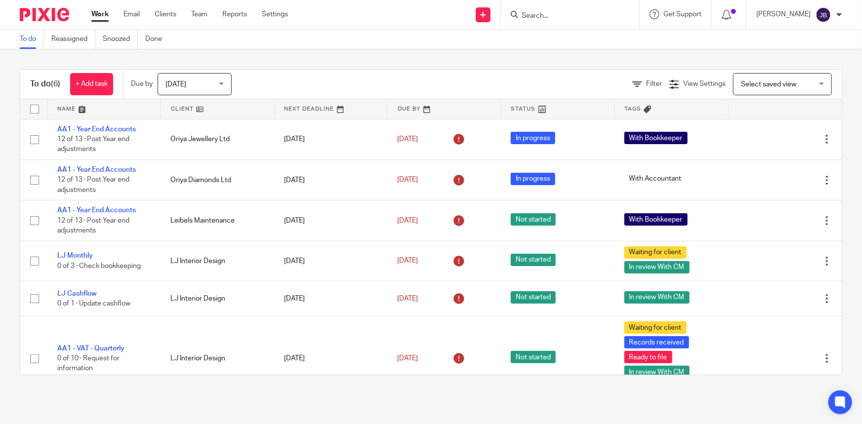
click at [565, 19] on input "Search" at bounding box center [565, 16] width 89 height 9
type input "ljint"
click at [592, 42] on link at bounding box center [591, 42] width 145 height 23
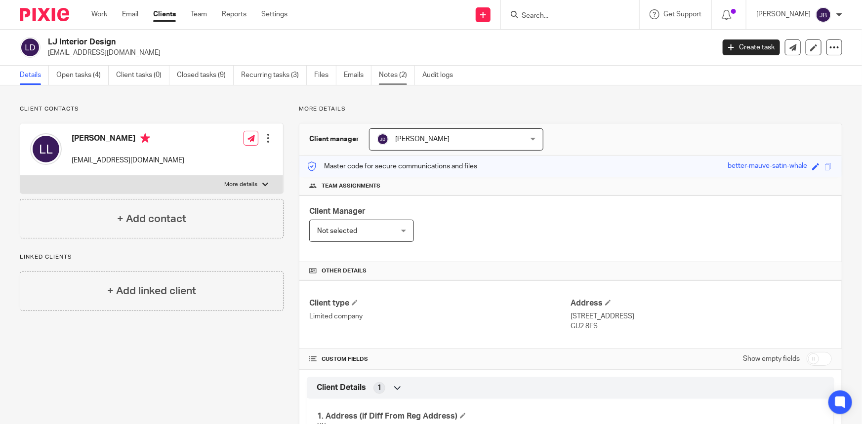
click at [400, 72] on link "Notes (2)" at bounding box center [397, 75] width 36 height 19
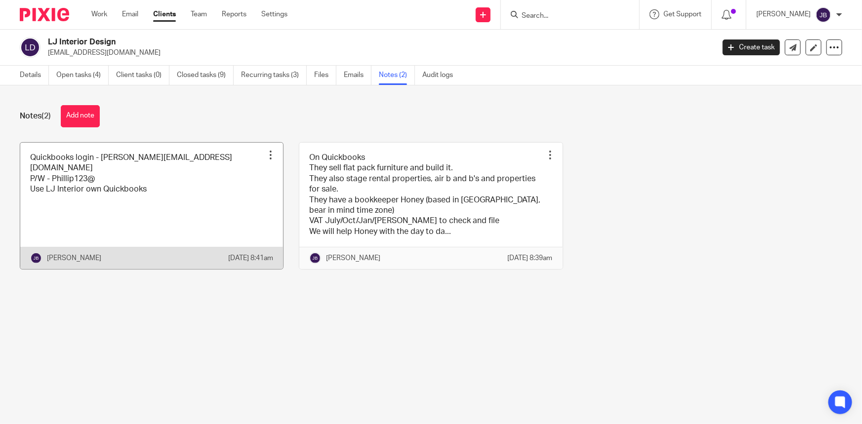
click at [266, 157] on div at bounding box center [271, 155] width 10 height 10
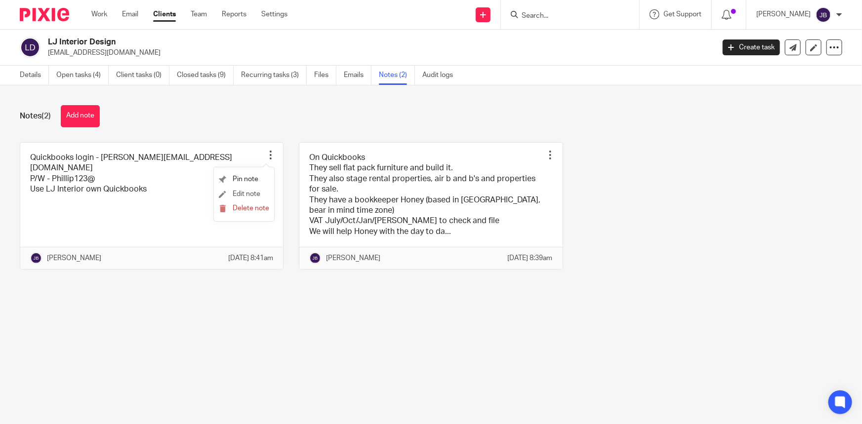
click at [240, 198] on li "Edit note" at bounding box center [244, 194] width 50 height 15
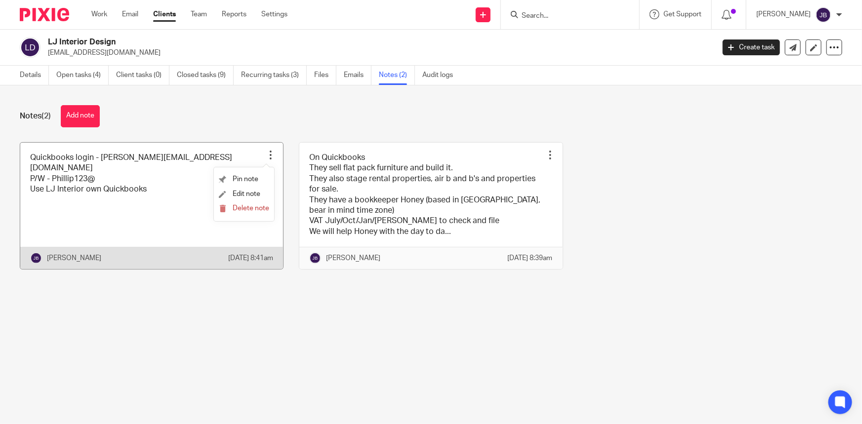
click at [146, 220] on link at bounding box center [151, 206] width 263 height 127
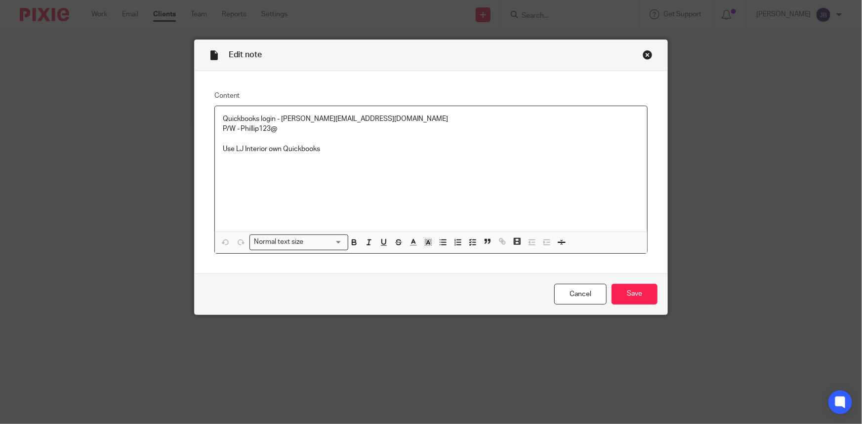
click at [284, 195] on div "Quickbooks login - jo@jacobsandco.co.uk P/W - Phillip123@ Use LJ Interior own Q…" at bounding box center [431, 169] width 433 height 126
click at [349, 172] on div "Quickbooks login - jo@jacobsandco.co.uk P/W - Phillip123@ Use LJ Interior own Q…" at bounding box center [431, 169] width 433 height 126
click at [223, 169] on p "User ID – 301108126305 Pw - L1234@JABCD" at bounding box center [431, 169] width 417 height 10
click at [388, 202] on div "Quickbooks login - jo@jacobsandco.co.uk P/W - Phillip123@ Use LJ Interior own Q…" at bounding box center [431, 169] width 433 height 126
click at [621, 295] on input "Save" at bounding box center [635, 294] width 46 height 21
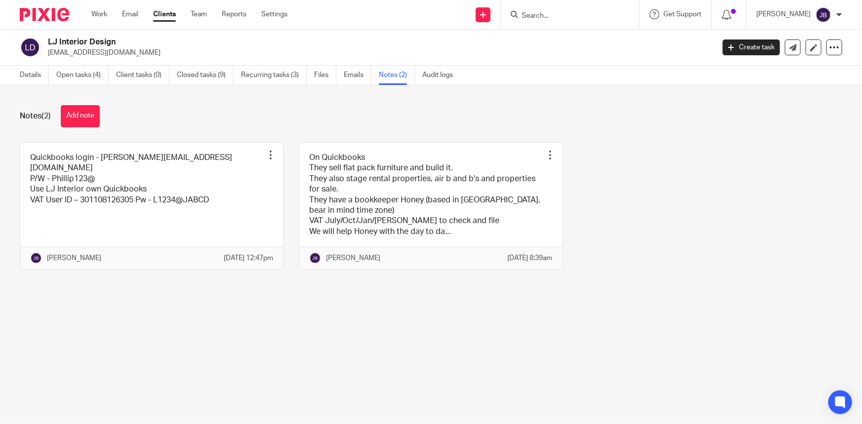
click at [578, 20] on input "Search" at bounding box center [565, 16] width 89 height 9
type input "lio"
click at [626, 12] on button "reset" at bounding box center [621, 13] width 10 height 10
click at [159, 19] on link "Clients" at bounding box center [164, 14] width 23 height 10
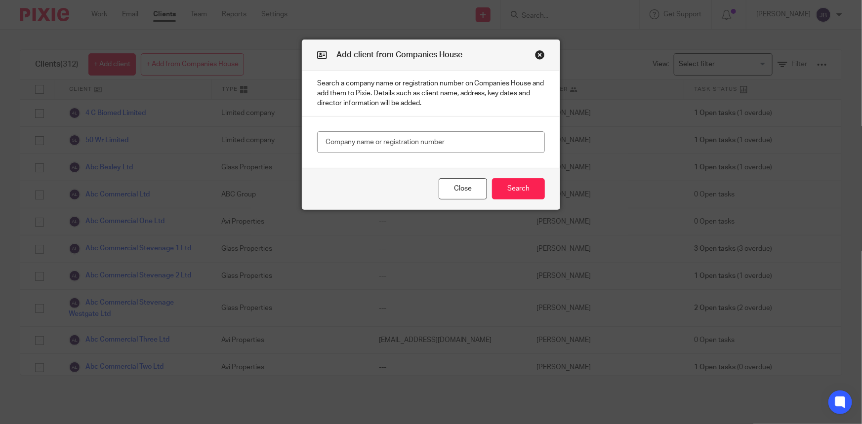
click at [360, 146] on input "text" at bounding box center [431, 142] width 228 height 22
type input "11073374"
click at [501, 185] on button "Search" at bounding box center [518, 188] width 53 height 21
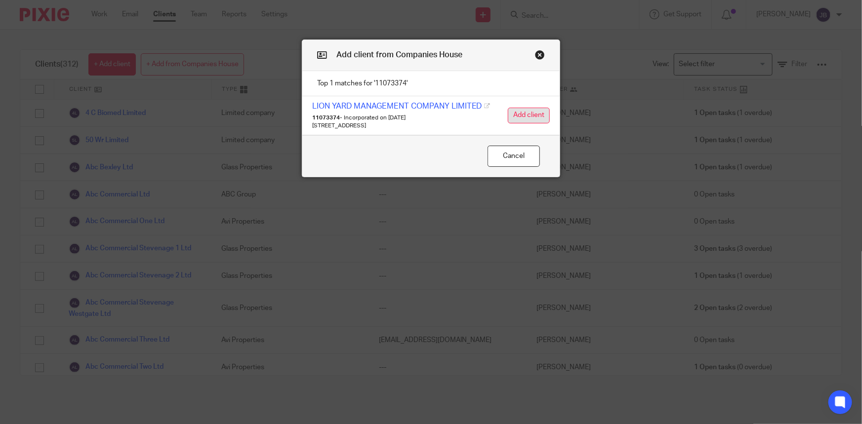
click at [526, 110] on button "Add client" at bounding box center [529, 116] width 42 height 16
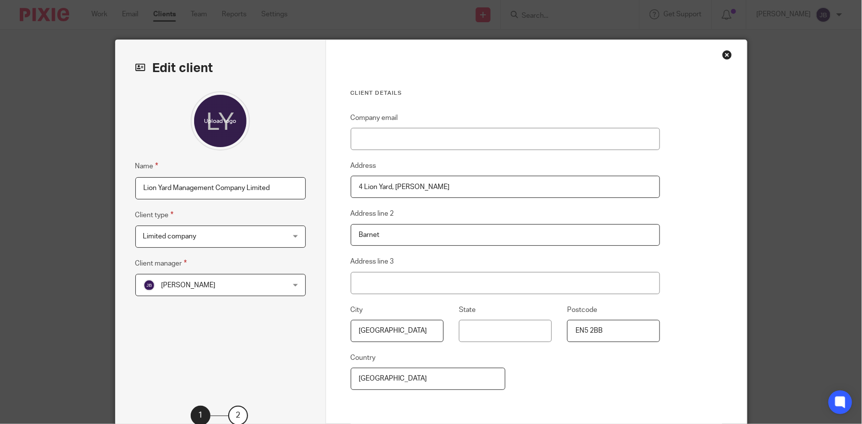
click at [270, 283] on div "[PERSON_NAME] [PERSON_NAME]" at bounding box center [220, 285] width 170 height 22
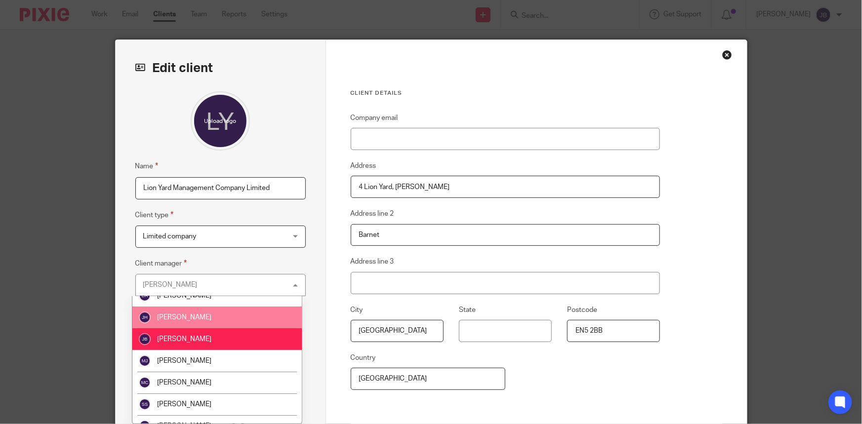
scroll to position [133, 0]
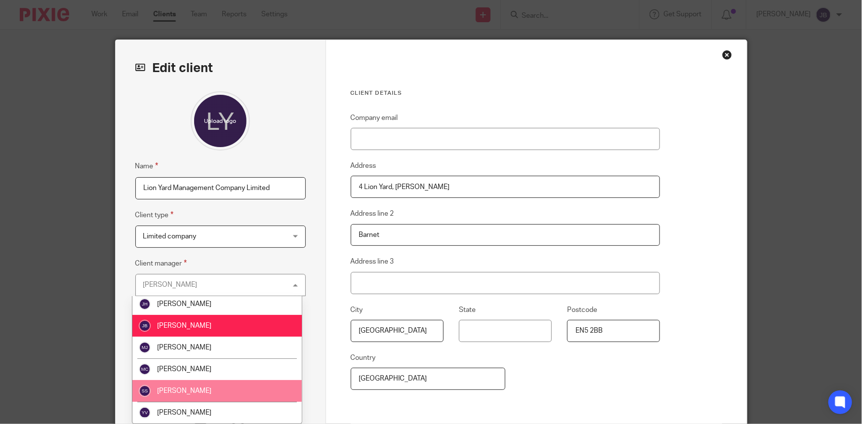
click at [229, 384] on li "[PERSON_NAME]" at bounding box center [216, 392] width 169 height 22
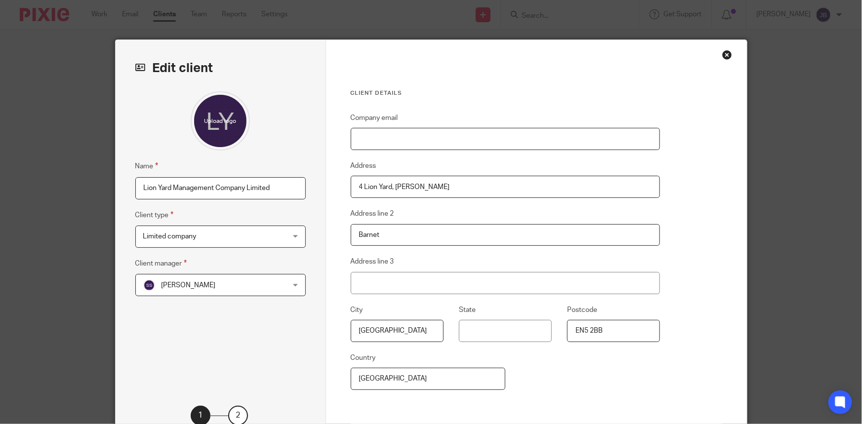
click at [379, 134] on input "Company email" at bounding box center [506, 139] width 310 height 22
click at [403, 130] on input "Company email" at bounding box center [506, 139] width 310 height 22
paste input "William@languard.net"
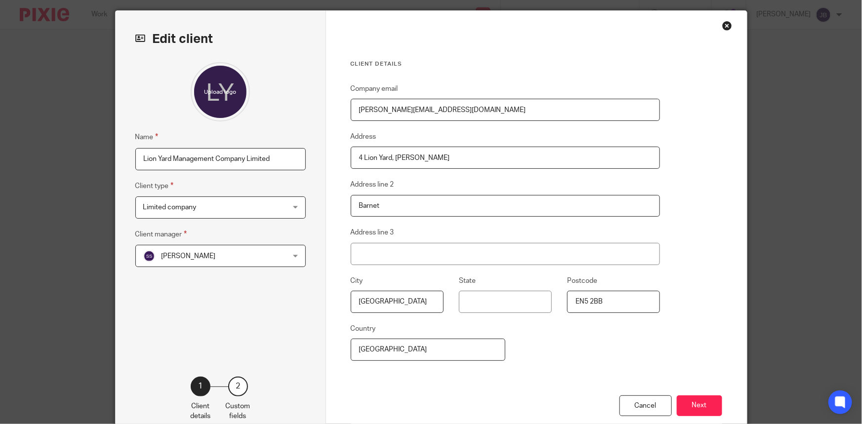
scroll to position [88, 0]
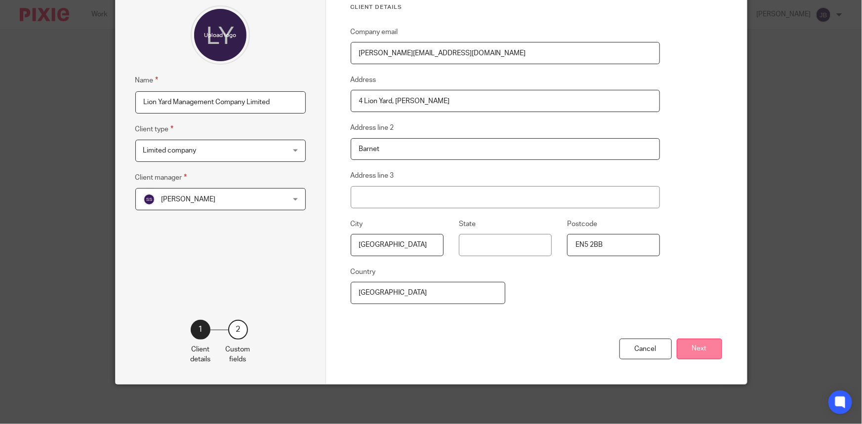
type input "William@languard.net"
click at [692, 347] on button "Next" at bounding box center [699, 349] width 45 height 21
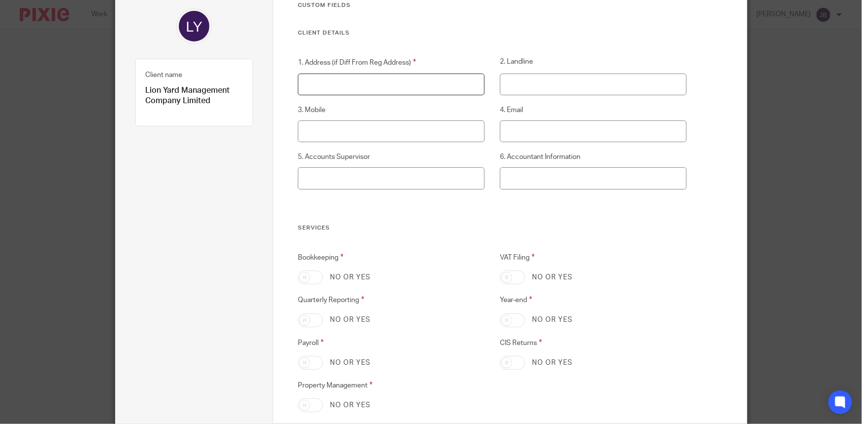
click at [351, 93] on input "1. Address (if Diff From Reg Address)" at bounding box center [391, 85] width 187 height 22
type input "XX"
click at [508, 273] on input "VAT Filing" at bounding box center [512, 278] width 25 height 14
checkbox input "true"
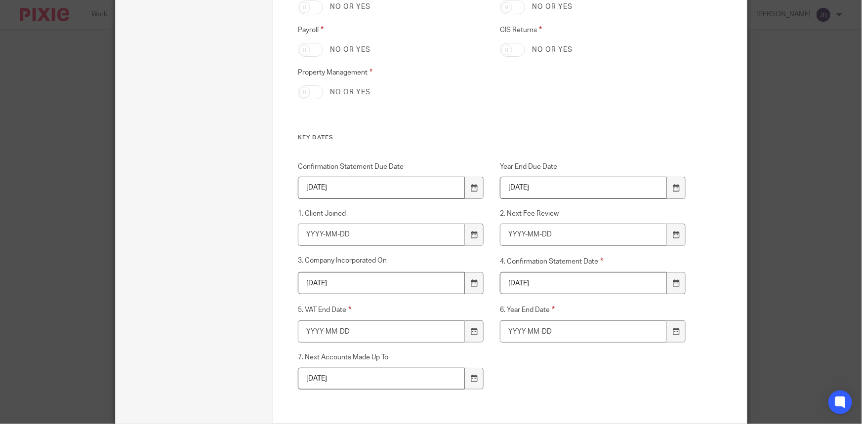
scroll to position [402, 0]
click at [473, 328] on icon at bounding box center [473, 330] width 7 height 7
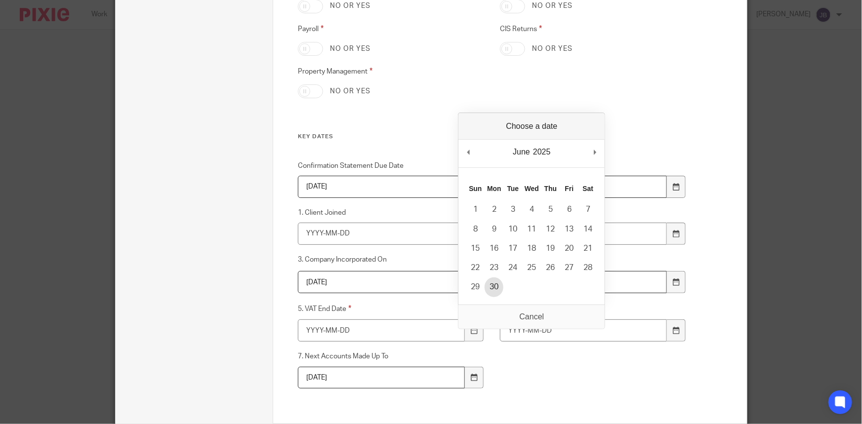
type input "2025-06-30"
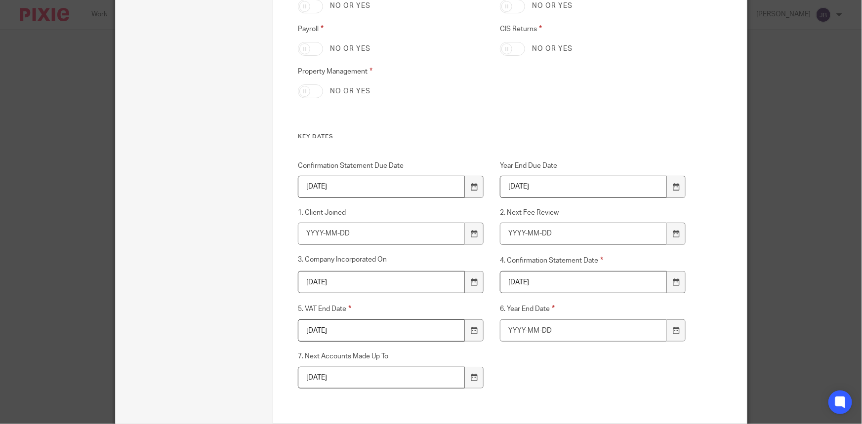
click at [518, 373] on div "Confirmation Statement Due Date 2026-06-26 Year End Due Date 2026-08-31 1. Clie…" at bounding box center [485, 292] width 404 height 263
click at [560, 339] on input "6. Year End Date" at bounding box center [583, 331] width 167 height 22
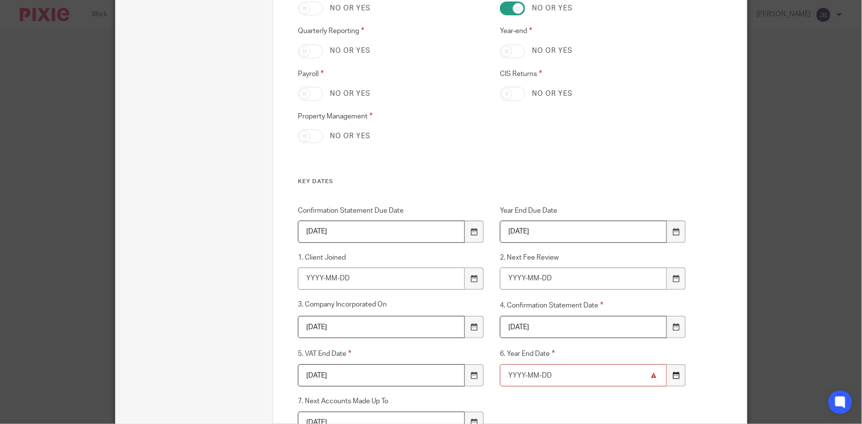
click at [673, 375] on icon at bounding box center [676, 375] width 7 height 7
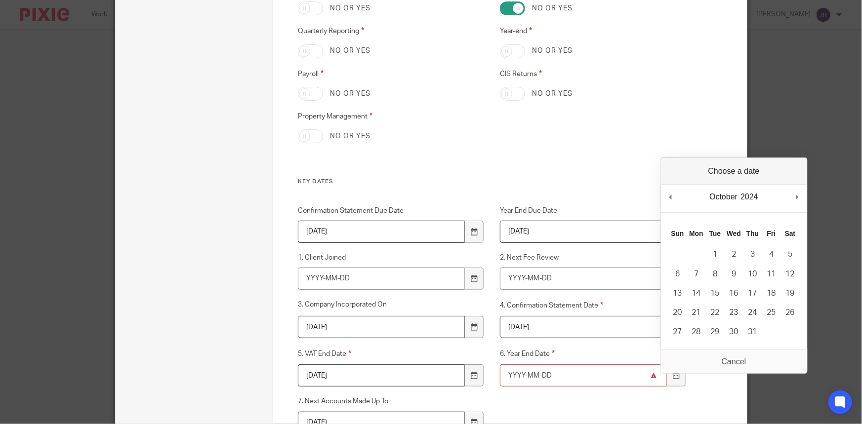
click at [806, 195] on div "October January February March April May June July August September October Nov…" at bounding box center [734, 199] width 146 height 28
type input "2024-11-30"
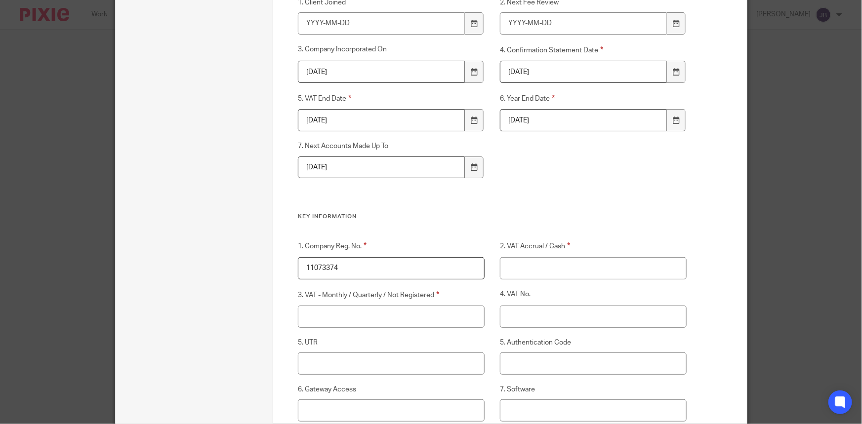
scroll to position [627, 0]
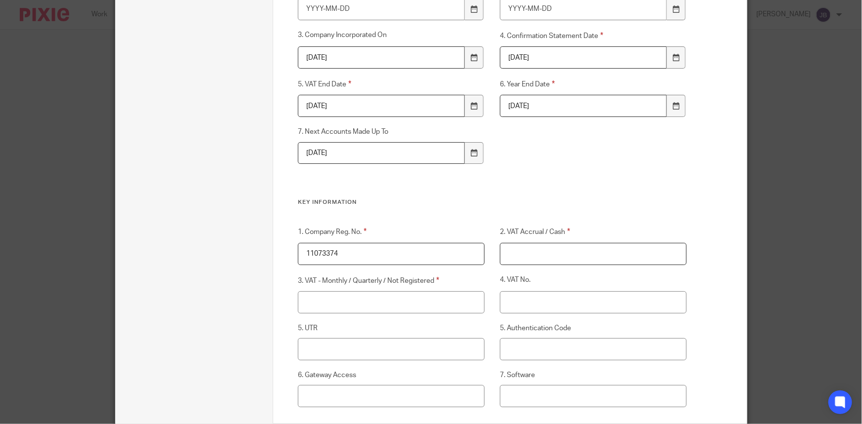
click at [568, 250] on input "2. VAT Accrual / Cash" at bounding box center [593, 254] width 187 height 22
type input "Accrual"
click at [432, 298] on input "3. VAT - Monthly / Quarterly / Not Registered" at bounding box center [391, 303] width 187 height 22
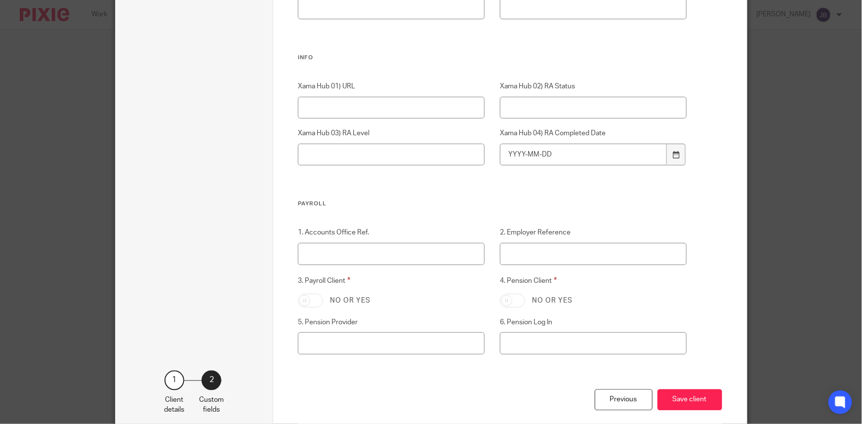
scroll to position [1066, 0]
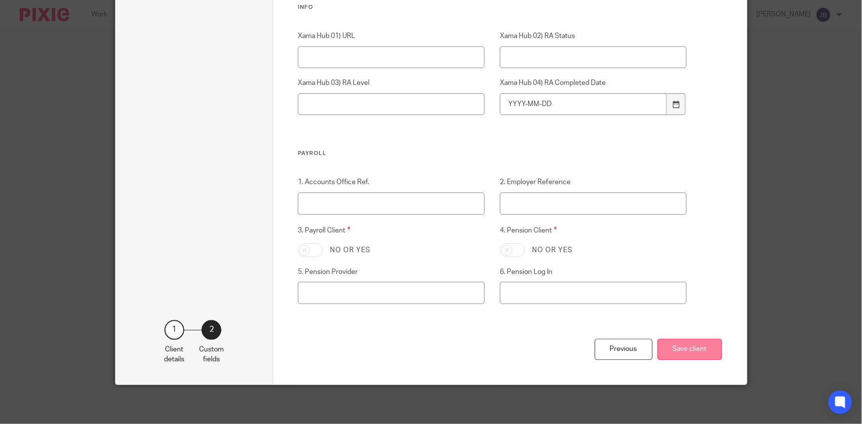
type input "Quarterly"
click at [677, 353] on button "Save client" at bounding box center [690, 349] width 65 height 21
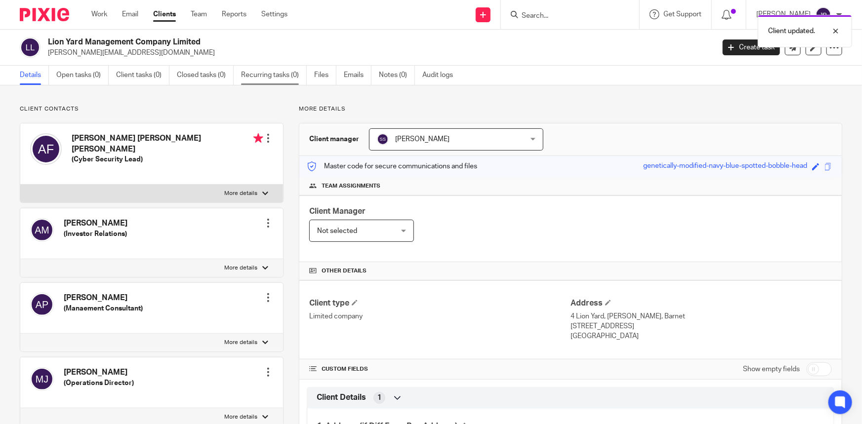
click at [257, 76] on link "Recurring tasks (0)" at bounding box center [274, 75] width 66 height 19
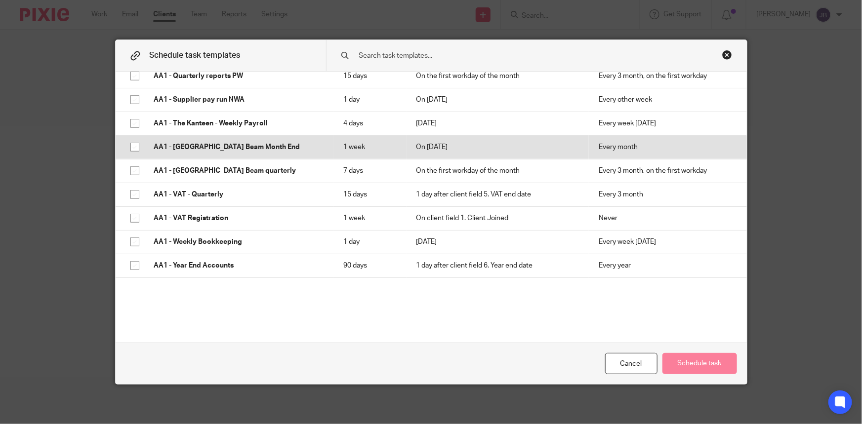
scroll to position [449, 0]
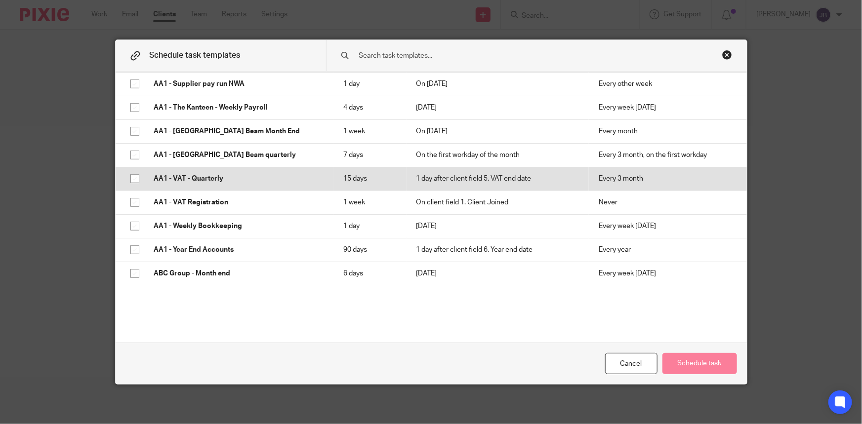
click at [227, 173] on td "AA1 - VAT - Quarterly" at bounding box center [238, 179] width 189 height 24
checkbox input "true"
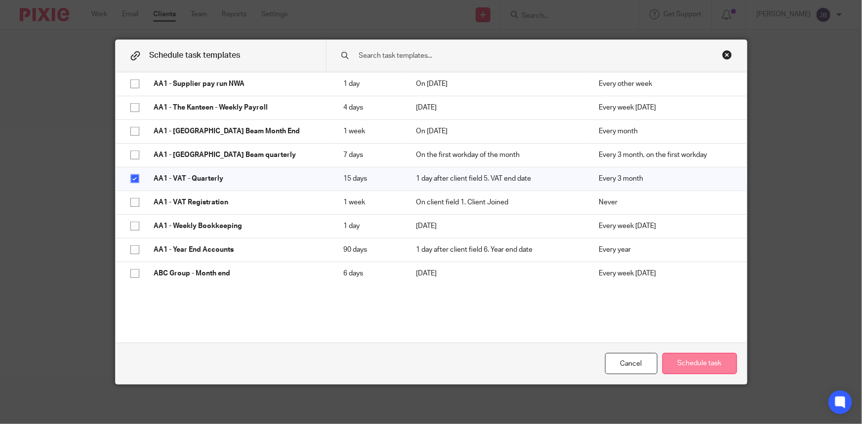
click at [674, 359] on button "Schedule task" at bounding box center [700, 363] width 75 height 21
